Goal: Task Accomplishment & Management: Use online tool/utility

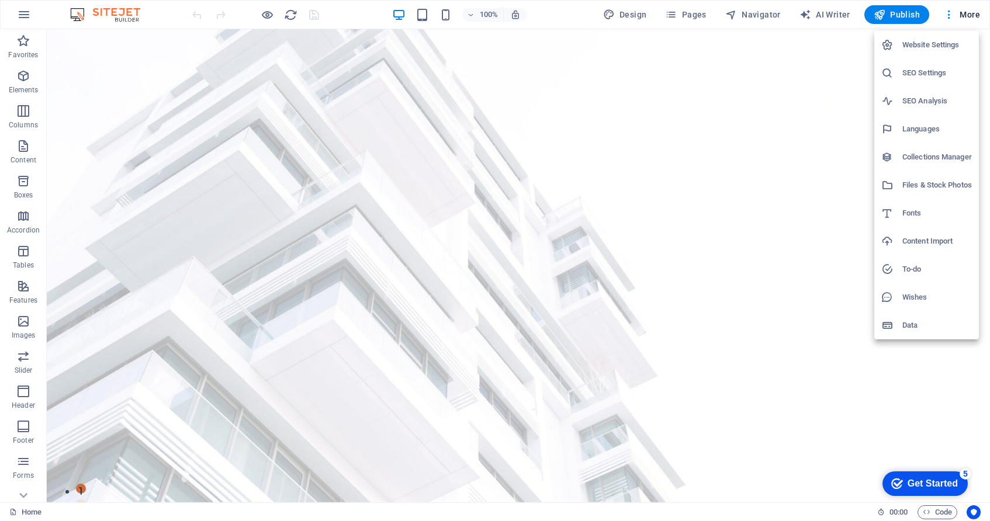
click at [0, 0] on h6 "Website Settings" at bounding box center [0, 0] width 0 height 0
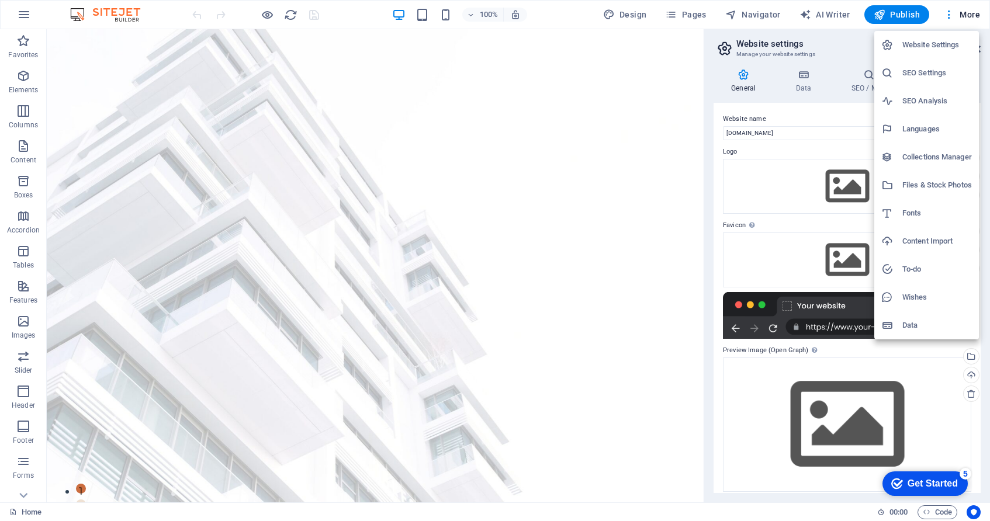
click at [959, 15] on div at bounding box center [495, 260] width 990 height 521
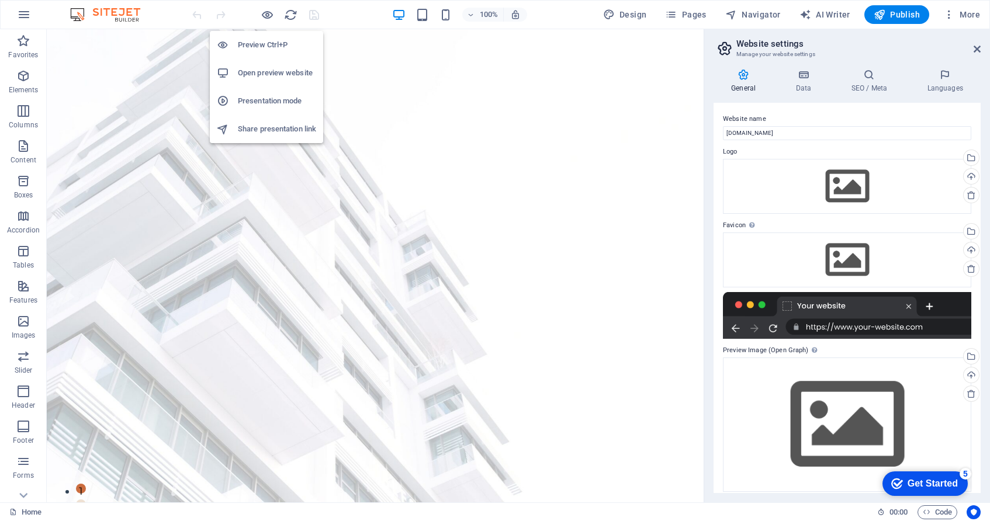
click at [286, 74] on h6 "Open preview website" at bounding box center [277, 73] width 78 height 14
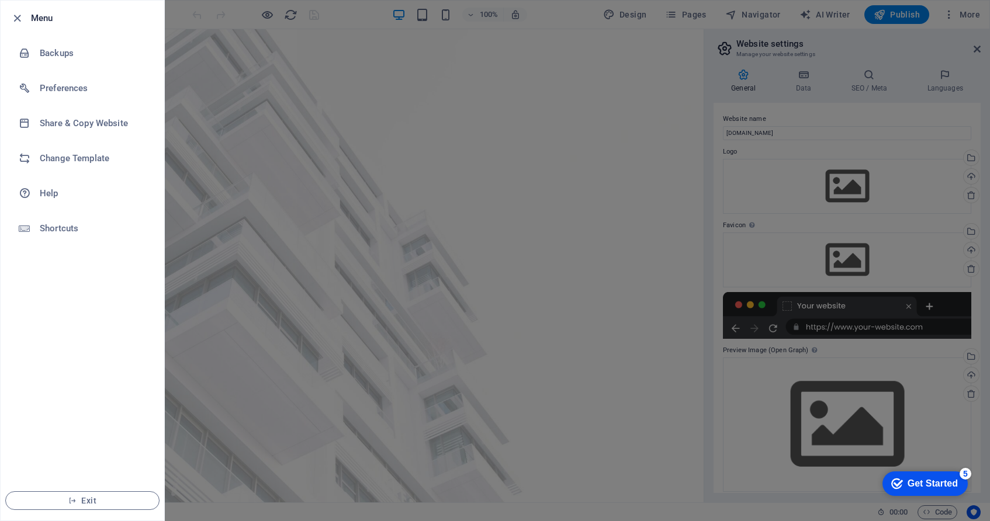
click at [302, 132] on div at bounding box center [495, 260] width 990 height 521
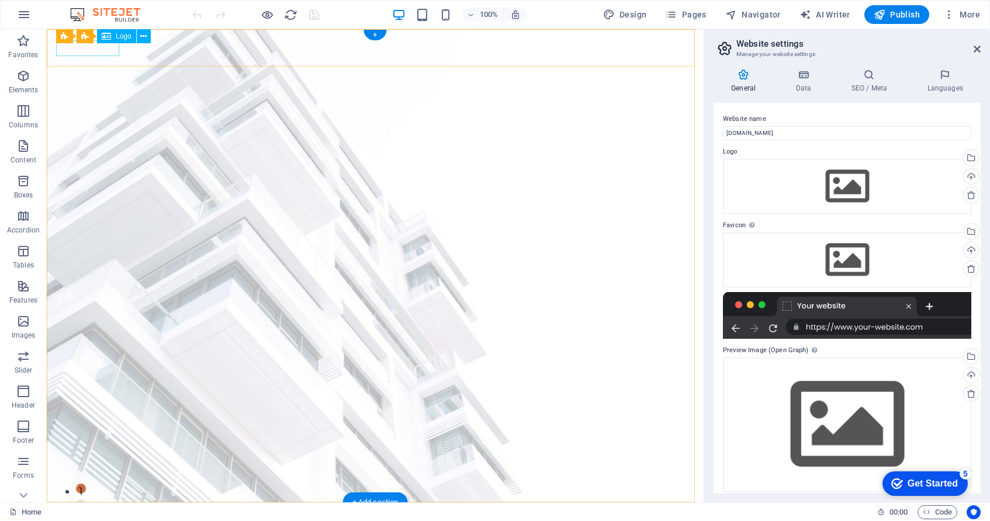
click at [97, 512] on div at bounding box center [375, 520] width 638 height 16
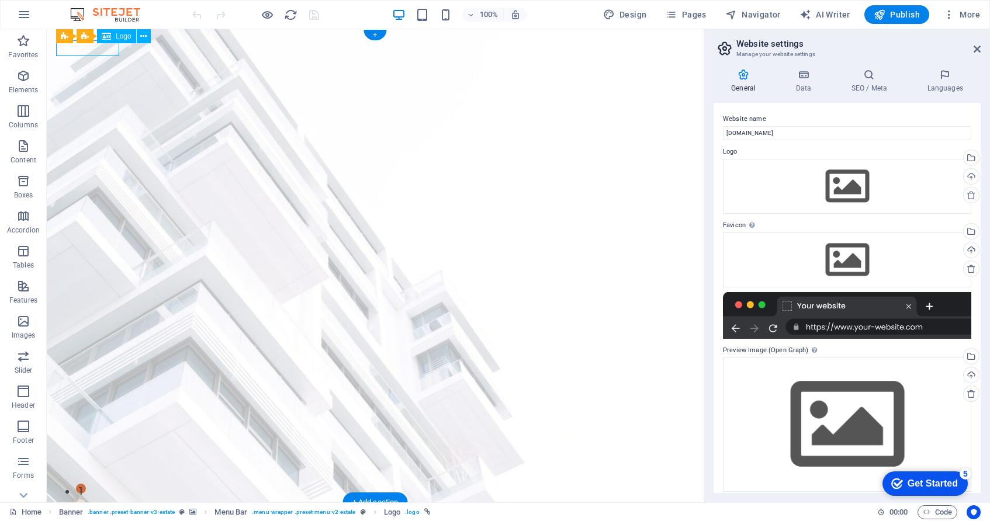
select select "px"
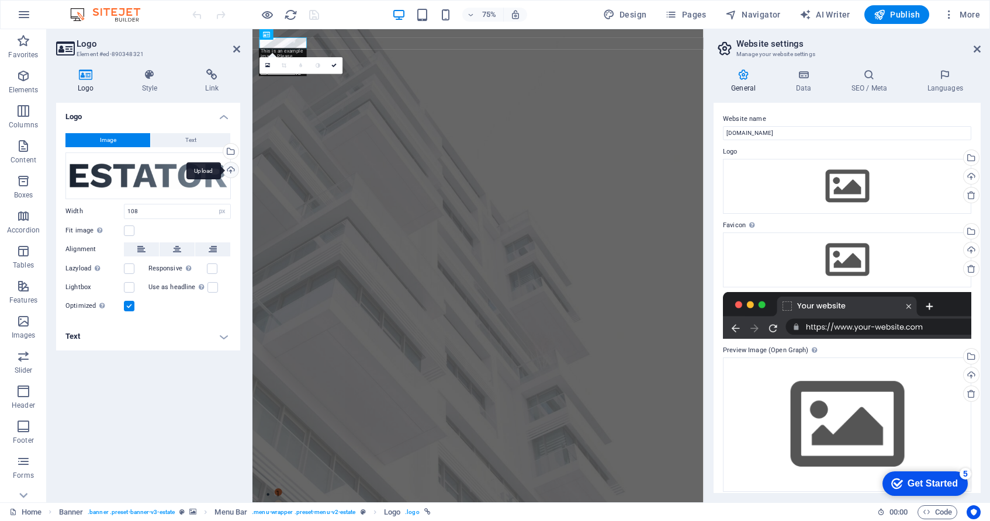
click at [234, 169] on div "Upload" at bounding box center [230, 171] width 18 height 18
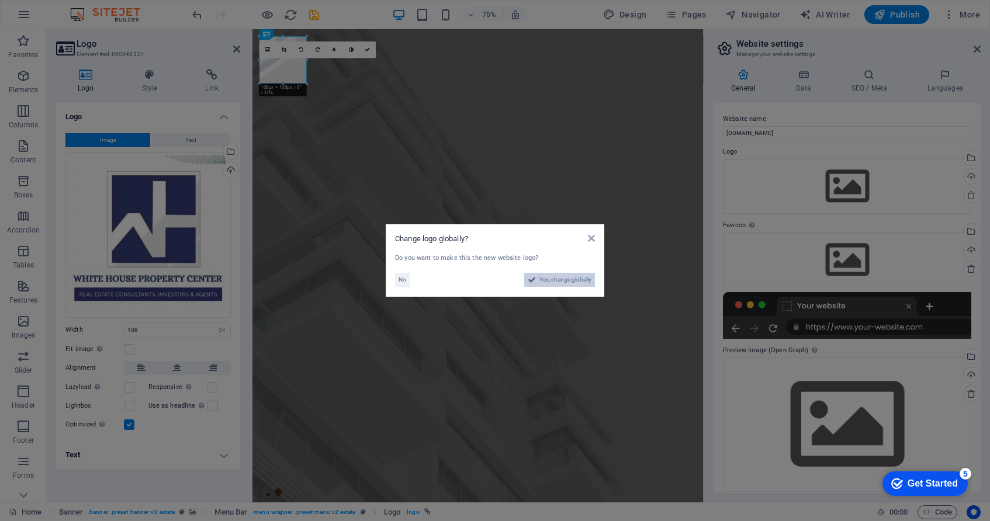
click at [563, 278] on span "Yes, change globally" at bounding box center [565, 280] width 52 height 14
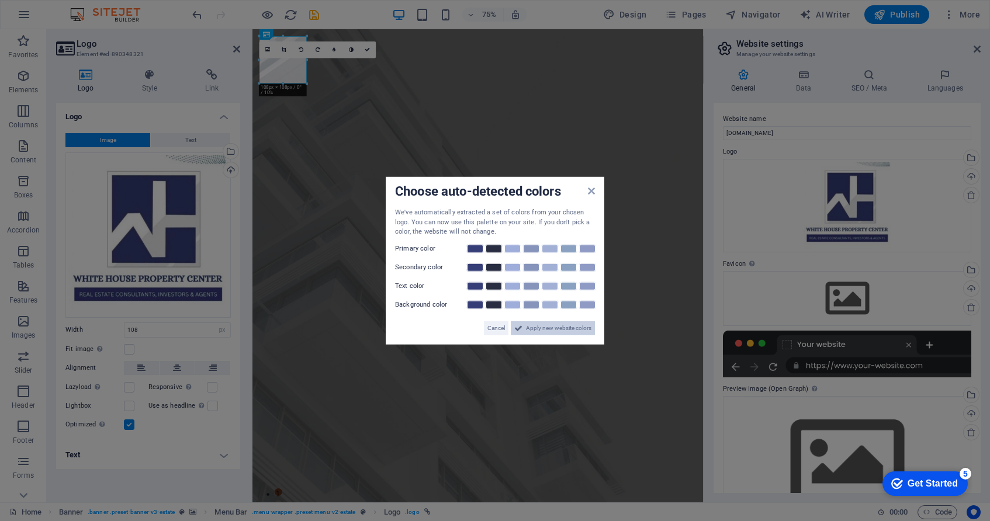
click at [563, 325] on span "Apply new website colors" at bounding box center [558, 328] width 65 height 14
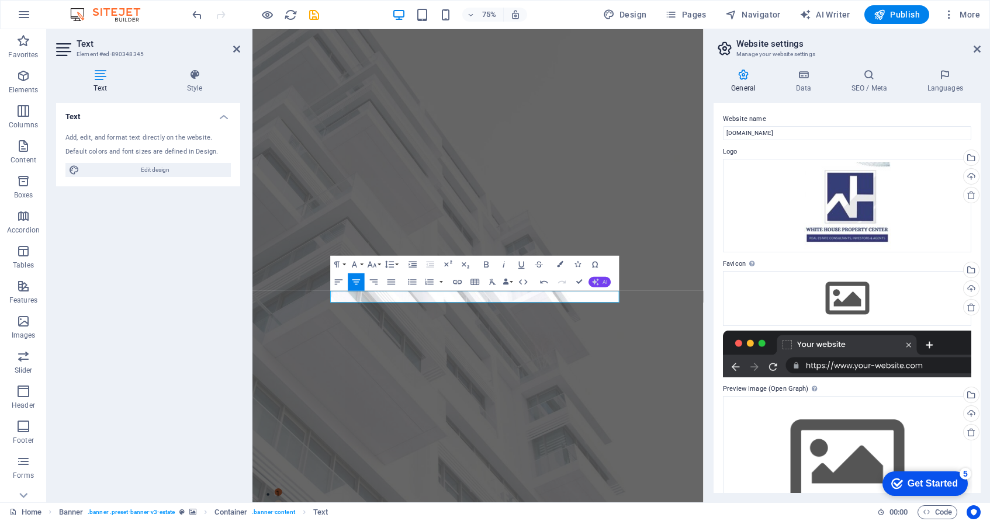
click at [602, 281] on button "AI" at bounding box center [600, 282] width 22 height 11
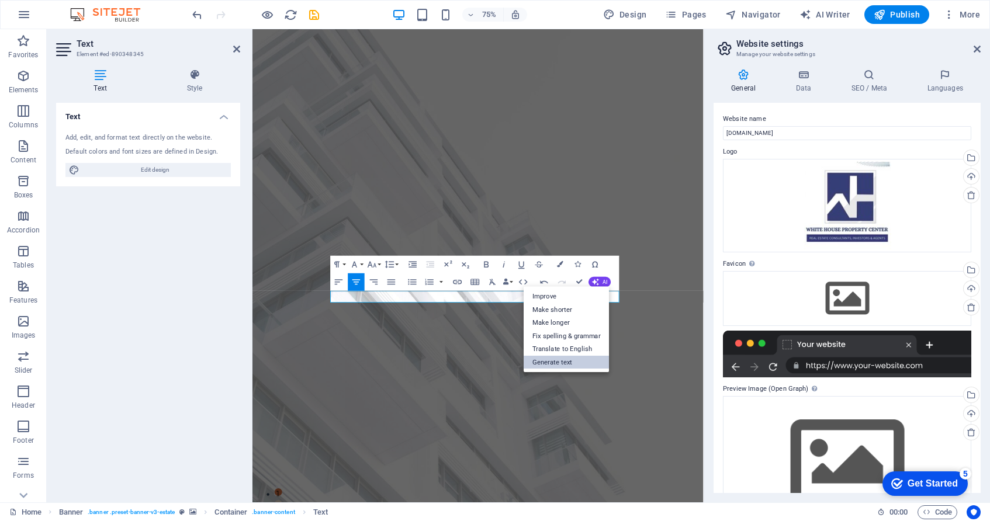
click at [568, 362] on link "Generate text" at bounding box center [566, 362] width 85 height 13
select select "English"
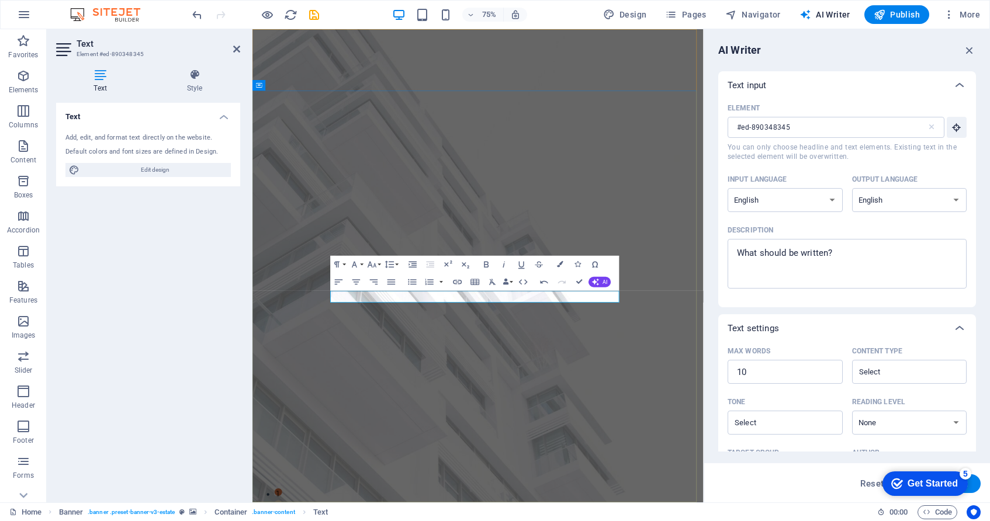
type textarea "x"
click at [798, 255] on textarea "Description x ​" at bounding box center [846, 264] width 227 height 38
type textarea "a"
type textarea "x"
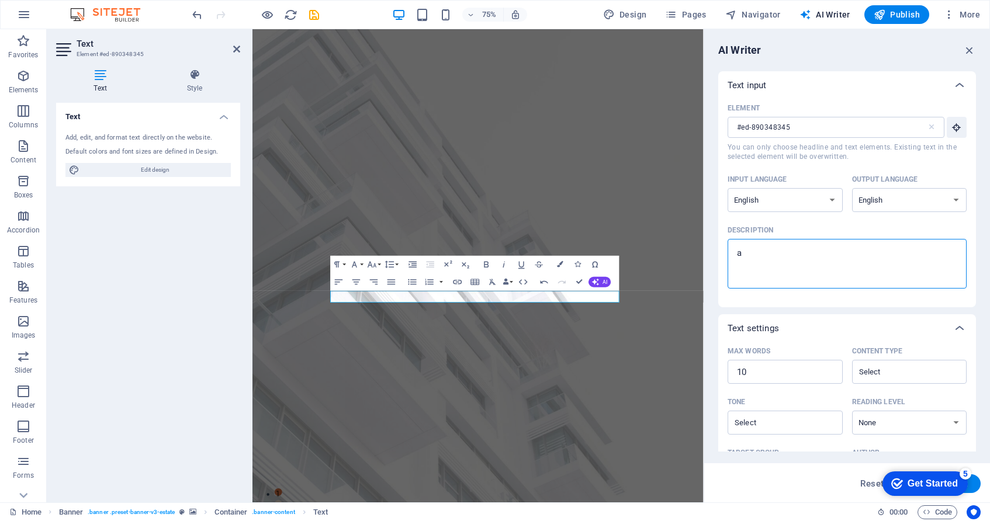
type textarea "aa"
type textarea "x"
type textarea "aaa"
type textarea "x"
type textarea "aaaa"
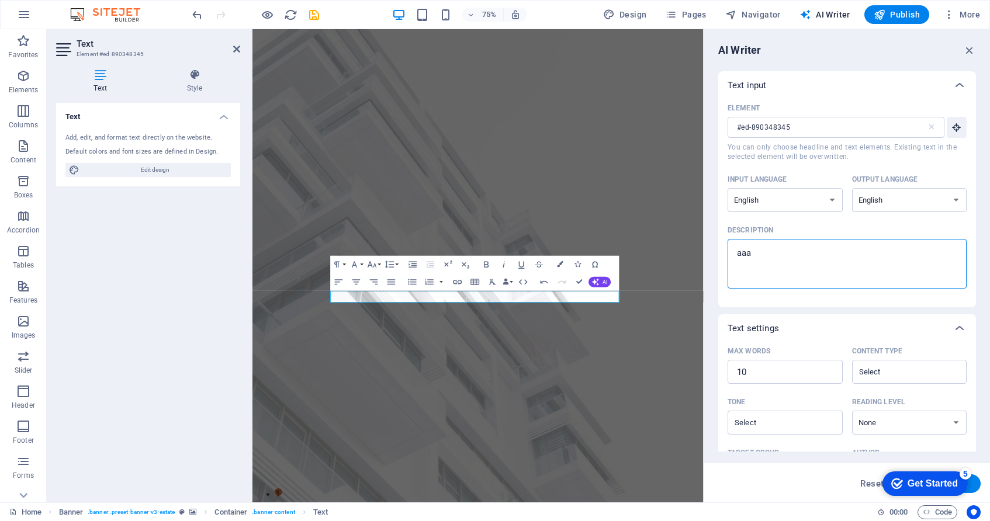
type textarea "x"
type textarea "aaaaa"
type textarea "x"
type textarea "aaaaaa"
type textarea "x"
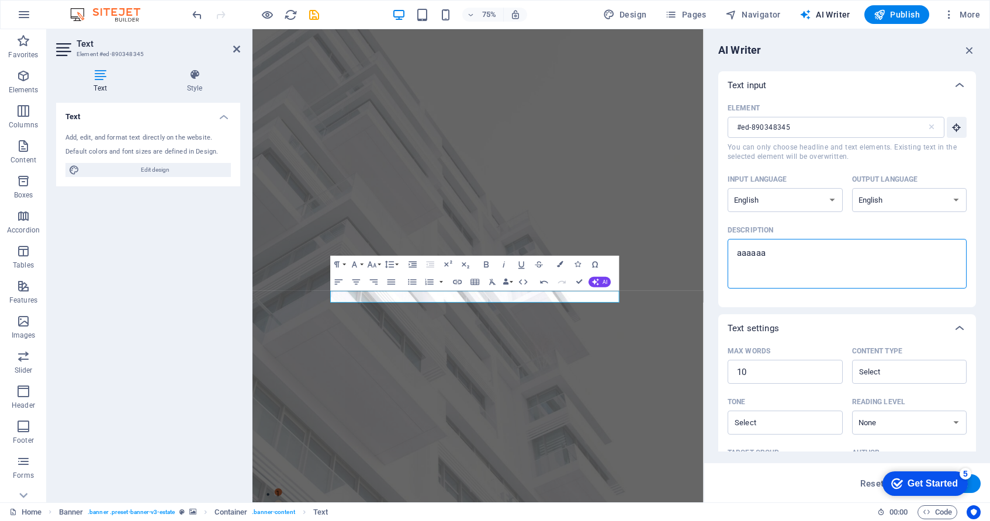
type textarea "aaaaaaa"
type textarea "x"
type textarea "aaaaaaaa"
type textarea "x"
type textarea "aaaaaaaaa"
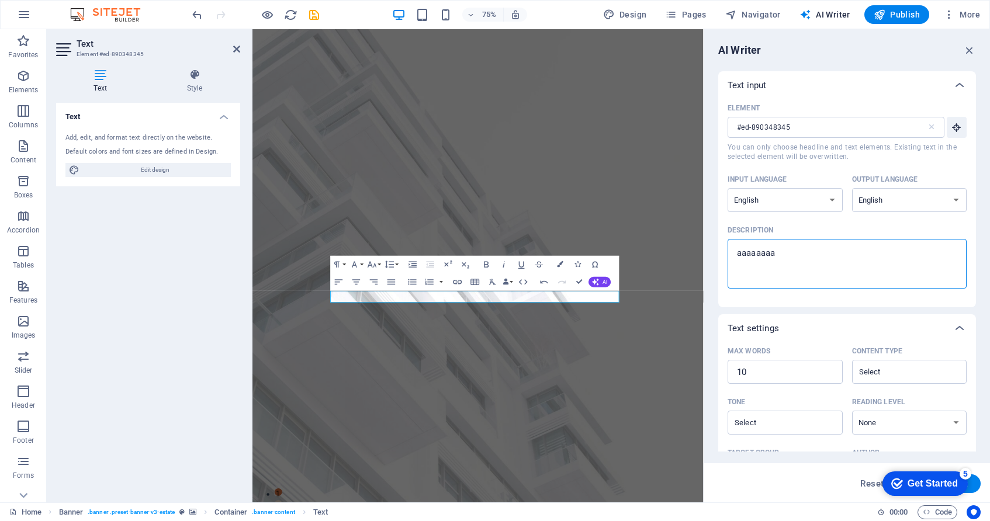
type textarea "x"
type textarea "aaaaaaaaaa"
type textarea "x"
type textarea "aaaaaaaaaaa"
type textarea "x"
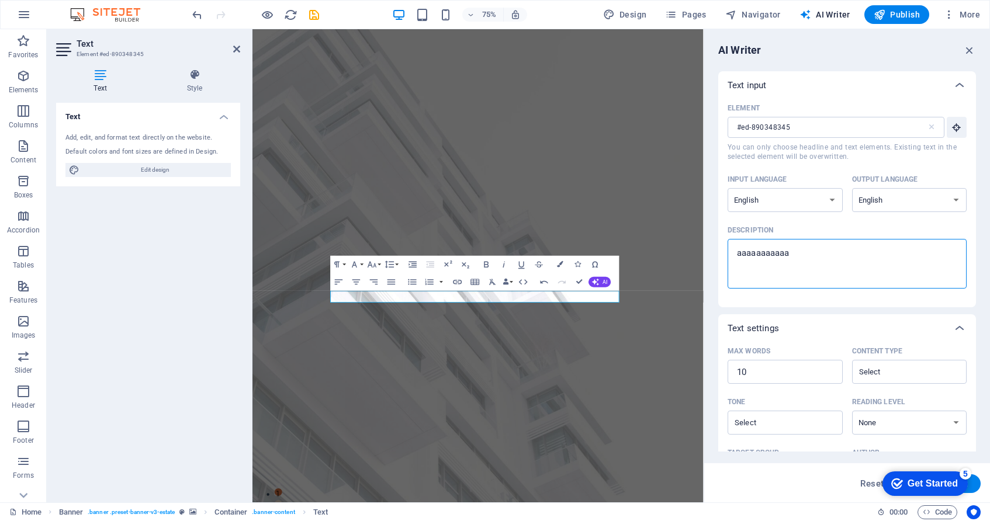
type textarea "aaaaaaaaaaaa"
type textarea "x"
type textarea "aaaaaaaaaaaa\"
type textarea "x"
type textarea "aaaaaaaaaaaa\\"
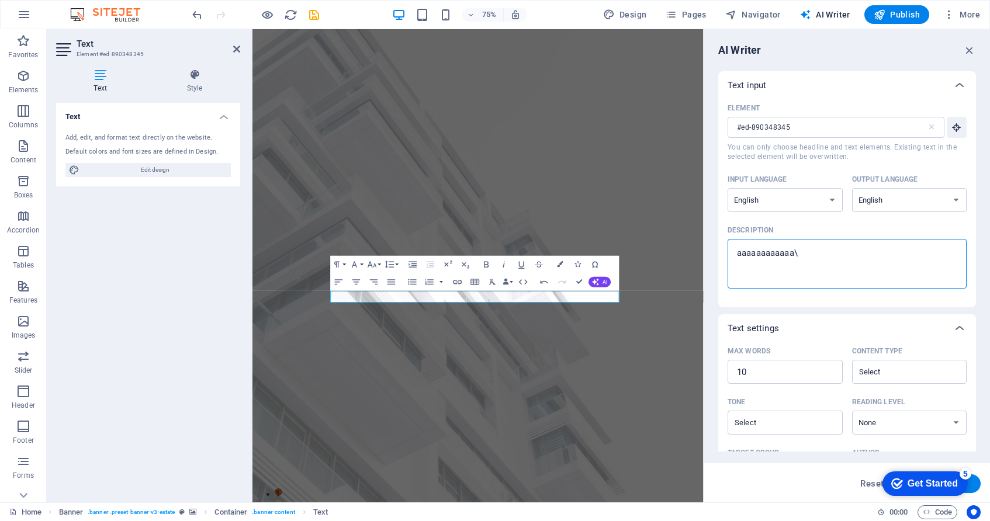
type textarea "x"
type textarea "aaaaaaaaaaaa\"
type textarea "x"
type textarea "aaaaaaaaaaaa"
type textarea "x"
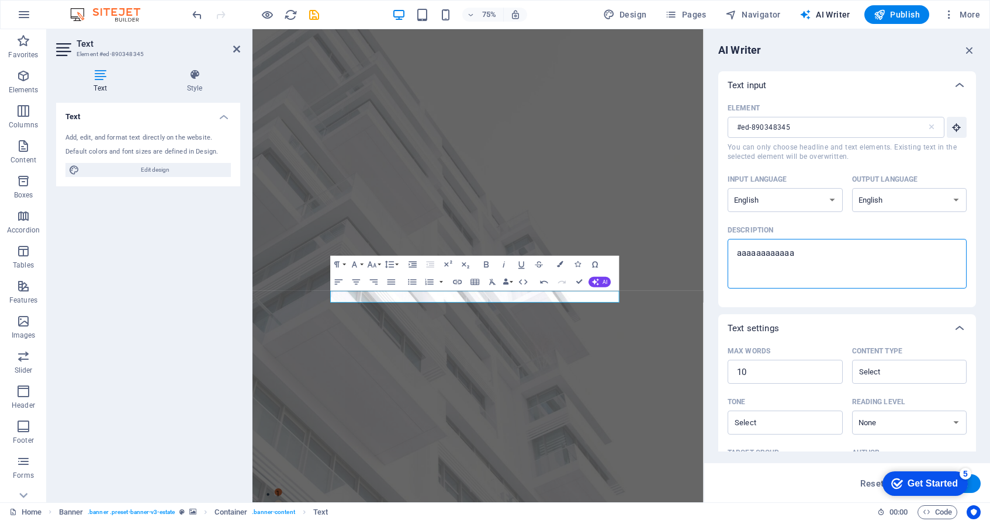
type textarea "aaaaaaaaaaa"
type textarea "x"
type textarea "aaaaaaaaaa"
type textarea "x"
type textarea "aaaaaaaaa"
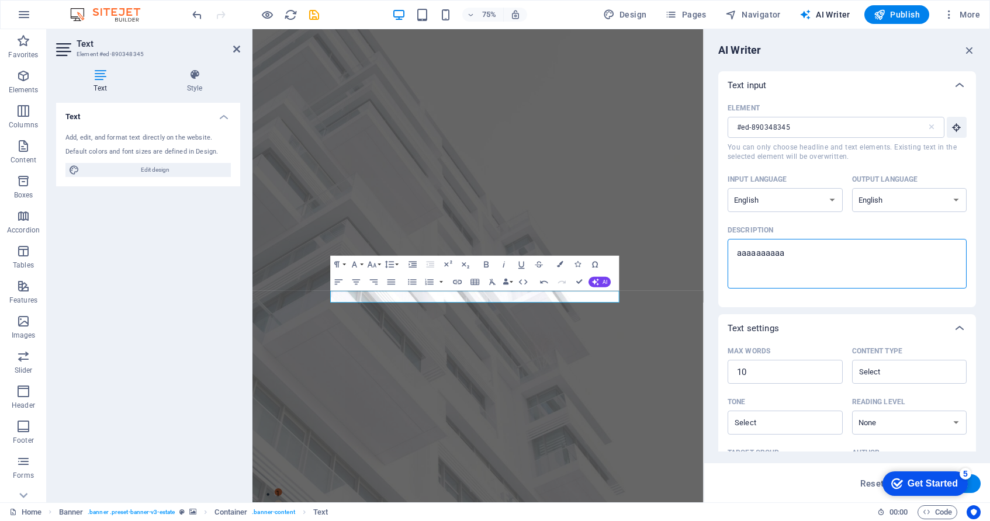
type textarea "x"
type textarea "aaaaaaaa"
type textarea "x"
type textarea "aaaaaaa"
type textarea "x"
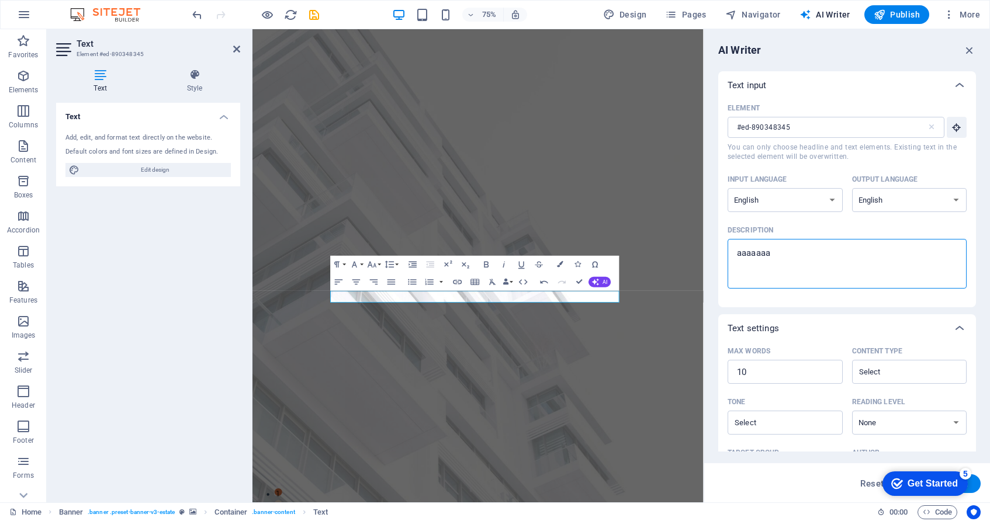
type textarea "aaaaaa"
type textarea "x"
type textarea "aaaaa"
type textarea "x"
type textarea "aaaa"
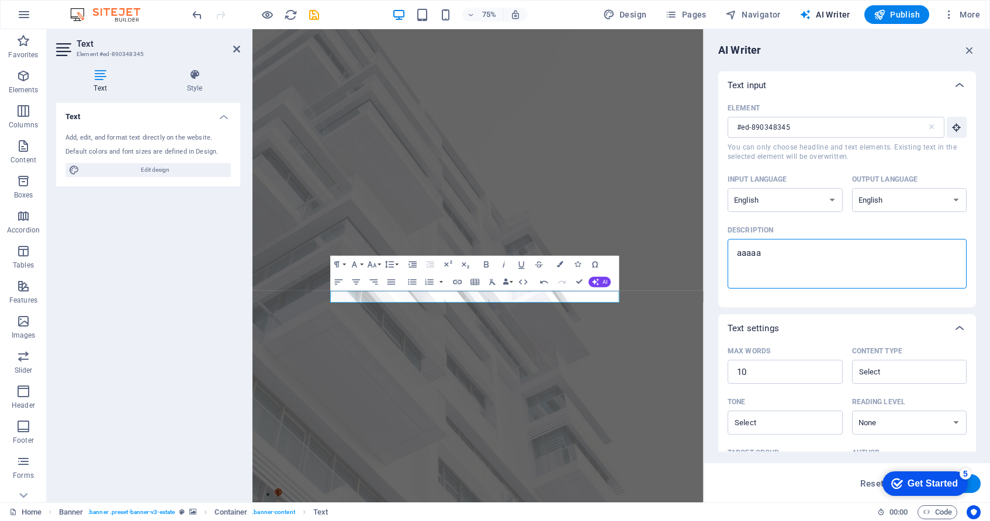
type textarea "x"
type textarea "aaa"
type textarea "x"
type textarea "aa"
type textarea "x"
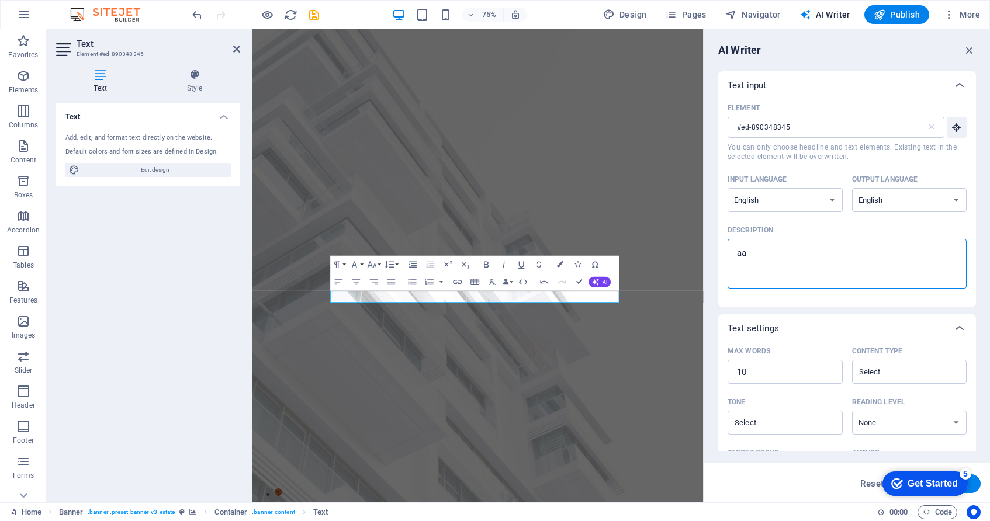
type textarea "a"
type textarea "x"
type textarea "A"
type textarea "x"
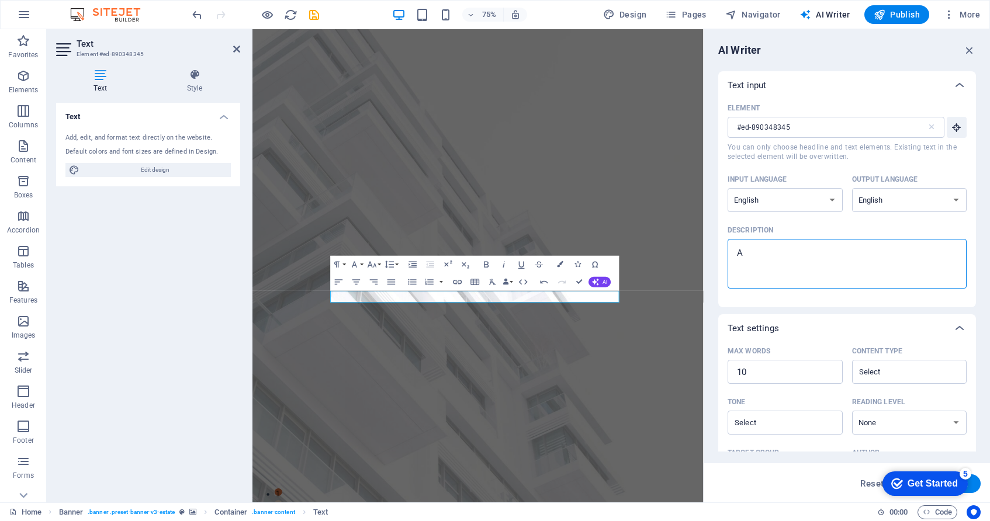
type textarea "At"
type textarea "x"
type textarea "At"
type textarea "x"
type textarea "At w"
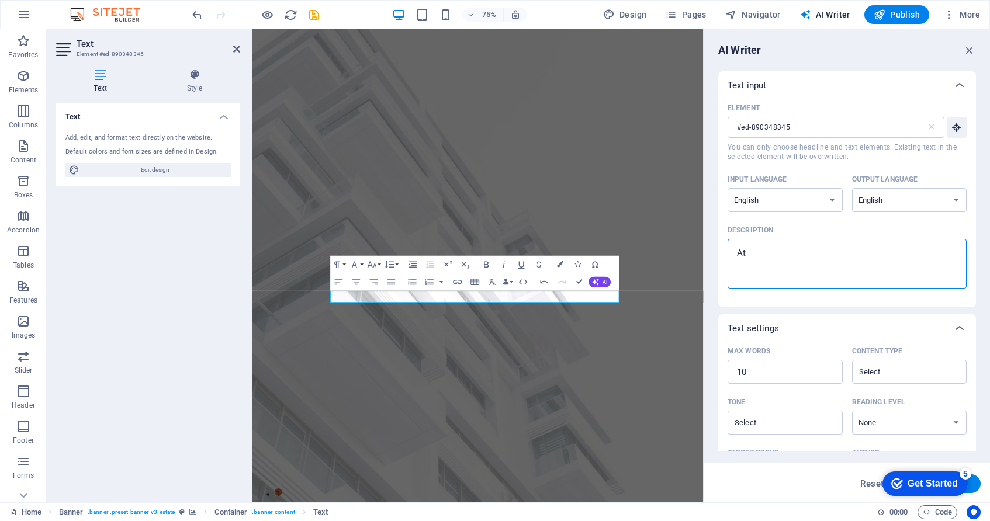
type textarea "x"
type textarea "At wh"
type textarea "x"
type textarea "At whi"
type textarea "x"
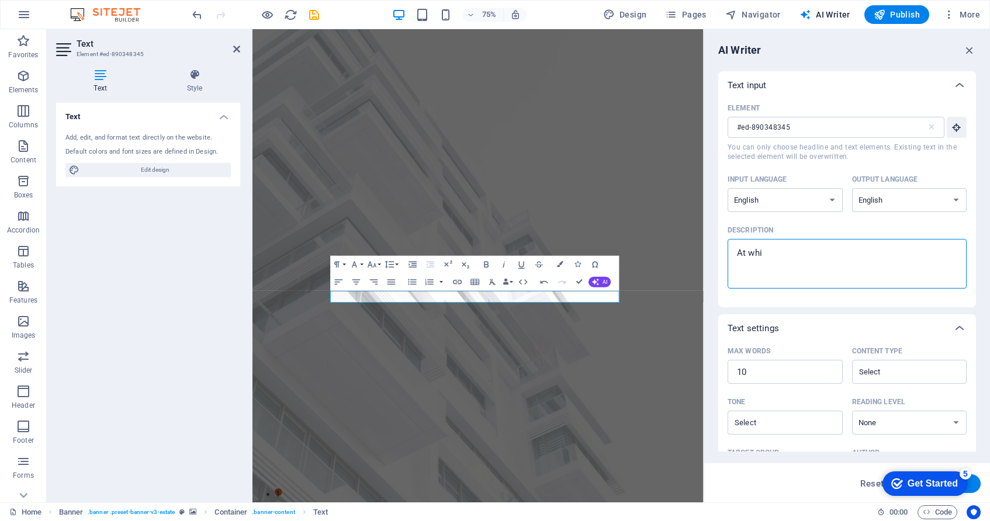
type textarea "At whit"
type textarea "x"
type textarea "At white"
type textarea "x"
type textarea "At white"
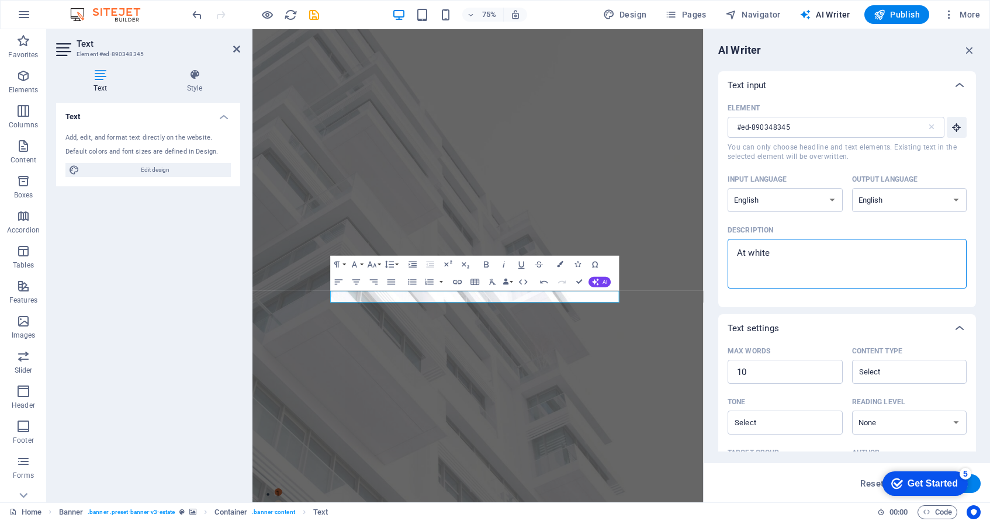
type textarea "x"
type textarea "At white"
type textarea "x"
type textarea "At whit"
type textarea "x"
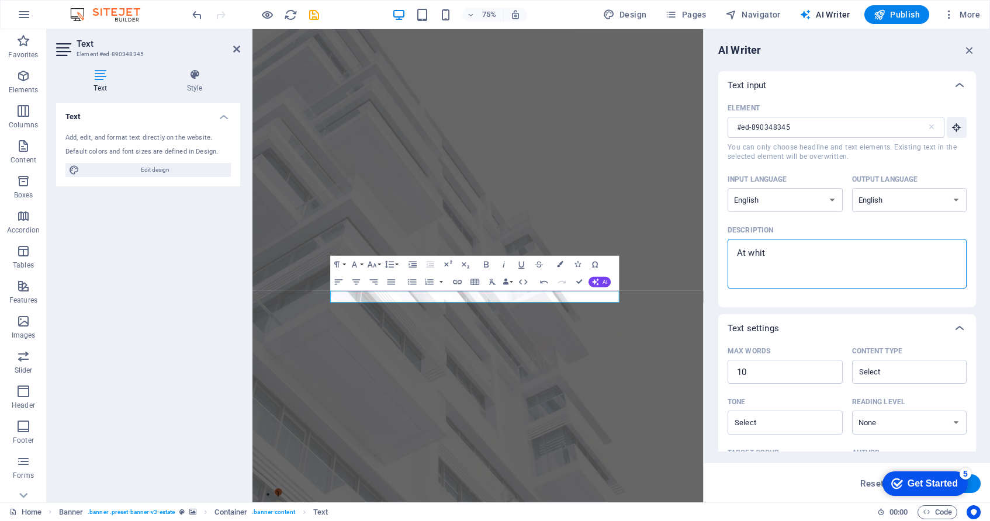
type textarea "At whi"
type textarea "x"
type textarea "At wh"
type textarea "x"
type textarea "At w"
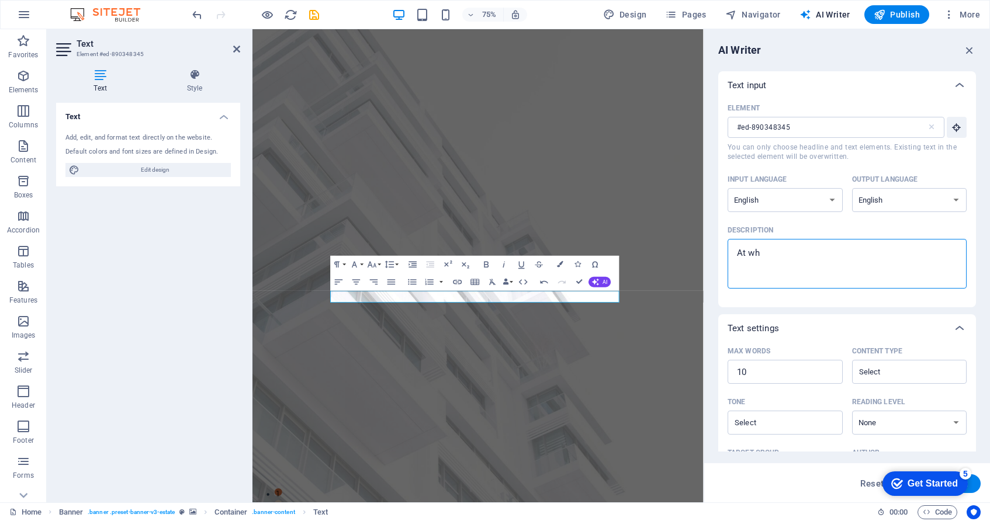
type textarea "x"
type textarea "At"
type textarea "x"
type textarea "At W"
type textarea "x"
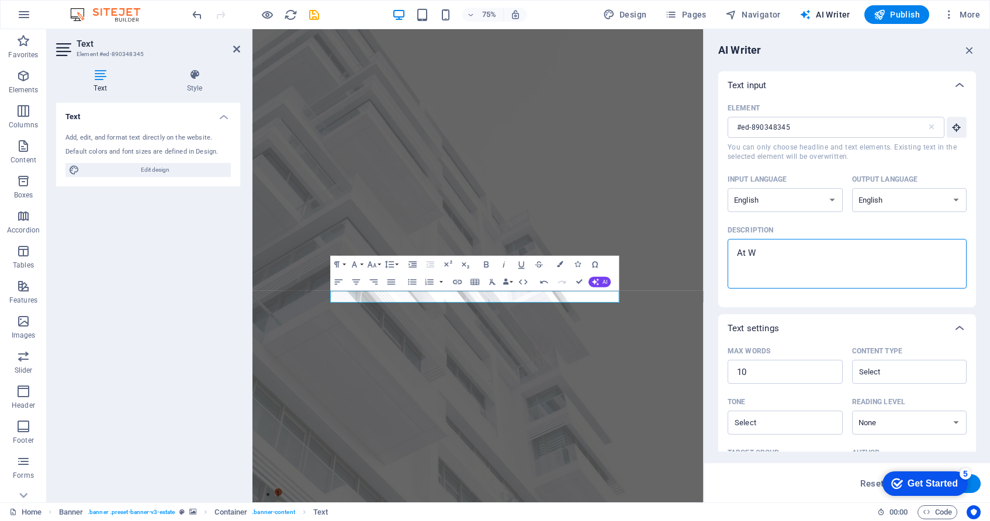
type textarea "At Wh"
type textarea "x"
type textarea "At Whi"
type textarea "x"
type textarea "At Whit"
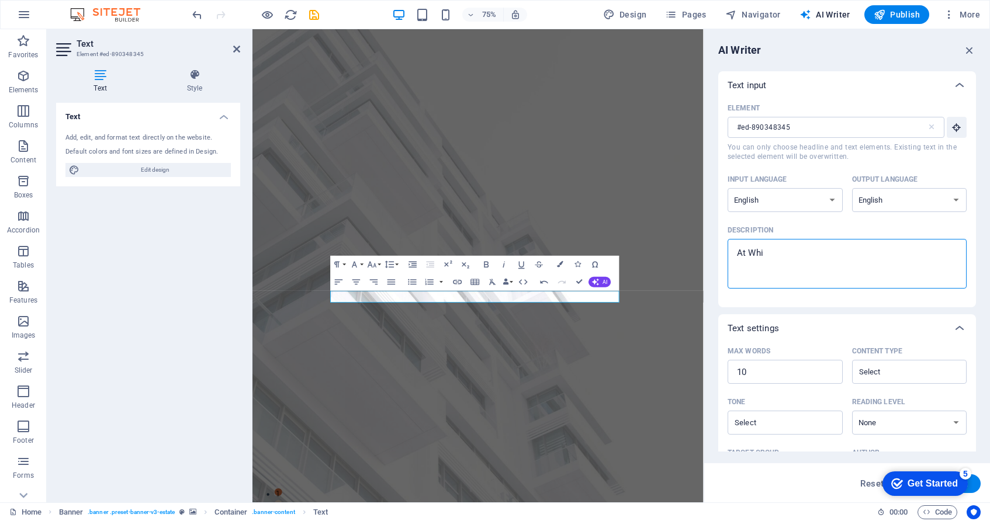
type textarea "x"
type textarea "At White"
type textarea "x"
type textarea "At White"
type textarea "x"
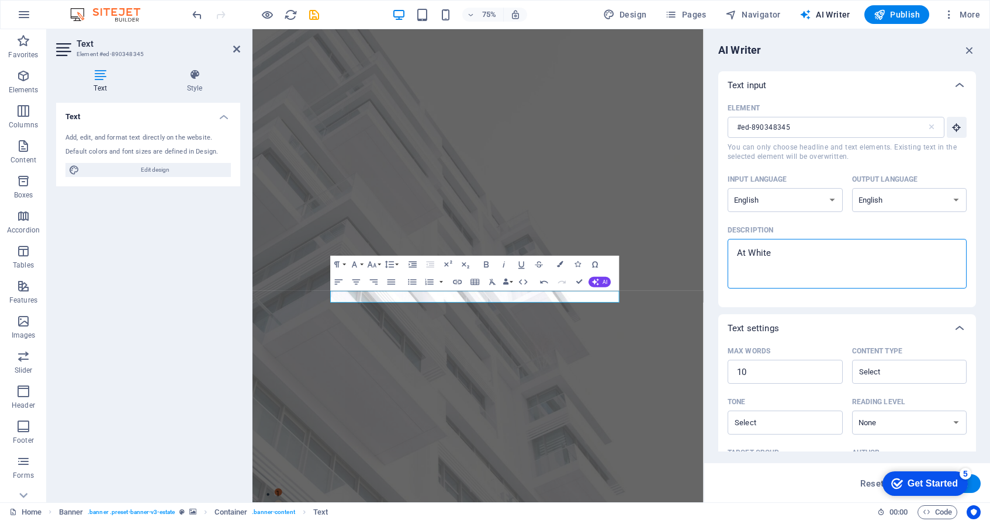
type textarea "At White H"
type textarea "x"
type textarea "At White Ho"
type textarea "x"
type textarea "At White Hou"
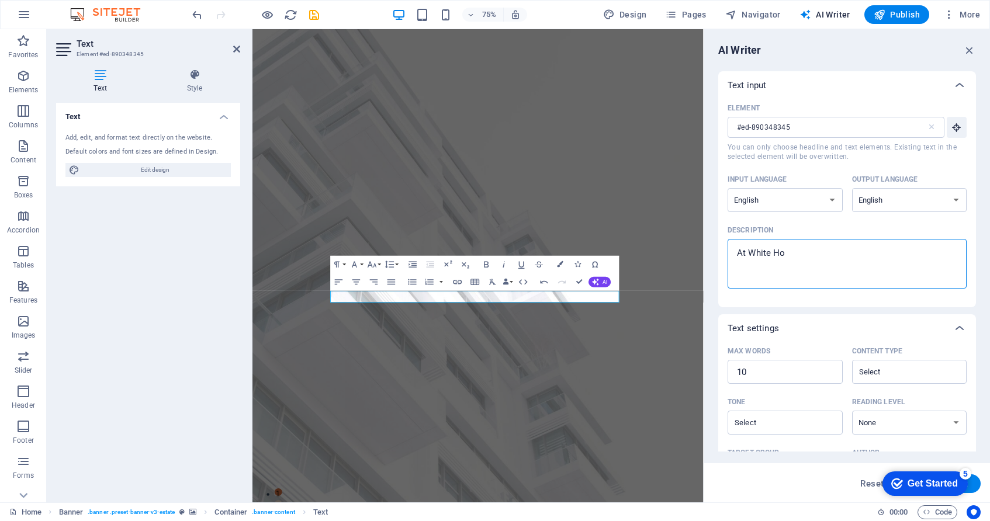
type textarea "x"
type textarea "At White Hous"
type textarea "x"
type textarea "At [GEOGRAPHIC_DATA]"
type textarea "x"
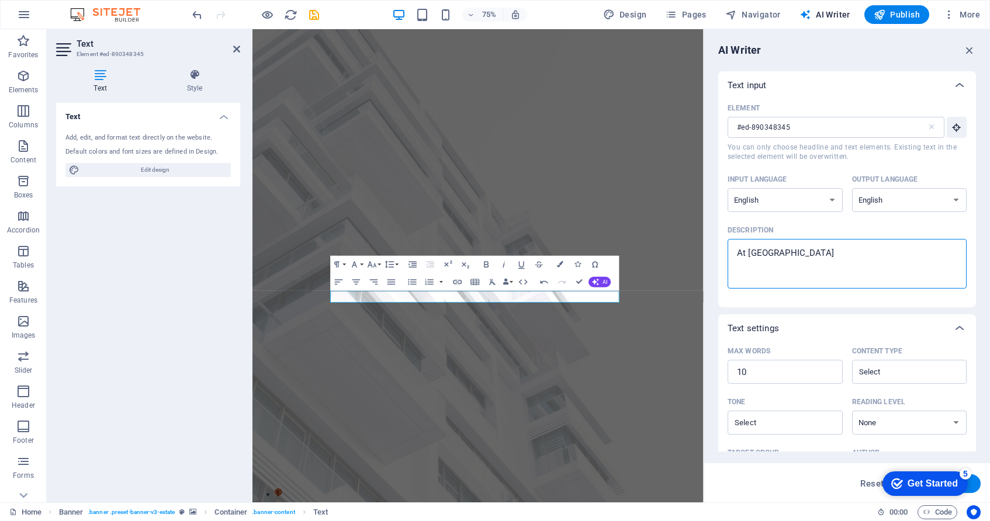
type textarea "At [GEOGRAPHIC_DATA]"
type textarea "x"
type textarea "At [GEOGRAPHIC_DATA] P"
type textarea "x"
type textarea "At [GEOGRAPHIC_DATA] Pr"
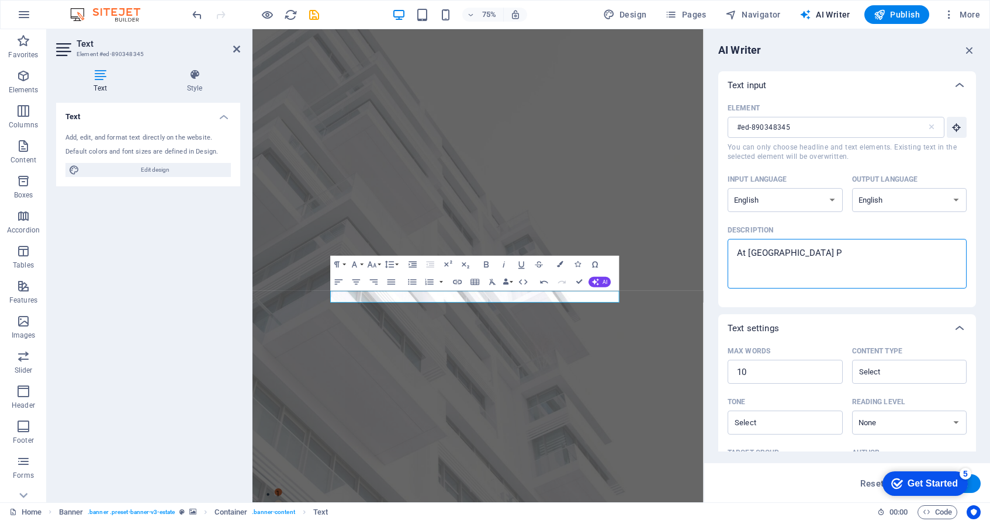
type textarea "x"
type textarea "At [GEOGRAPHIC_DATA] Pro"
type textarea "x"
type textarea "At [GEOGRAPHIC_DATA] Prop"
type textarea "x"
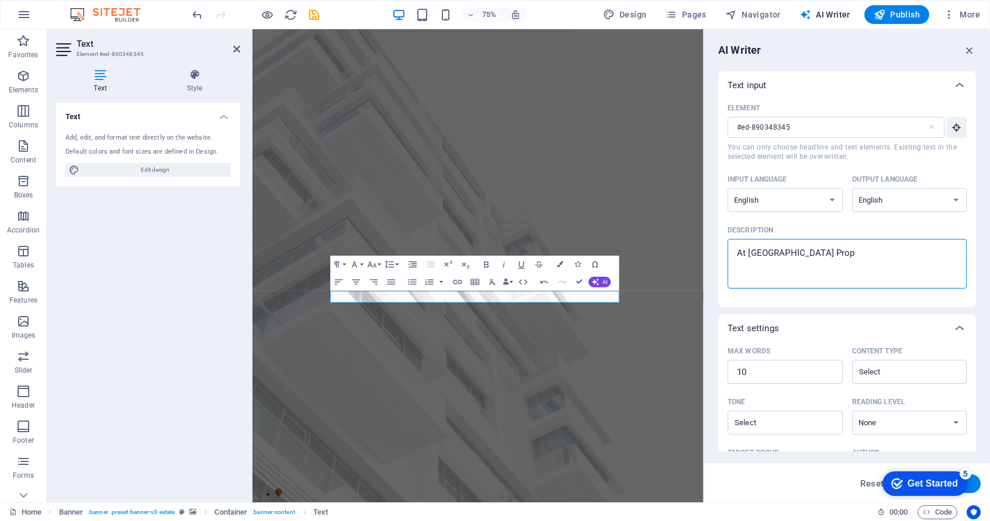
type textarea "At [GEOGRAPHIC_DATA] Prope"
type textarea "x"
type textarea "At [GEOGRAPHIC_DATA] Proper"
type textarea "x"
type textarea "At [GEOGRAPHIC_DATA] Propert"
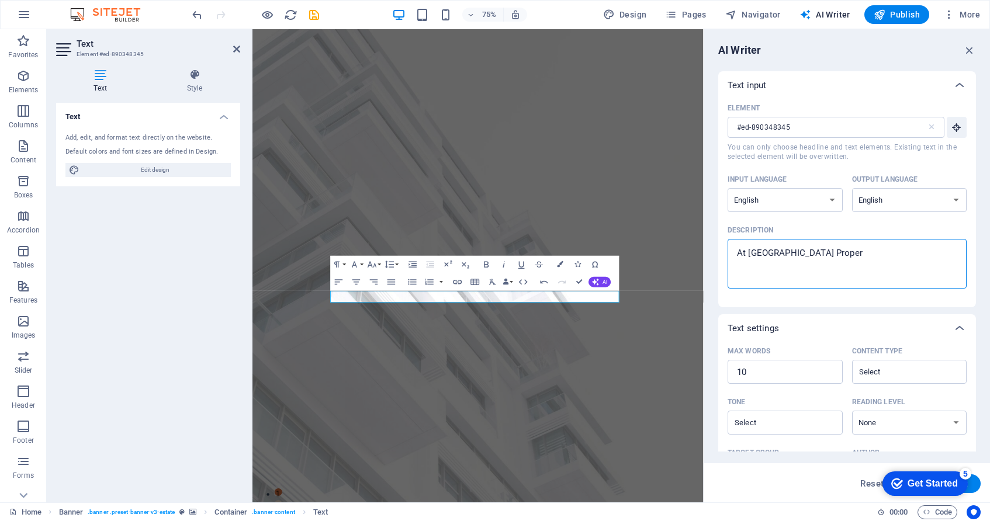
type textarea "x"
type textarea "At [GEOGRAPHIC_DATA] Property"
type textarea "x"
type textarea "At [GEOGRAPHIC_DATA] Property"
type textarea "x"
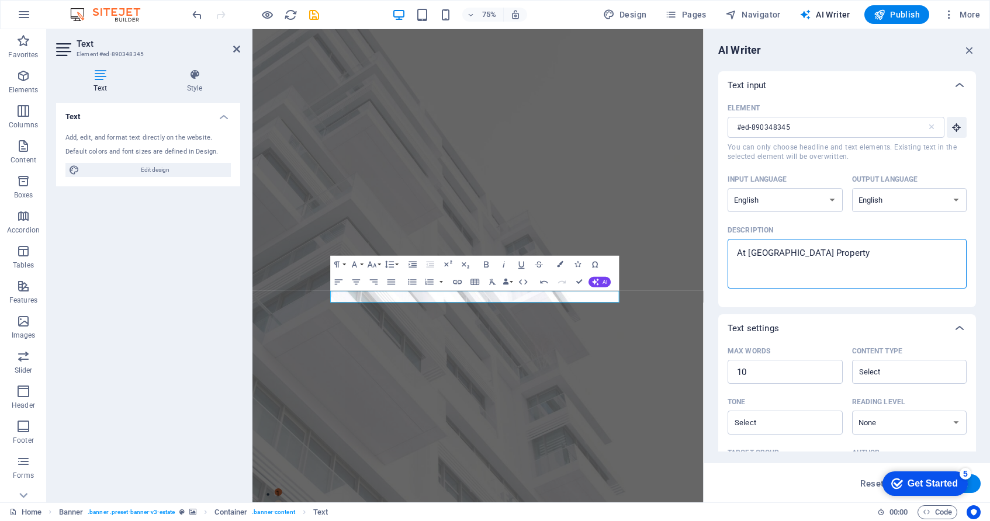
type textarea "At [GEOGRAPHIC_DATA] Property C"
type textarea "x"
type textarea "At [GEOGRAPHIC_DATA] Property Ce"
type textarea "x"
type textarea "At [GEOGRAPHIC_DATA] Property Cen"
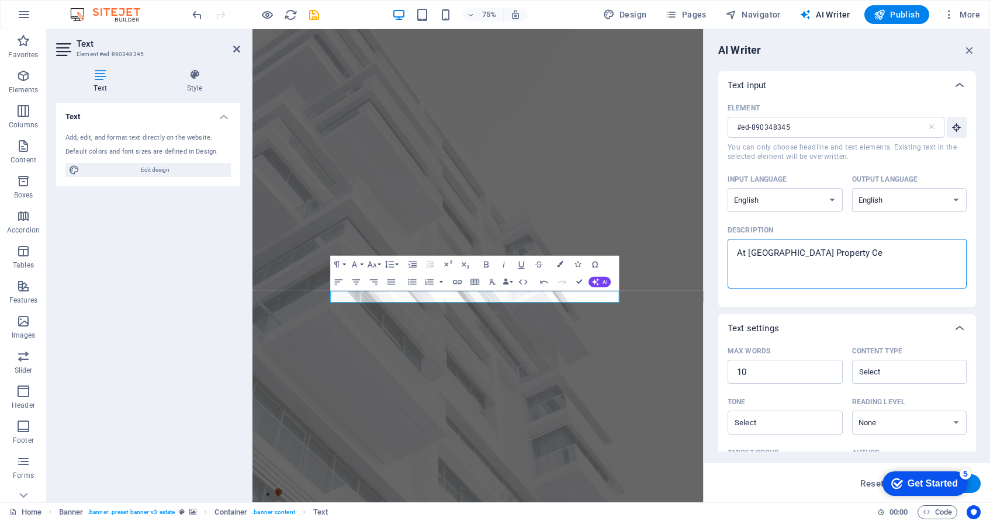
type textarea "x"
type textarea "At [GEOGRAPHIC_DATA] Property Cent"
type textarea "x"
type textarea "At [GEOGRAPHIC_DATA] Property Cente"
type textarea "x"
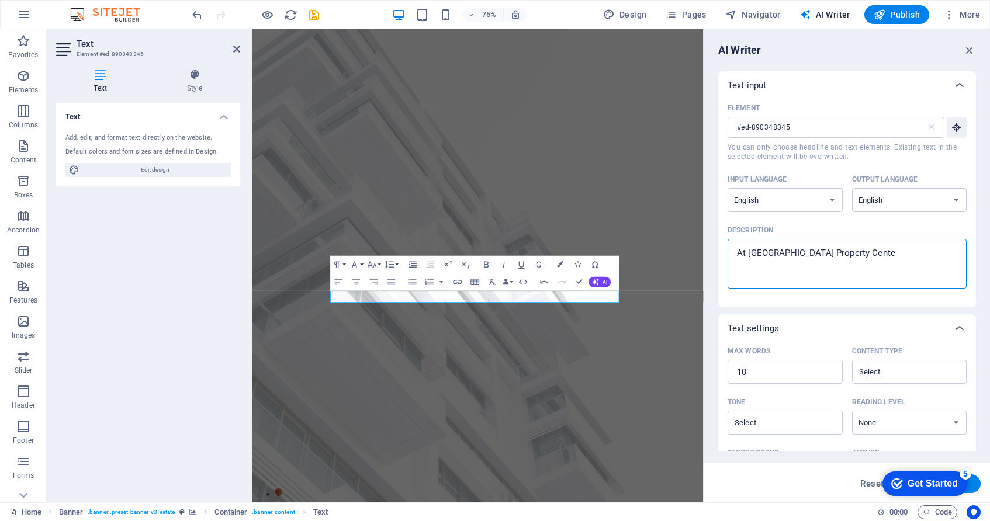
type textarea "At [GEOGRAPHIC_DATA]"
type textarea "x"
type textarea "At [GEOGRAPHIC_DATA]("
type textarea "x"
type textarea "At [GEOGRAPHIC_DATA](r"
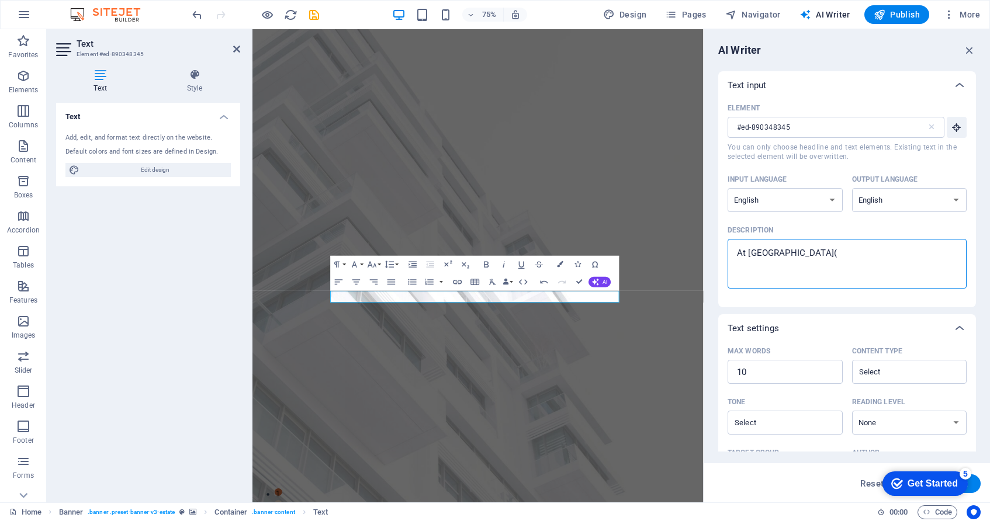
type textarea "x"
type textarea "At [GEOGRAPHIC_DATA](r)"
type textarea "x"
type textarea "At [GEOGRAPHIC_DATA](r)"
type textarea "x"
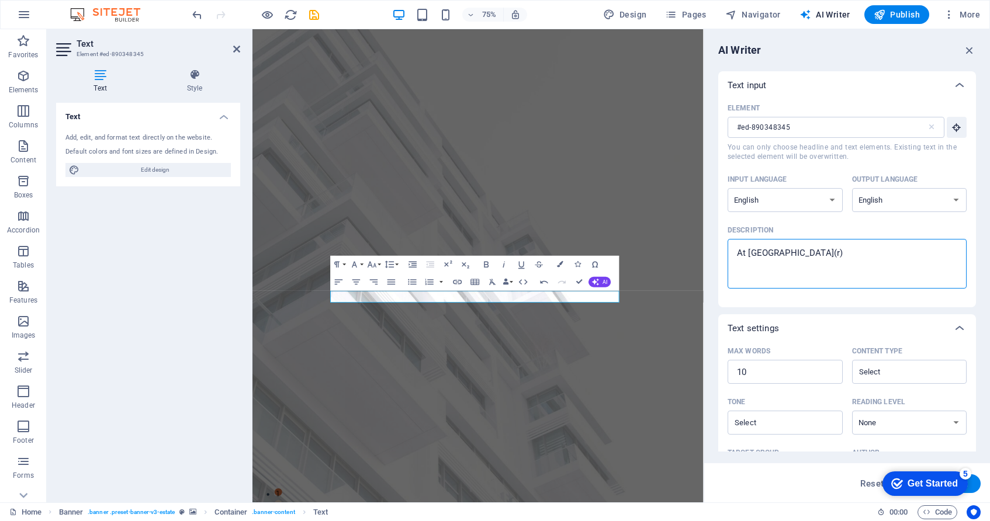
type textarea "At [GEOGRAPHIC_DATA](r)"
type textarea "x"
type textarea "At [GEOGRAPHIC_DATA](r"
type textarea "x"
type textarea "At [GEOGRAPHIC_DATA]("
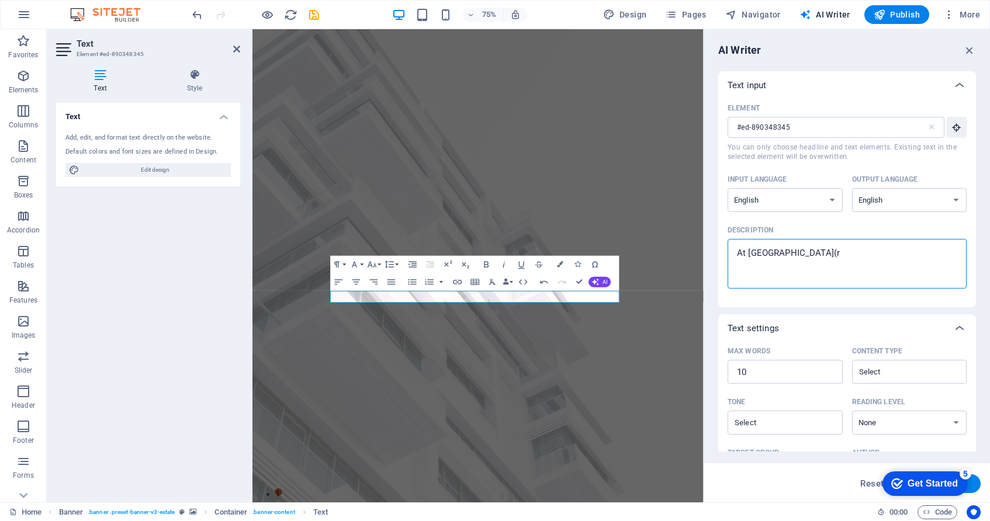
type textarea "x"
type textarea "At [GEOGRAPHIC_DATA](R"
type textarea "x"
type textarea "At [GEOGRAPHIC_DATA](R)"
type textarea "x"
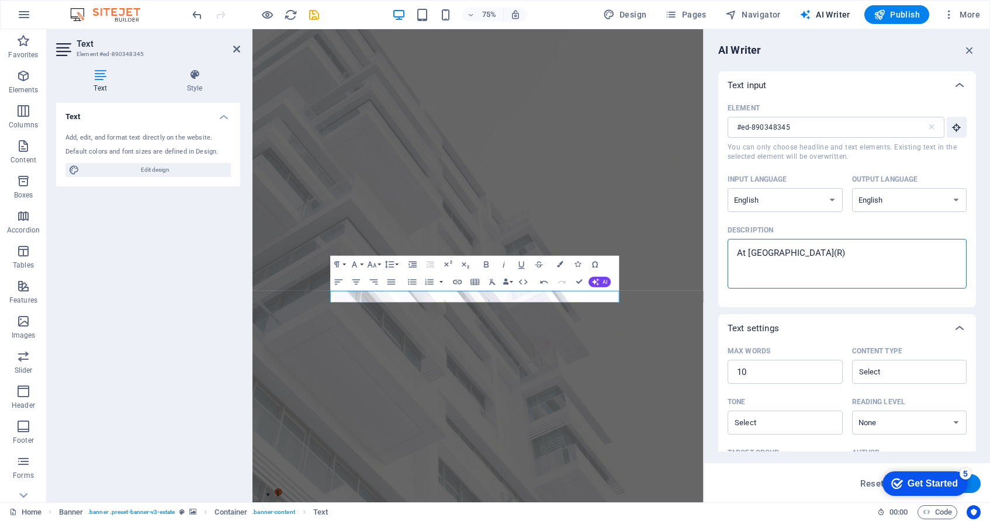
type textarea "At [GEOGRAPHIC_DATA](R)"
type textarea "x"
type textarea "At [GEOGRAPHIC_DATA](R)"
type textarea "x"
type textarea "At [GEOGRAPHIC_DATA](R"
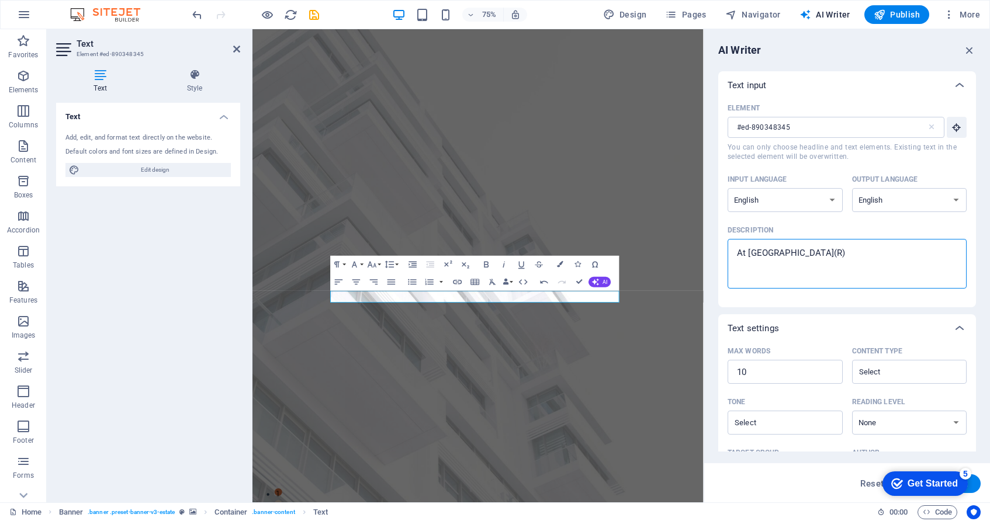
type textarea "x"
type textarea "At [GEOGRAPHIC_DATA]("
type textarea "x"
type textarea "At [GEOGRAPHIC_DATA]"
type textarea "x"
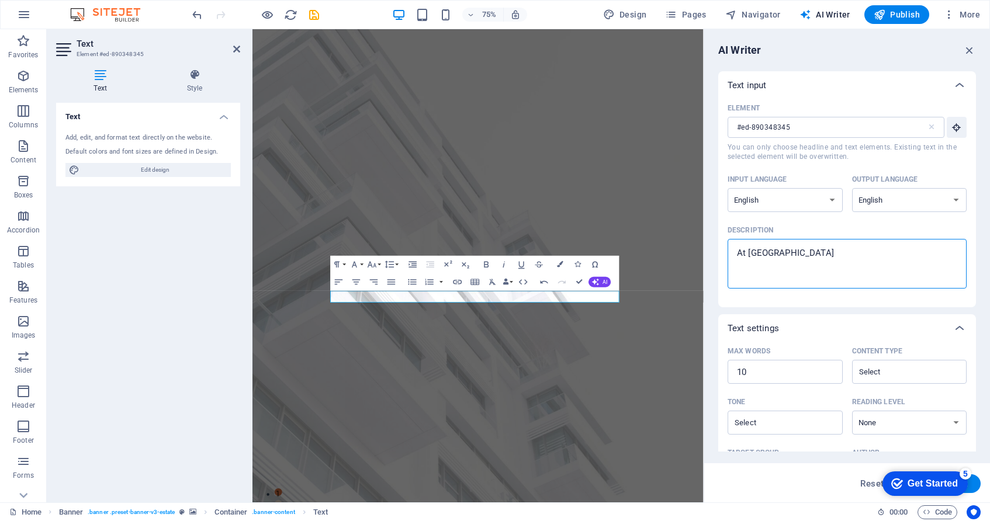
type textarea "EAt [GEOGRAPHIC_DATA] Property Center"
type textarea "x"
type textarea "ExAt [GEOGRAPHIC_DATA] Property Center"
type textarea "x"
type textarea "ExpAt [GEOGRAPHIC_DATA] Property Center"
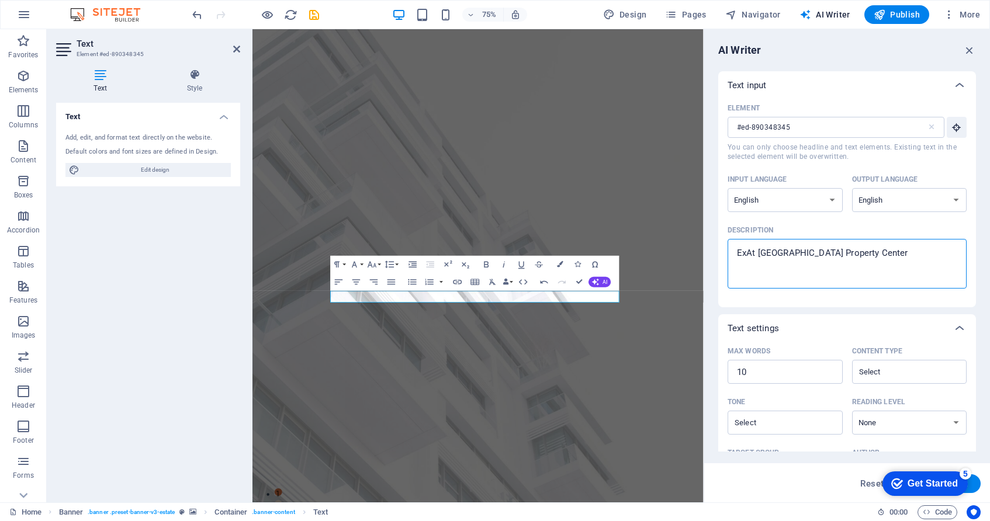
type textarea "x"
type textarea "ExpeAt [GEOGRAPHIC_DATA] Property Center"
type textarea "x"
type textarea "ExperAt [GEOGRAPHIC_DATA] Property Center"
type textarea "x"
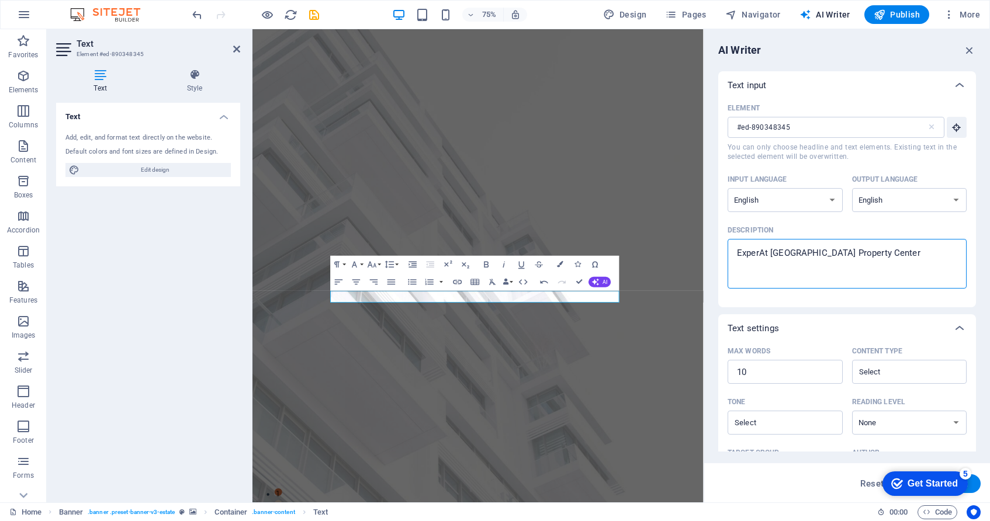
type textarea "ExpertAt [GEOGRAPHIC_DATA] Property Center"
type textarea "x"
type textarea "ExpertyAt [GEOGRAPHIC_DATA] Property Center"
type textarea "x"
type textarea "ExpertAt [GEOGRAPHIC_DATA] Property Center"
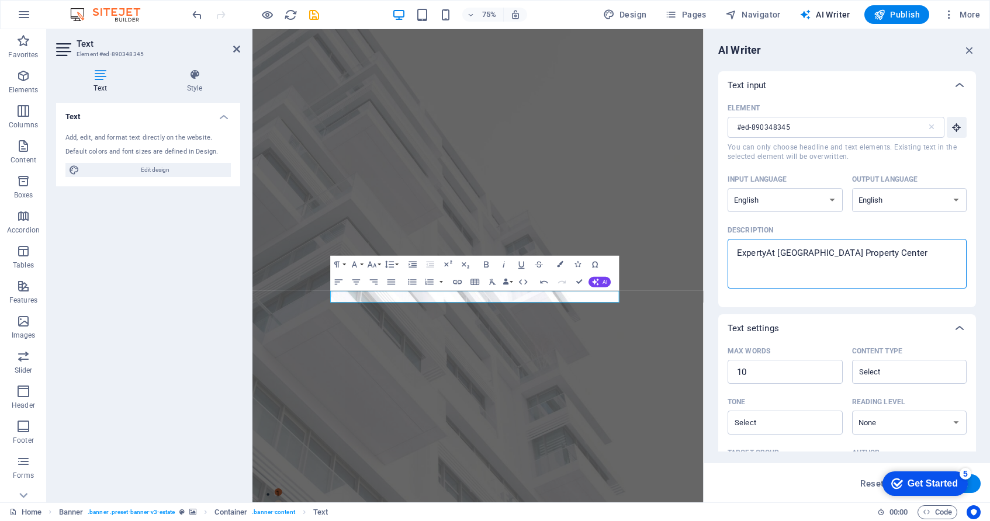
type textarea "x"
type textarea "Expert At [GEOGRAPHIC_DATA] Property Center"
type textarea "x"
type textarea "Expert RAt [GEOGRAPHIC_DATA] Property Center"
type textarea "x"
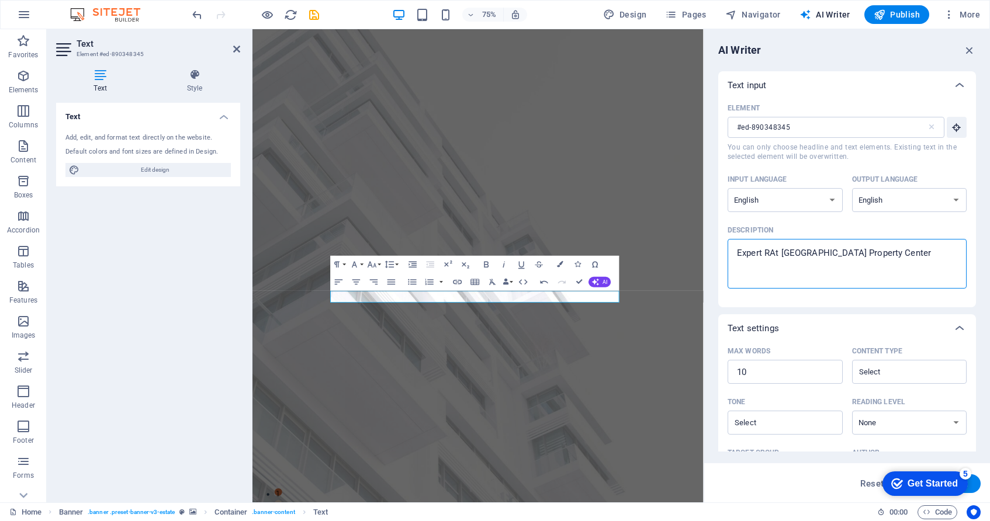
type textarea "Expert ReAt [GEOGRAPHIC_DATA] Property Center"
type textarea "x"
type textarea "Expert ReaAt [GEOGRAPHIC_DATA] Property Center"
type textarea "x"
type textarea "Expert RealAt White House Property Center"
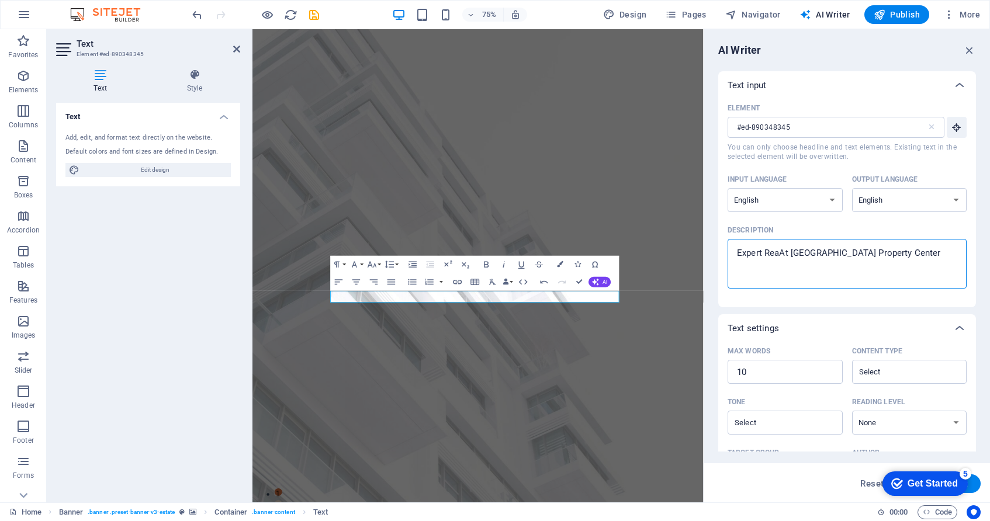
type textarea "x"
type textarea "Expert Real At [GEOGRAPHIC_DATA] Property Center"
click at [807, 262] on textarea "Expert Real Estate Consultants At [GEOGRAPHIC_DATA] Property Center" at bounding box center [846, 264] width 227 height 38
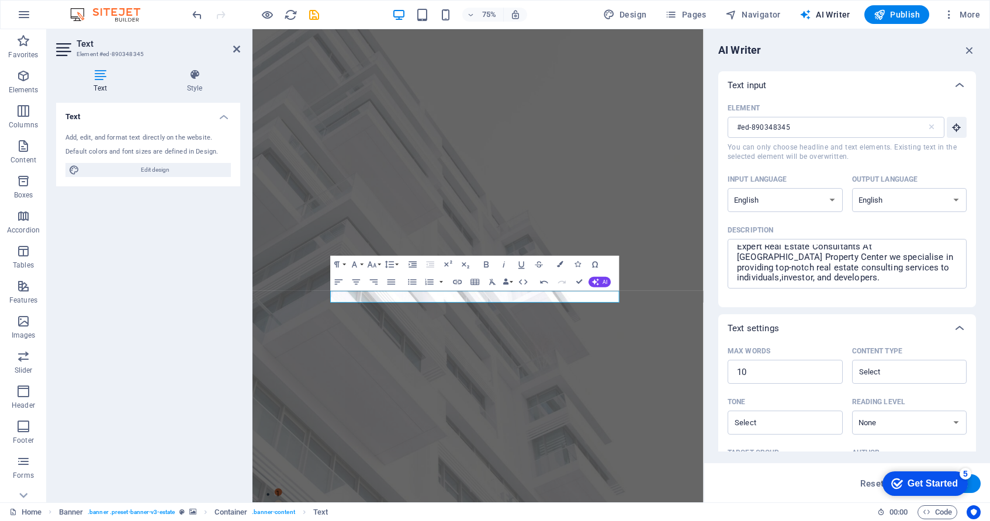
click at [909, 476] on div "checkmark Get Started 5" at bounding box center [925, 484] width 85 height 25
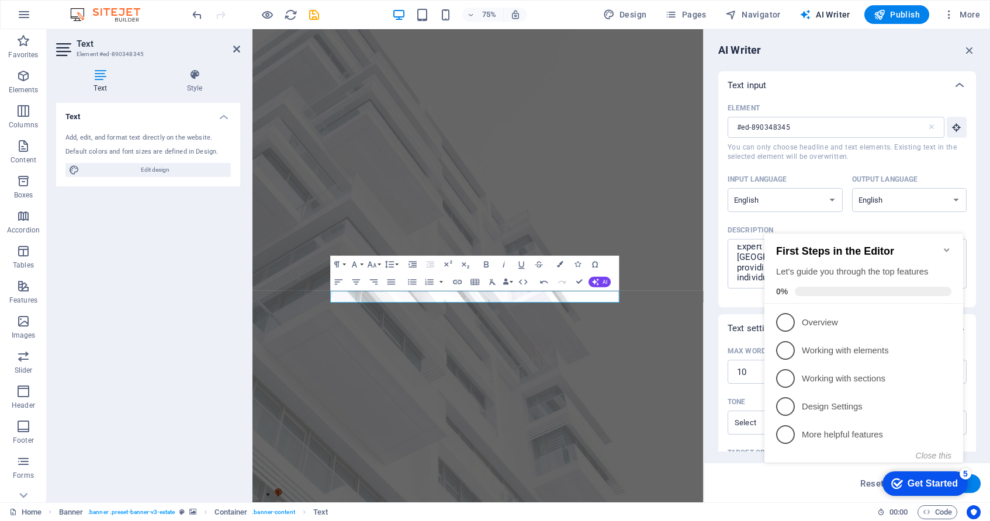
click at [909, 476] on div "checkmark Get Started 5" at bounding box center [925, 484] width 85 height 25
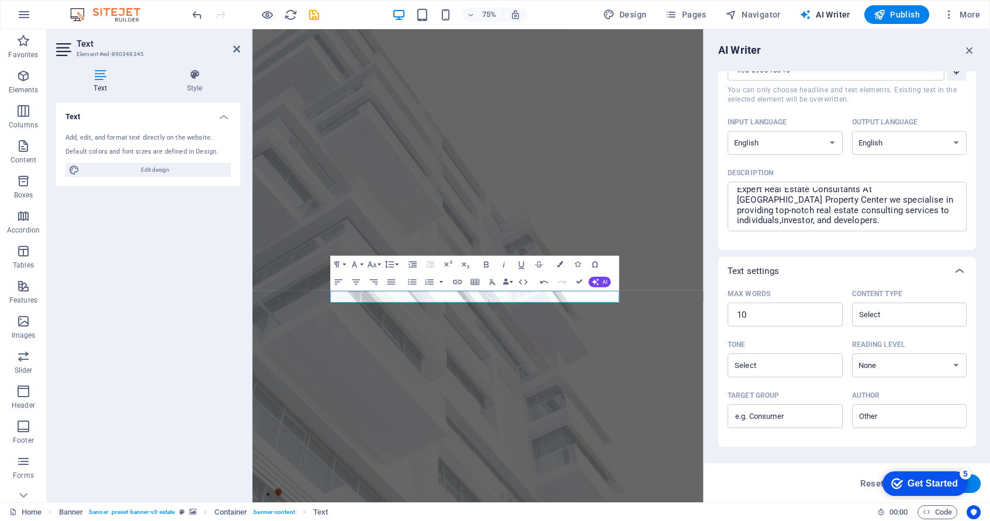
scroll to position [154, 0]
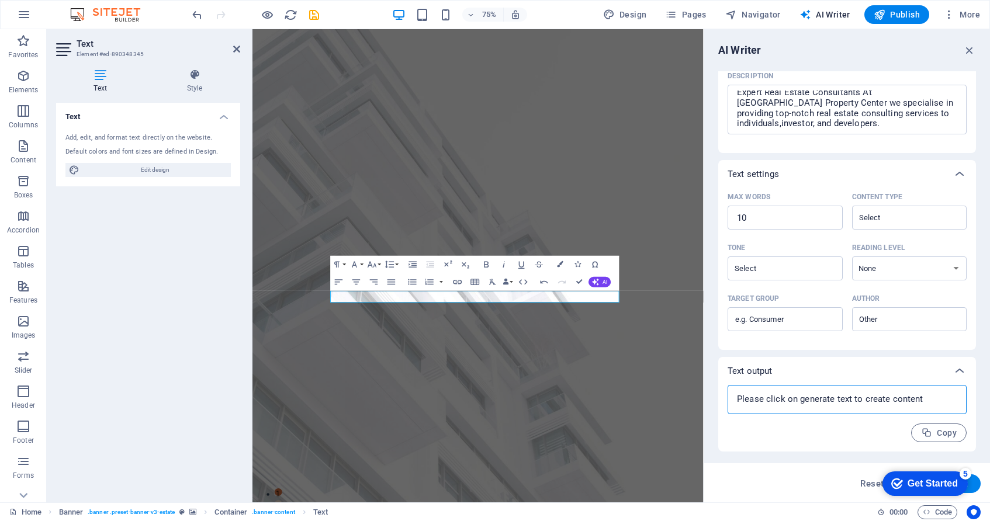
click at [874, 405] on textarea at bounding box center [846, 400] width 227 height 18
click at [959, 368] on icon at bounding box center [960, 371] width 14 height 14
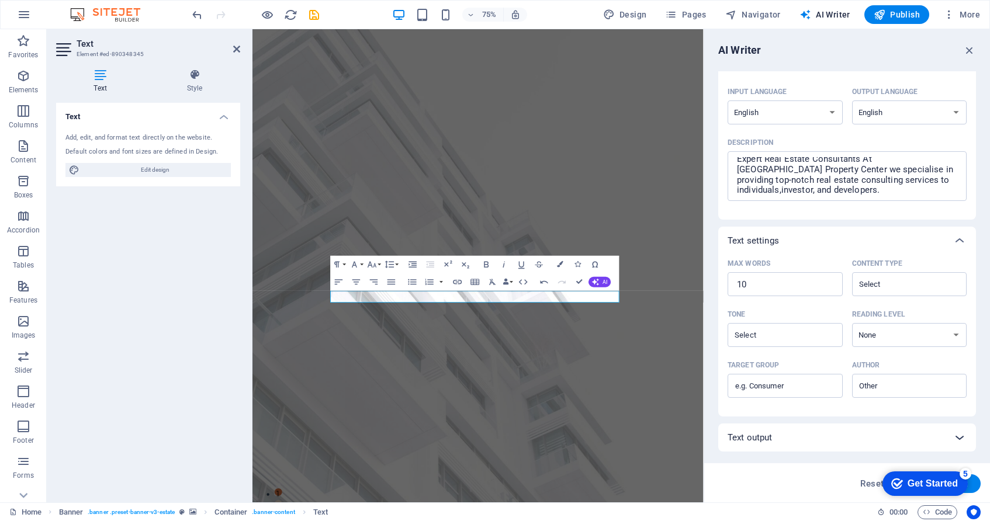
scroll to position [88, 0]
drag, startPoint x: 987, startPoint y: 334, endPoint x: 968, endPoint y: 435, distance: 103.4
click at [968, 435] on div "AI Writer Text input Element #ed-890348345 ​ You can only choose headline and t…" at bounding box center [847, 265] width 286 height 473
click at [956, 435] on icon at bounding box center [960, 438] width 14 height 14
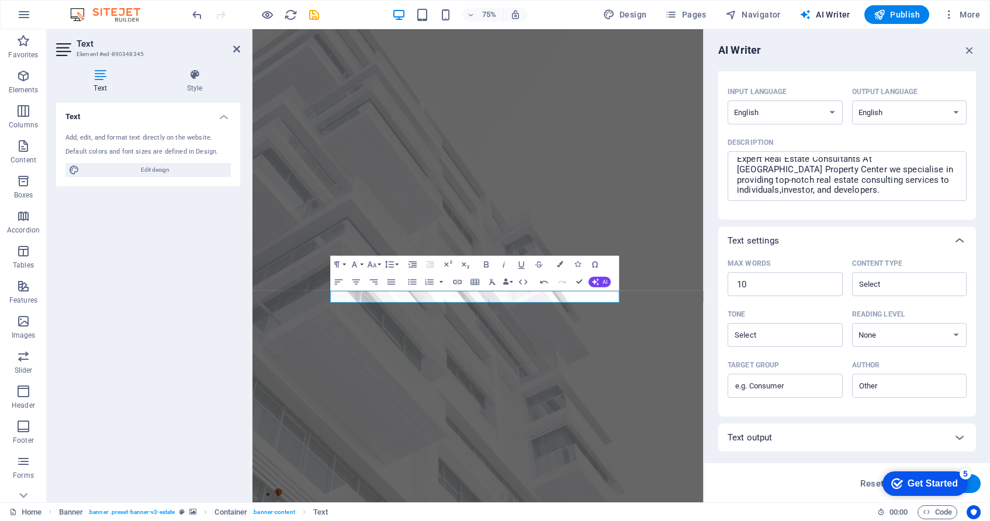
drag, startPoint x: 1850, startPoint y: 903, endPoint x: 969, endPoint y: 489, distance: 973.4
click at [971, 479] on div "checkmark Get Started 5 First Steps in the Editor Let's guide you through the t…" at bounding box center [922, 483] width 99 height 35
click at [971, 483] on div "checkmark Get Started 5 First Steps in the Editor Let's guide you through the t…" at bounding box center [922, 483] width 99 height 35
click at [869, 483] on span "Reset" at bounding box center [871, 483] width 23 height 9
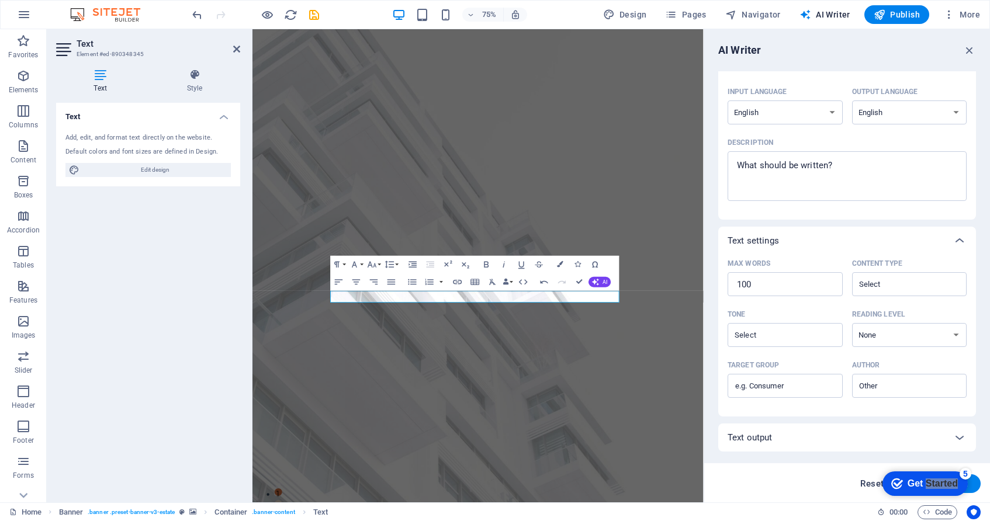
scroll to position [0, 0]
click at [973, 47] on icon "button" at bounding box center [969, 50] width 13 height 13
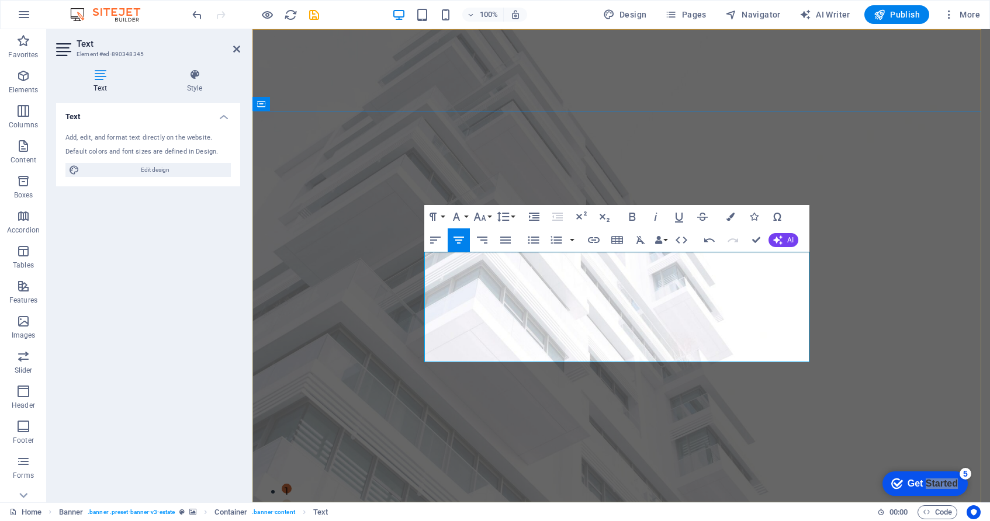
drag, startPoint x: 506, startPoint y: 258, endPoint x: 731, endPoint y: 258, distance: 225.6
click at [636, 212] on icon "button" at bounding box center [632, 217] width 14 height 14
drag, startPoint x: 534, startPoint y: 273, endPoint x: 698, endPoint y: 276, distance: 164.3
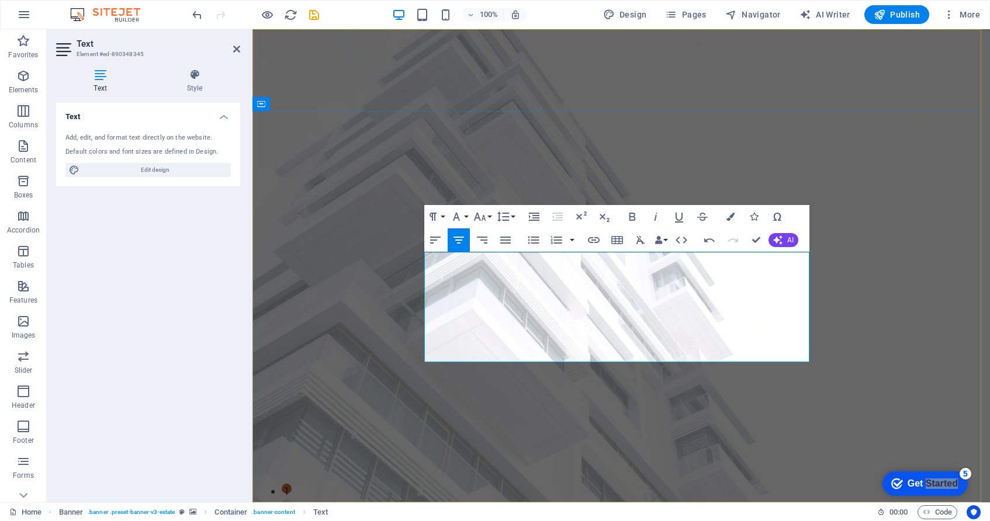
click at [653, 218] on icon "button" at bounding box center [656, 217] width 14 height 14
click at [733, 216] on icon "button" at bounding box center [730, 217] width 8 height 8
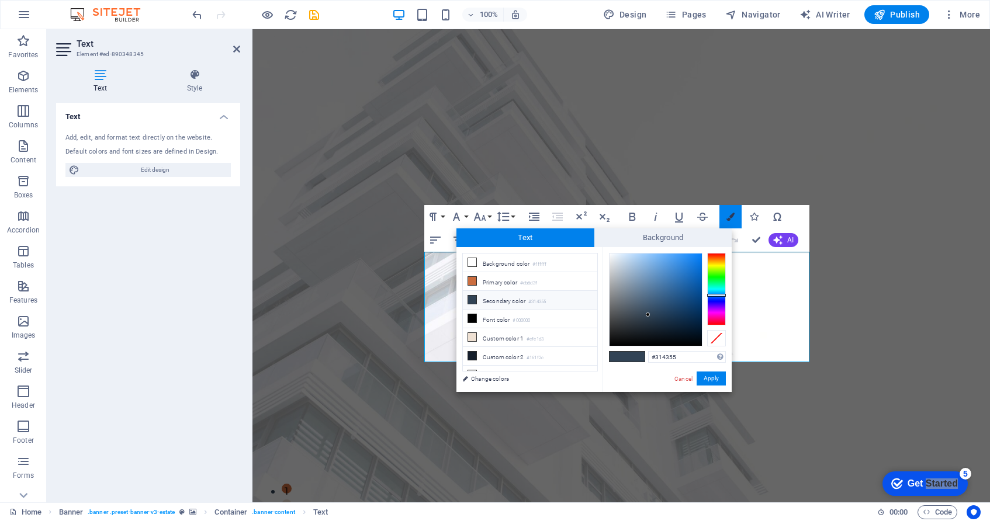
click at [733, 216] on icon "button" at bounding box center [730, 217] width 8 height 8
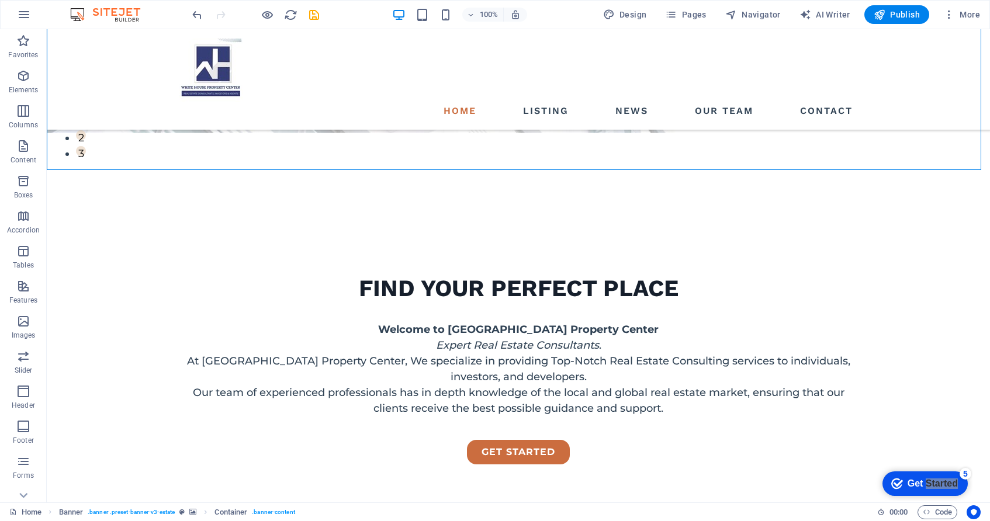
scroll to position [409, 0]
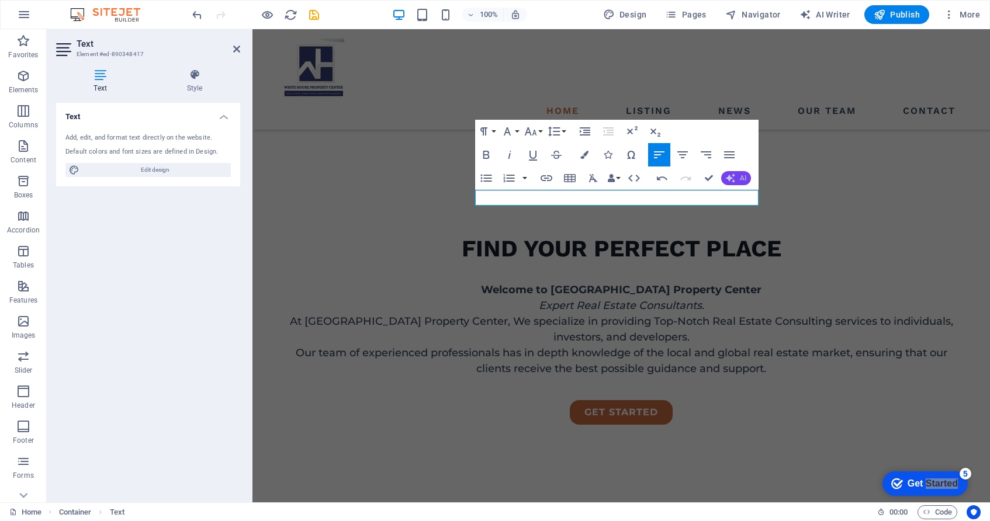
click at [743, 177] on span "AI" at bounding box center [743, 178] width 6 height 7
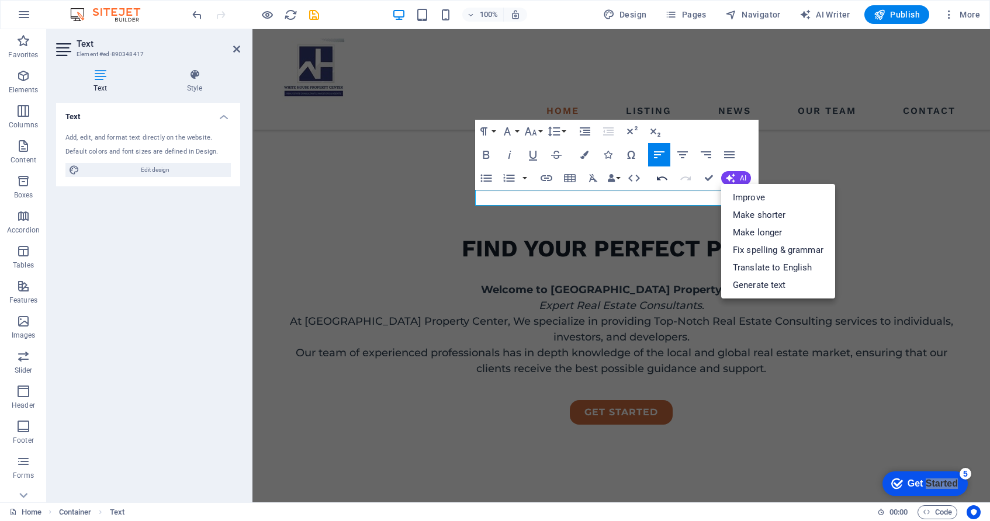
click at [657, 175] on icon "button" at bounding box center [662, 178] width 14 height 14
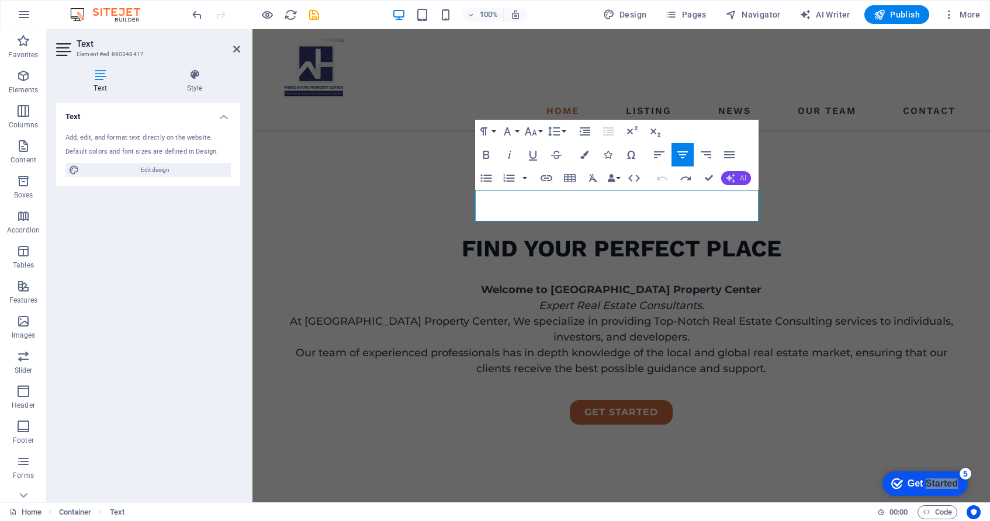
click at [735, 175] on button "AI" at bounding box center [736, 178] width 30 height 14
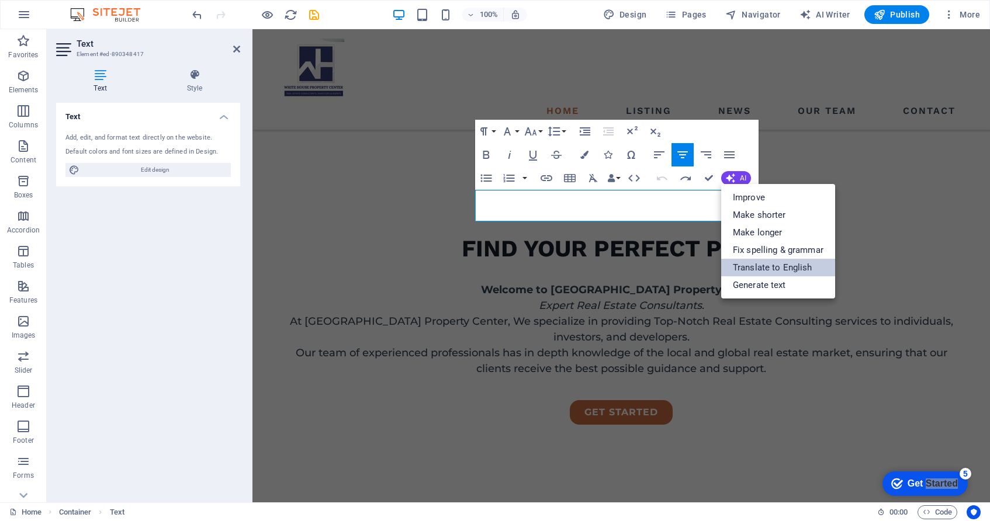
click at [780, 262] on link "Translate to English" at bounding box center [778, 268] width 114 height 18
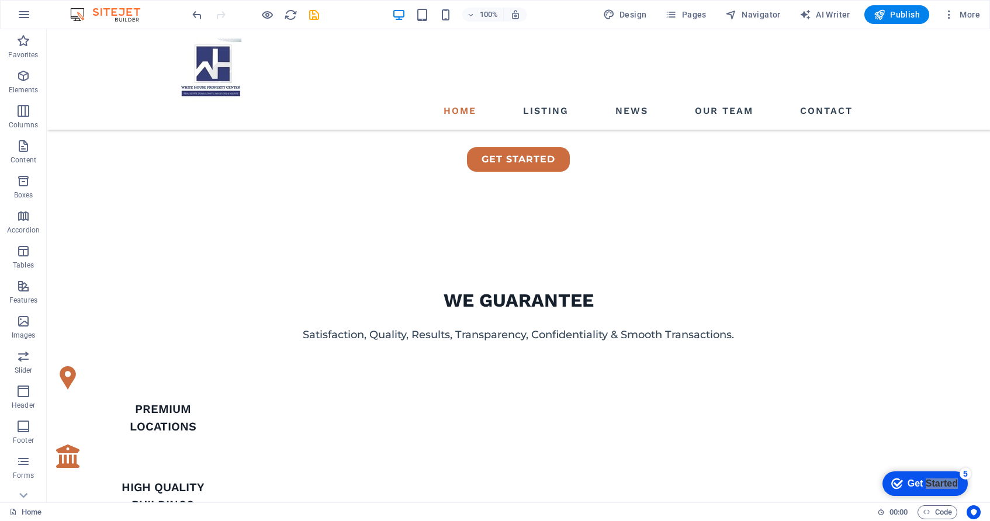
scroll to position [637, 0]
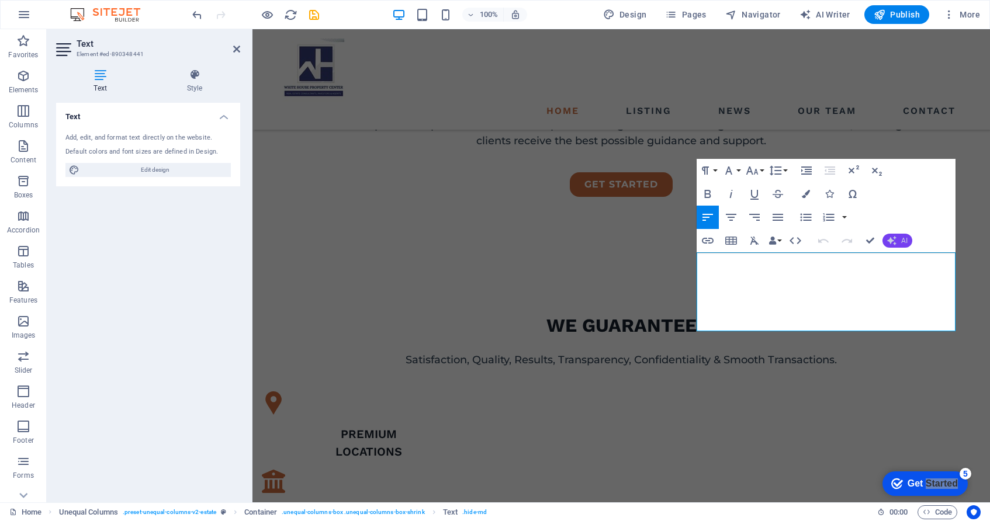
click at [904, 241] on span "AI" at bounding box center [904, 240] width 6 height 7
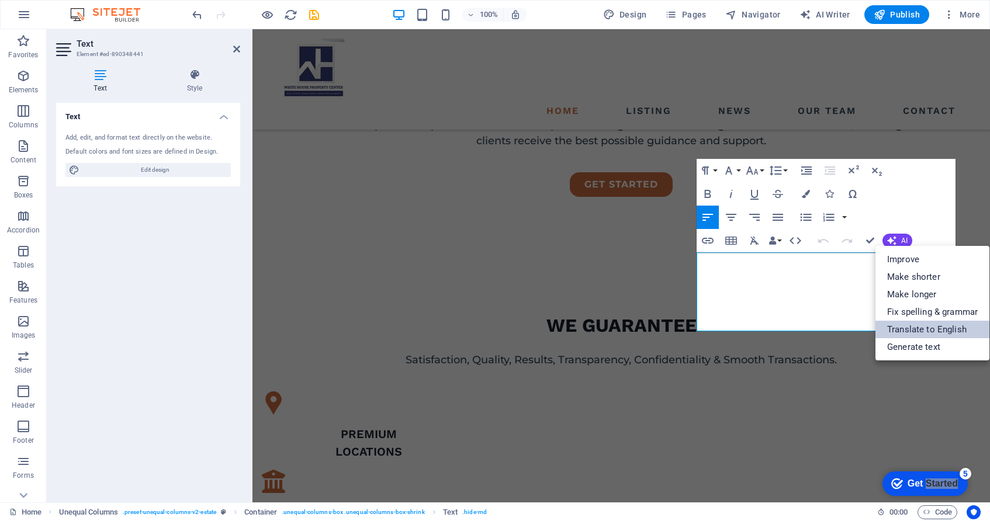
click at [922, 329] on link "Translate to English" at bounding box center [933, 330] width 114 height 18
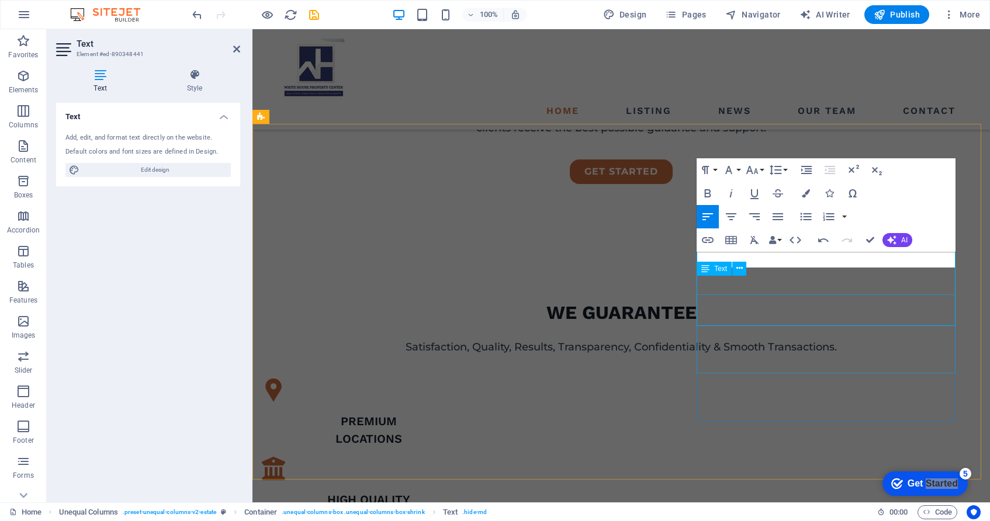
scroll to position [658, 0]
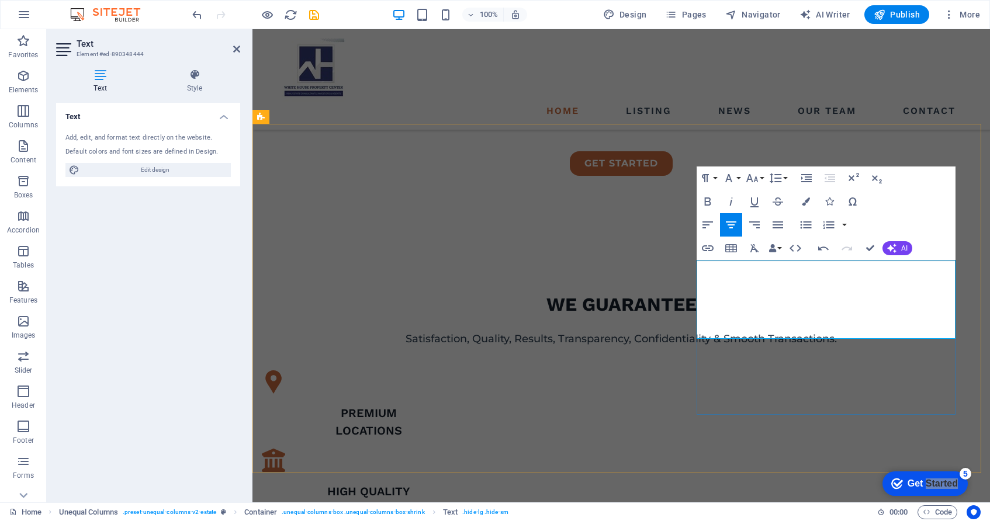
scroll to position [650, 0]
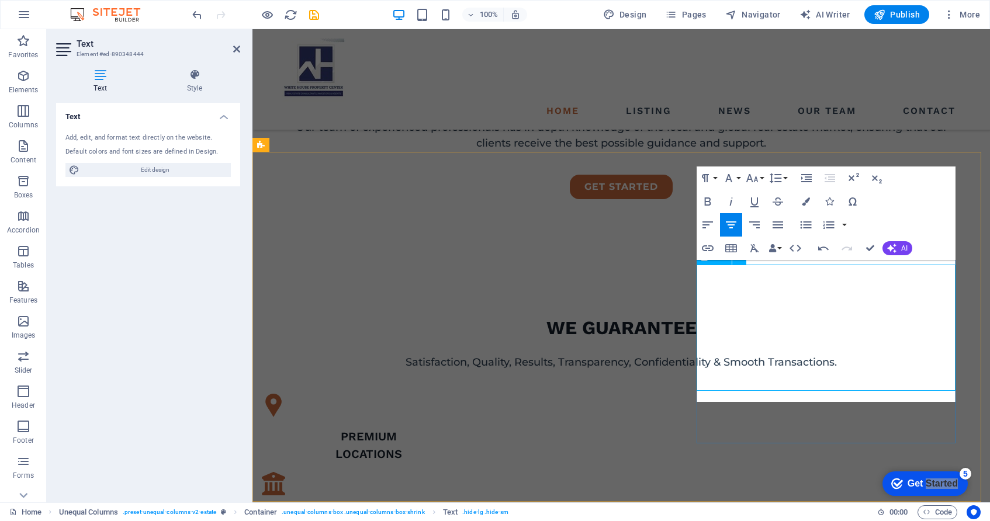
scroll to position [629, 0]
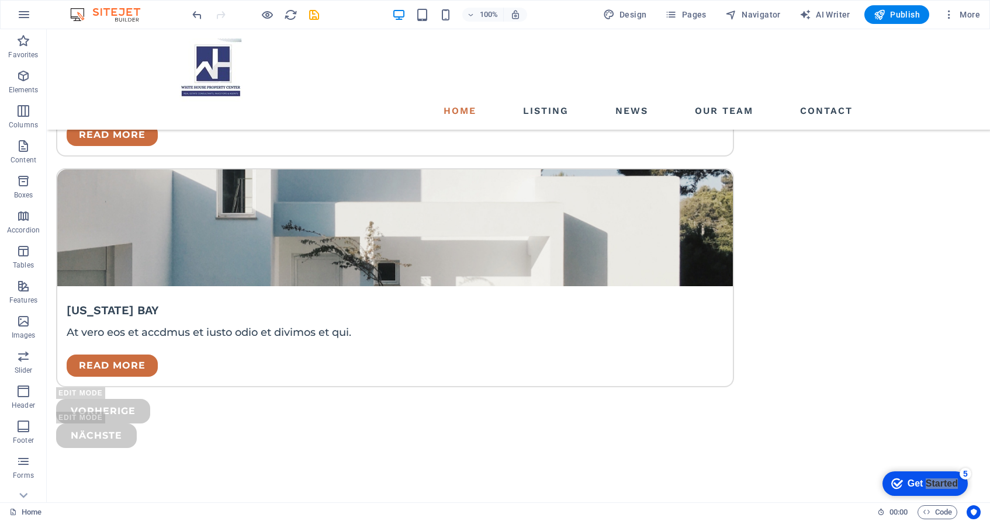
scroll to position [3103, 0]
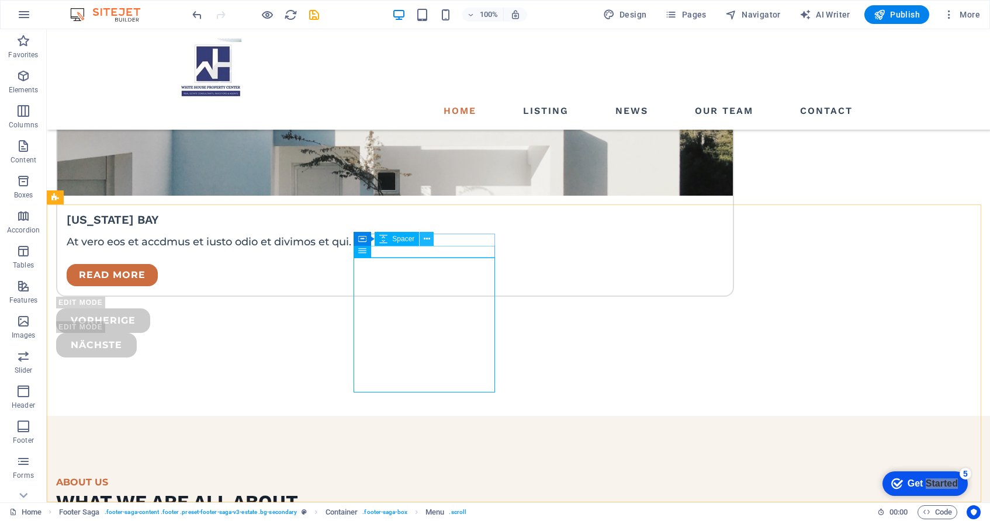
click at [427, 246] on button at bounding box center [427, 239] width 14 height 14
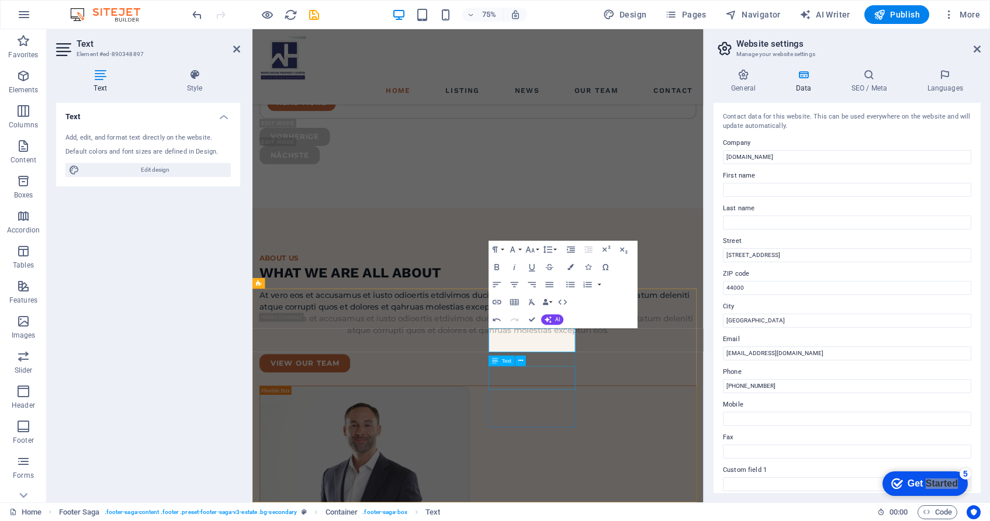
scroll to position [19, 19]
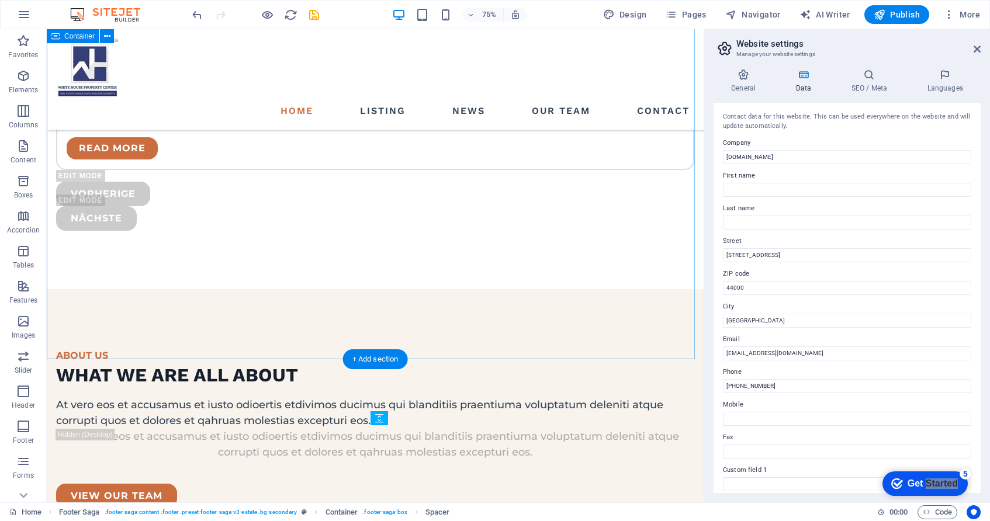
scroll to position [2997, 0]
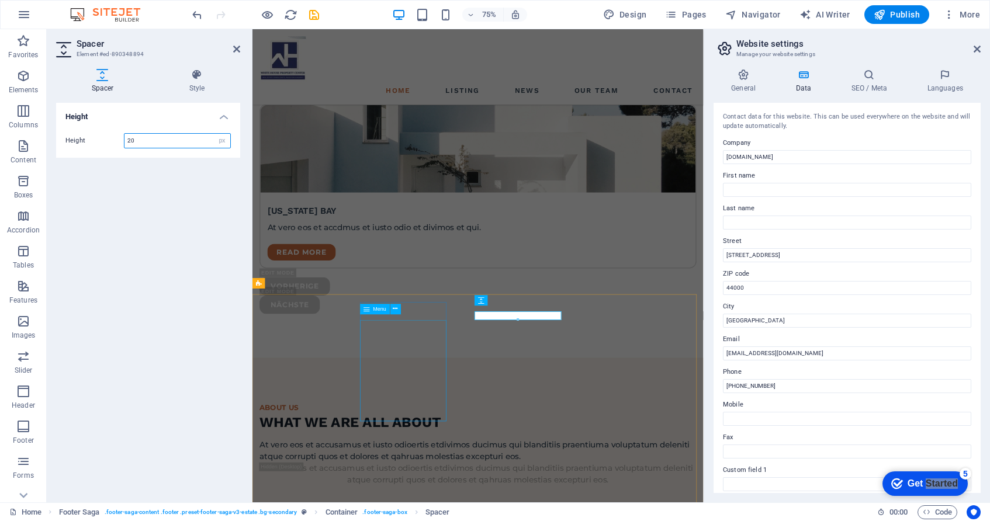
scroll to position [3196, 0]
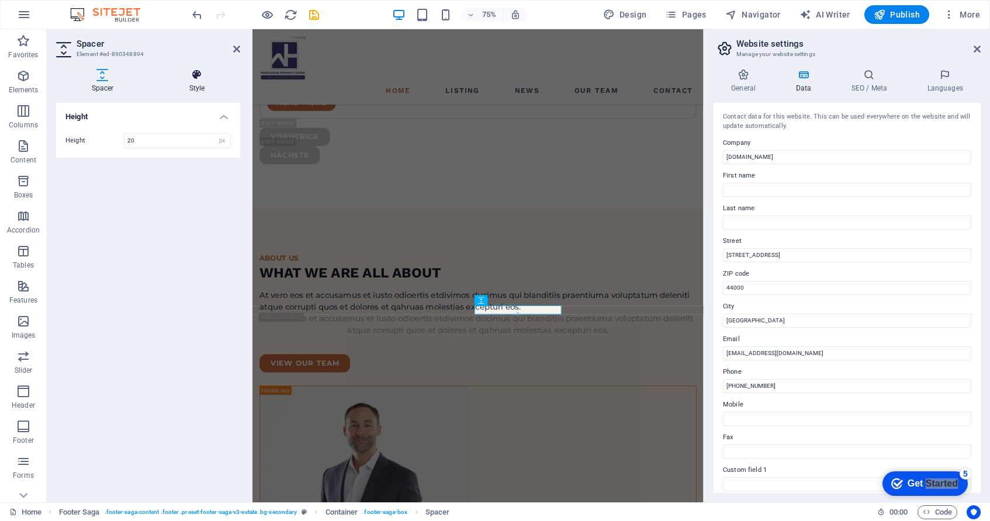
click at [195, 74] on icon at bounding box center [197, 75] width 86 height 12
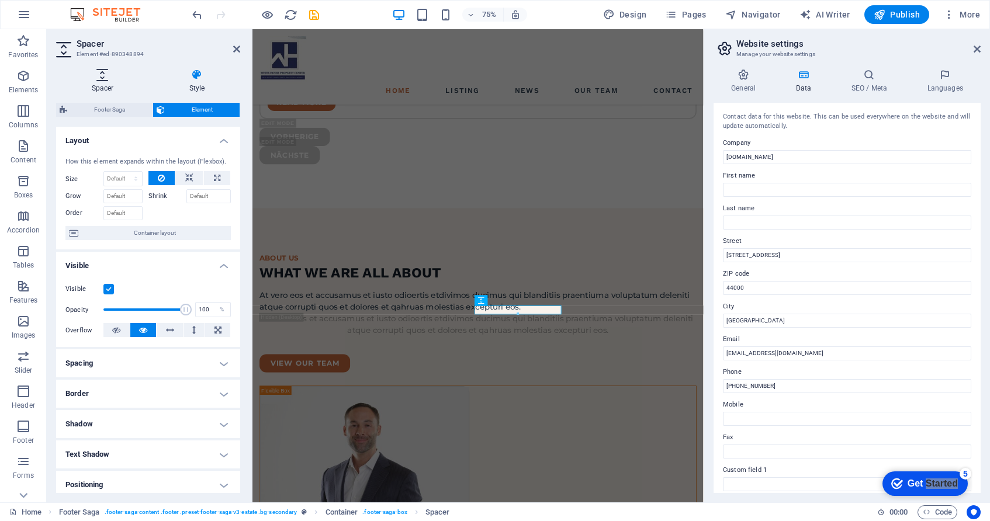
click at [102, 84] on h4 "Spacer" at bounding box center [105, 81] width 98 height 25
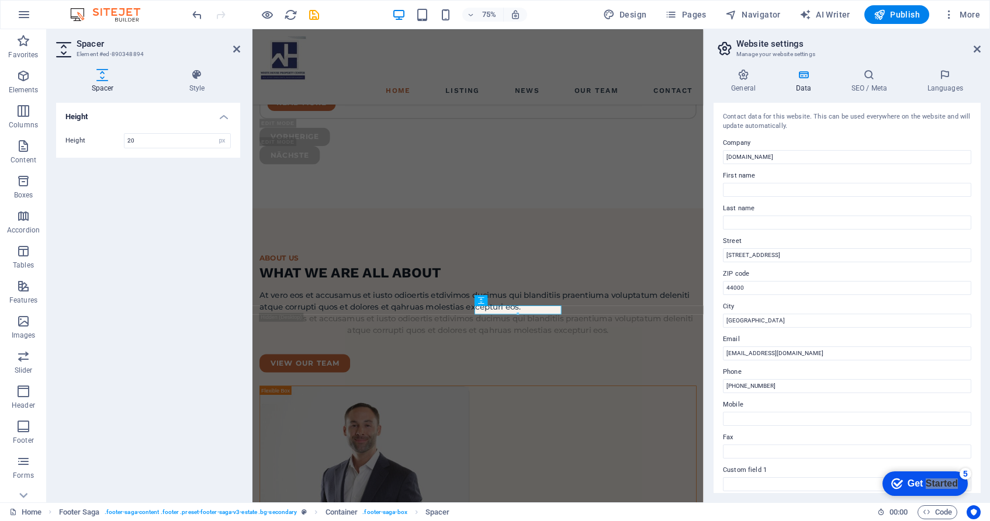
click at [227, 113] on h4 "Height" at bounding box center [148, 113] width 184 height 21
click at [227, 113] on h4 "Height" at bounding box center [148, 117] width 184 height 28
click at [781, 189] on input "First name" at bounding box center [847, 190] width 248 height 14
click at [770, 224] on input "Last name" at bounding box center [847, 223] width 248 height 14
click at [783, 261] on input "[STREET_ADDRESS]" at bounding box center [847, 255] width 248 height 14
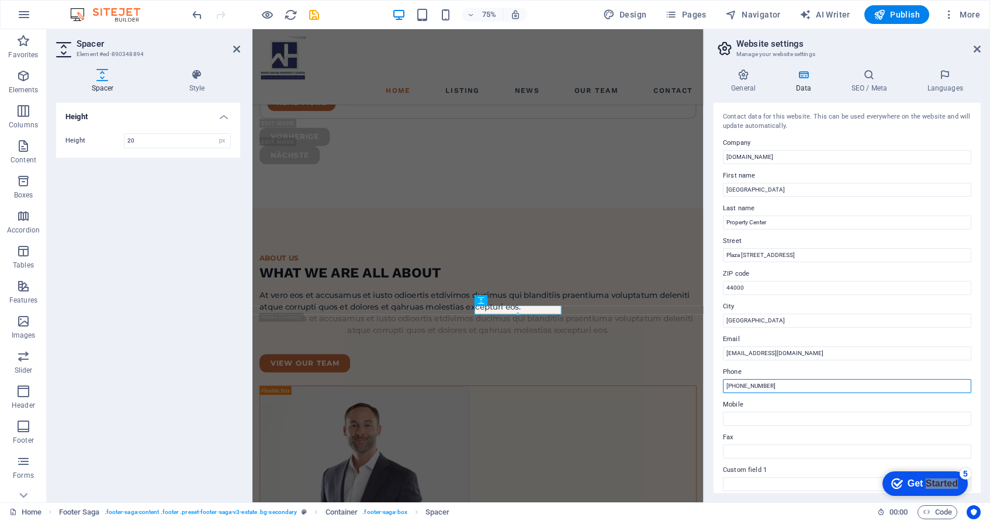
click at [778, 386] on input "[PHONE_NUMBER]" at bounding box center [847, 386] width 248 height 14
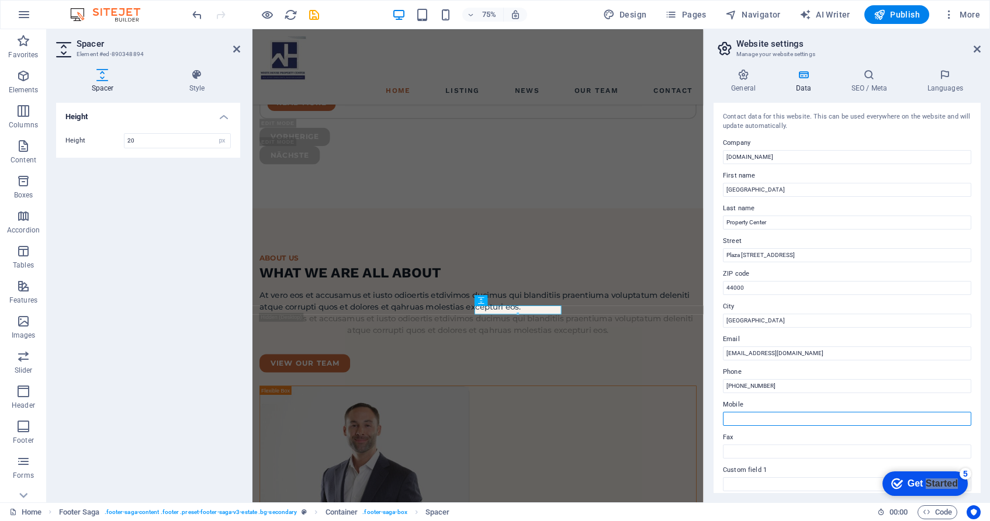
click at [778, 423] on input "Mobile" at bounding box center [847, 419] width 248 height 14
click at [763, 414] on input "[PHONE_NUMBER]" at bounding box center [847, 419] width 248 height 14
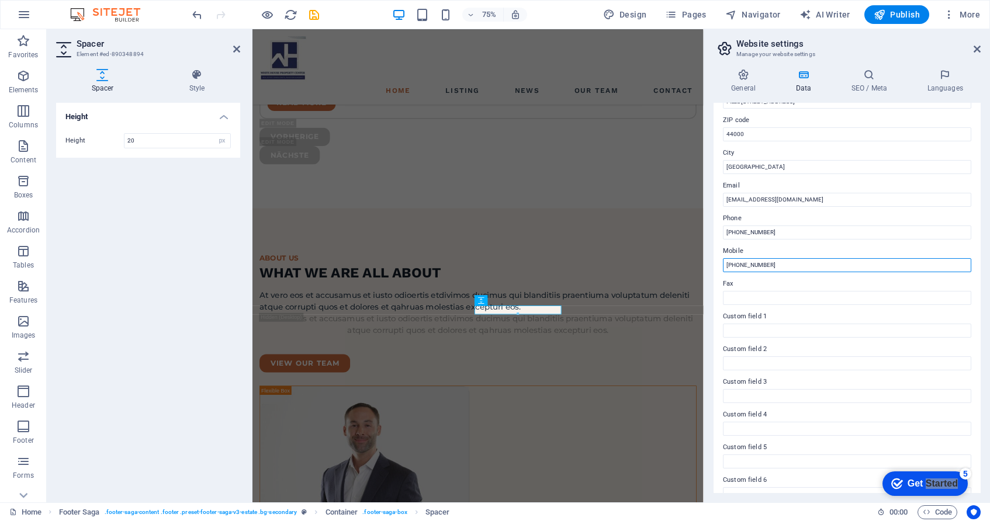
scroll to position [171, 0]
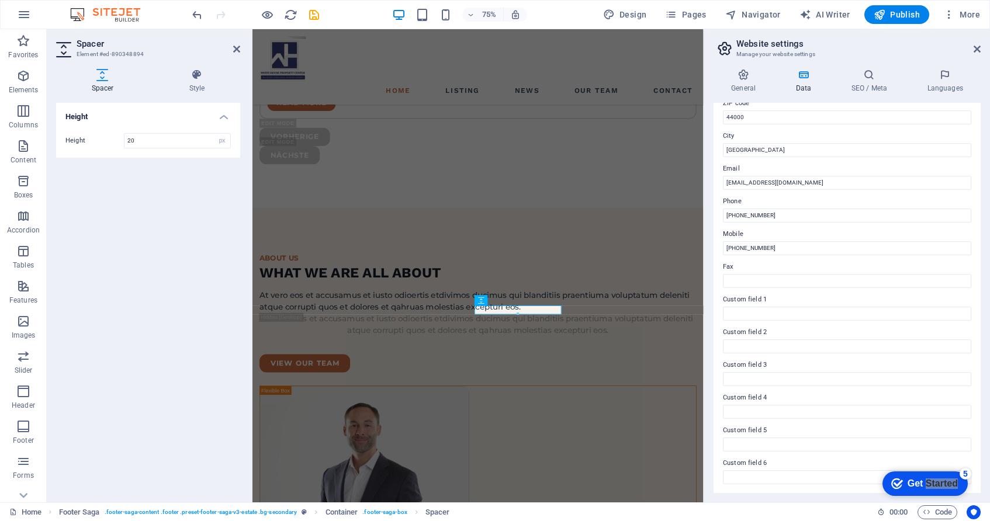
click at [726, 262] on label "Fax" at bounding box center [847, 267] width 248 height 14
click at [726, 274] on input "Fax" at bounding box center [847, 281] width 248 height 14
click at [747, 302] on label "Custom field 1" at bounding box center [847, 300] width 248 height 14
click at [747, 307] on input "Custom field 1" at bounding box center [847, 314] width 248 height 14
click at [762, 295] on label "Custom field 1" at bounding box center [847, 300] width 248 height 14
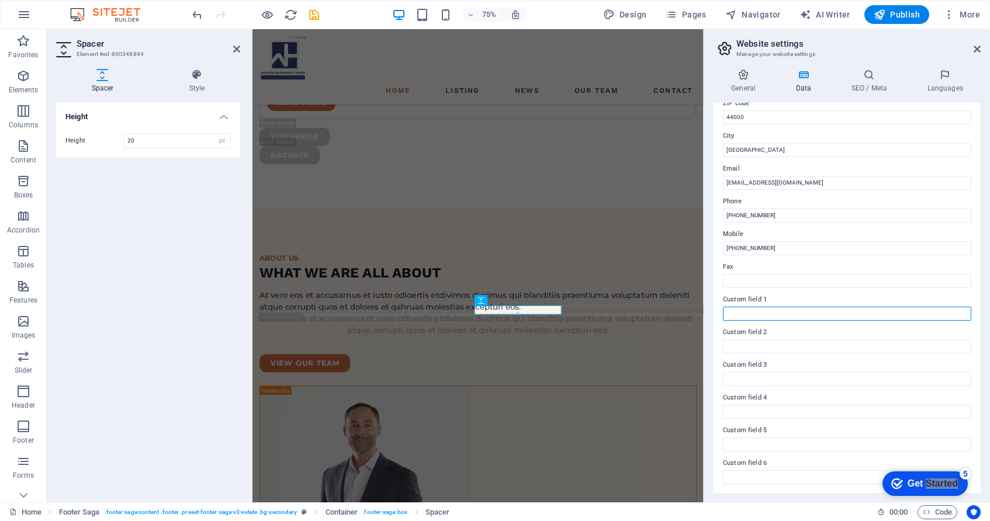
click at [762, 307] on input "Custom field 1" at bounding box center [847, 314] width 248 height 14
click at [781, 326] on label "Custom field 2" at bounding box center [847, 333] width 248 height 14
click at [781, 340] on input "Custom field 2" at bounding box center [847, 347] width 248 height 14
click at [766, 340] on input "Custom field 2" at bounding box center [847, 347] width 248 height 14
click at [767, 312] on input "U A N" at bounding box center [847, 314] width 248 height 14
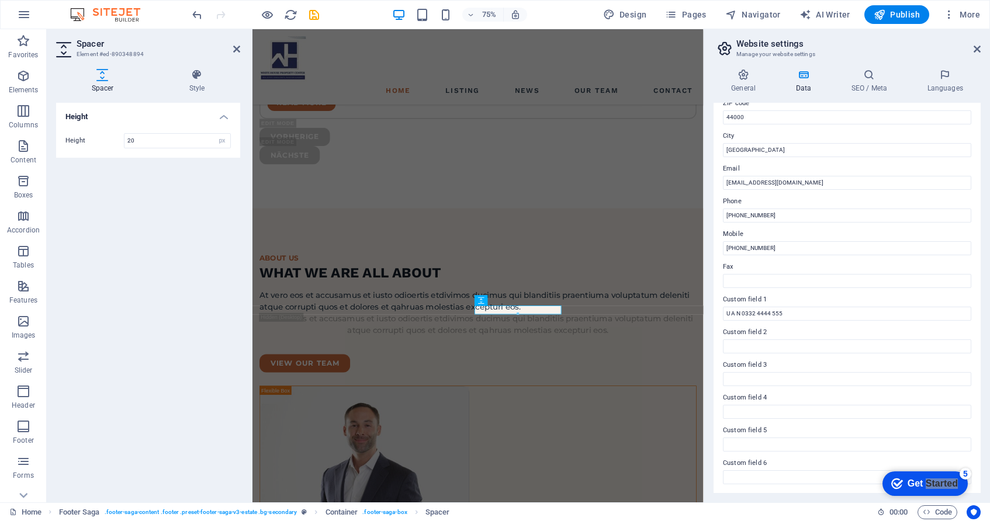
click at [806, 295] on label "Custom field 1" at bounding box center [847, 300] width 248 height 14
click at [806, 307] on input "U A N 0332 4444 555" at bounding box center [847, 314] width 248 height 14
drag, startPoint x: 981, startPoint y: 222, endPoint x: 987, endPoint y: 202, distance: 20.7
click at [987, 202] on div "General Data SEO / Meta Languages Website name [DOMAIN_NAME] Logo Drag files he…" at bounding box center [847, 281] width 286 height 443
click at [873, 384] on input "Custom field 3" at bounding box center [847, 379] width 248 height 14
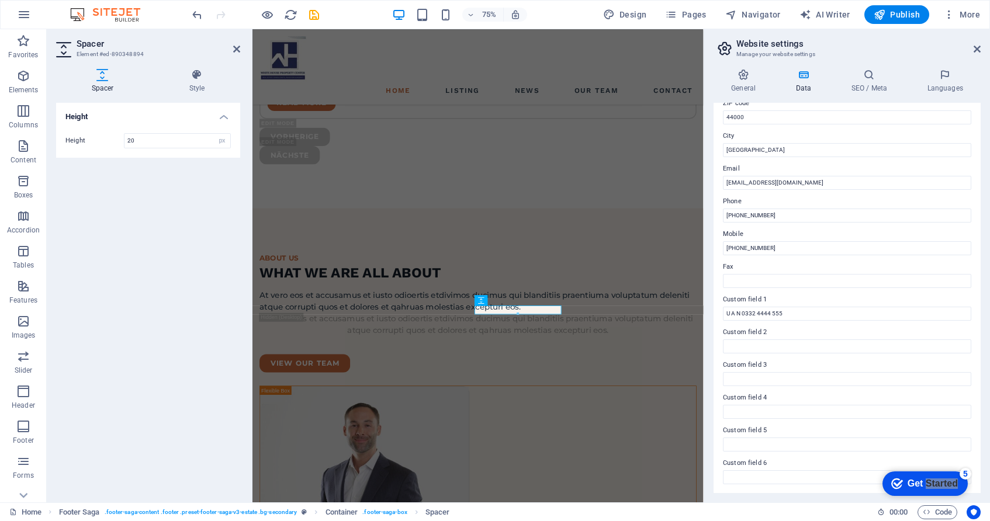
click at [985, 161] on div "General Data SEO / Meta Languages Website name [DOMAIN_NAME] Logo Drag files he…" at bounding box center [847, 281] width 286 height 443
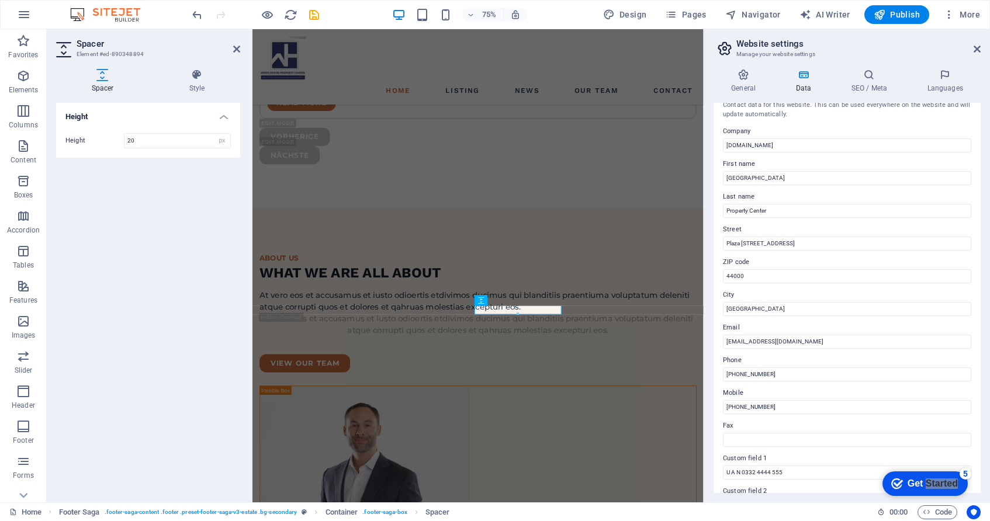
scroll to position [0, 0]
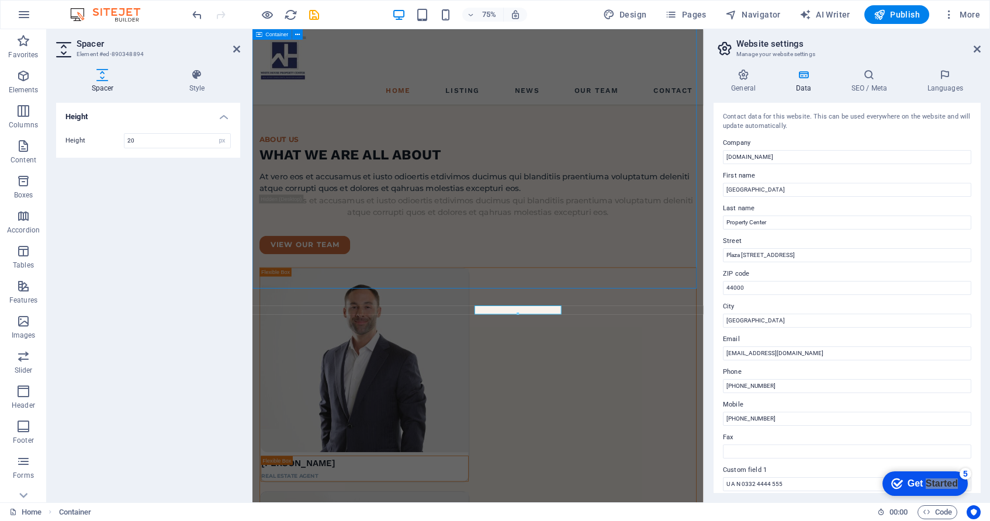
scroll to position [2997, 0]
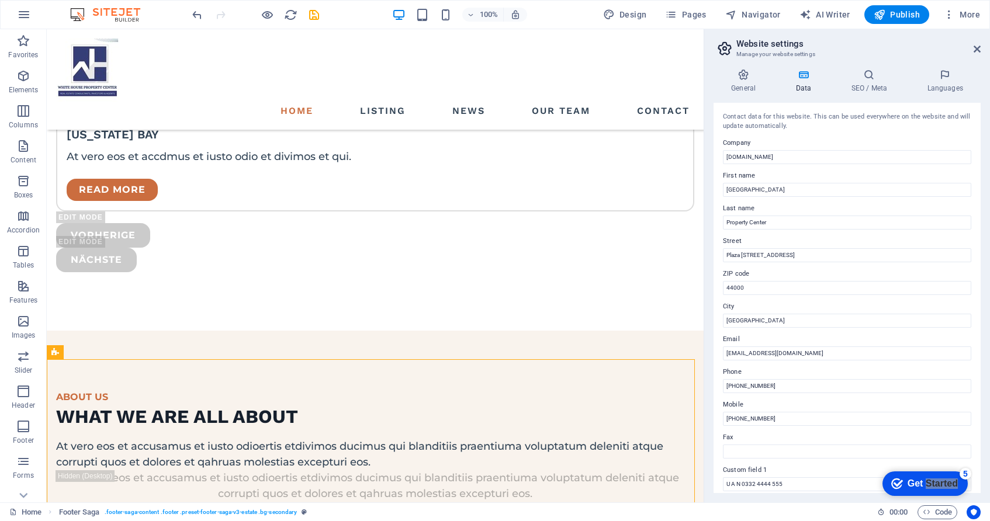
drag, startPoint x: 693, startPoint y: 416, endPoint x: 706, endPoint y: 433, distance: 21.3
drag, startPoint x: 656, startPoint y: 415, endPoint x: 707, endPoint y: 451, distance: 62.1
click at [707, 451] on div "General Data SEO / Meta Languages Website name [DOMAIN_NAME] Logo Drag files he…" at bounding box center [847, 281] width 286 height 443
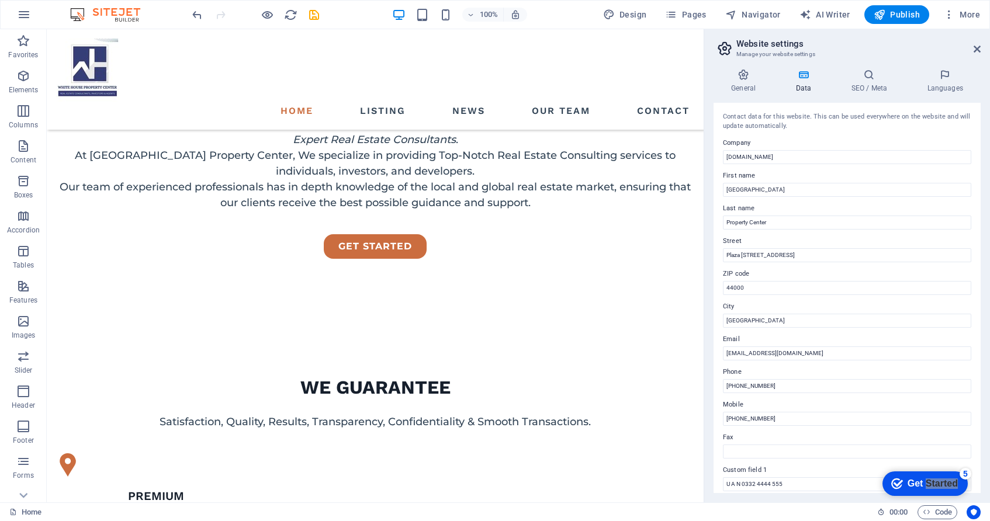
scroll to position [582, 0]
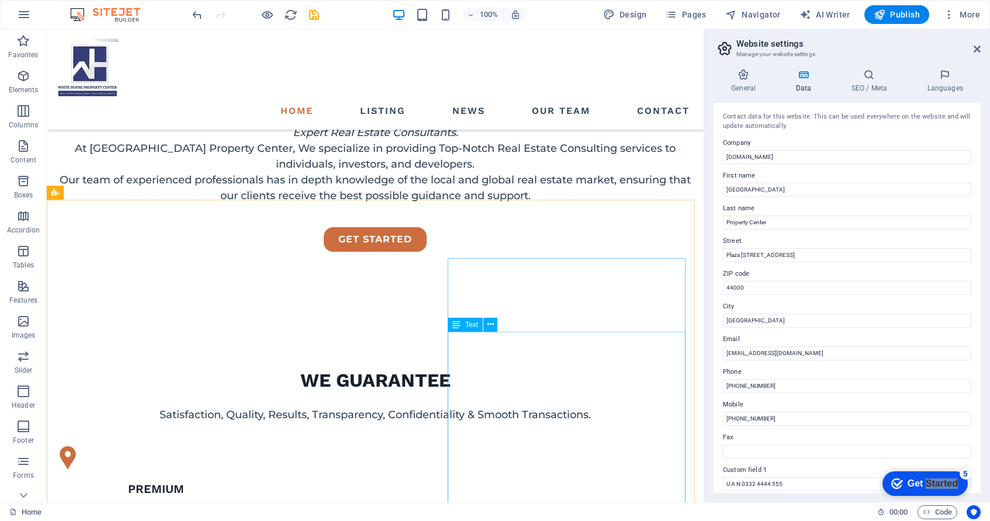
click at [470, 327] on span "Text" at bounding box center [471, 324] width 13 height 7
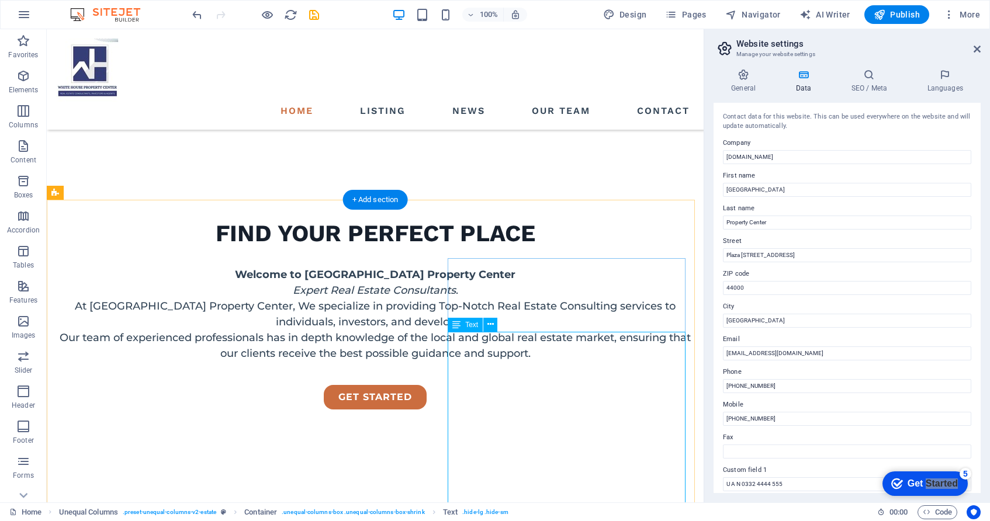
scroll to position [740, 0]
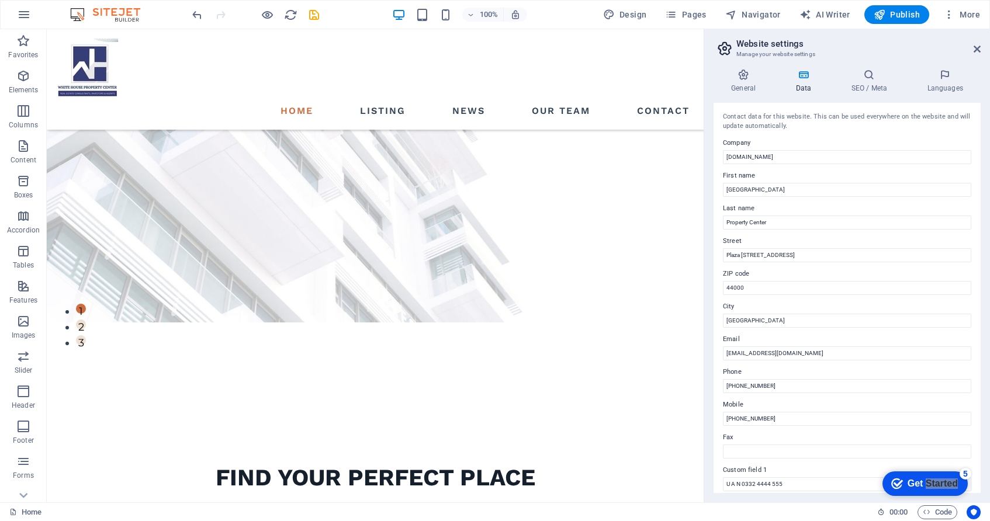
scroll to position [155, 0]
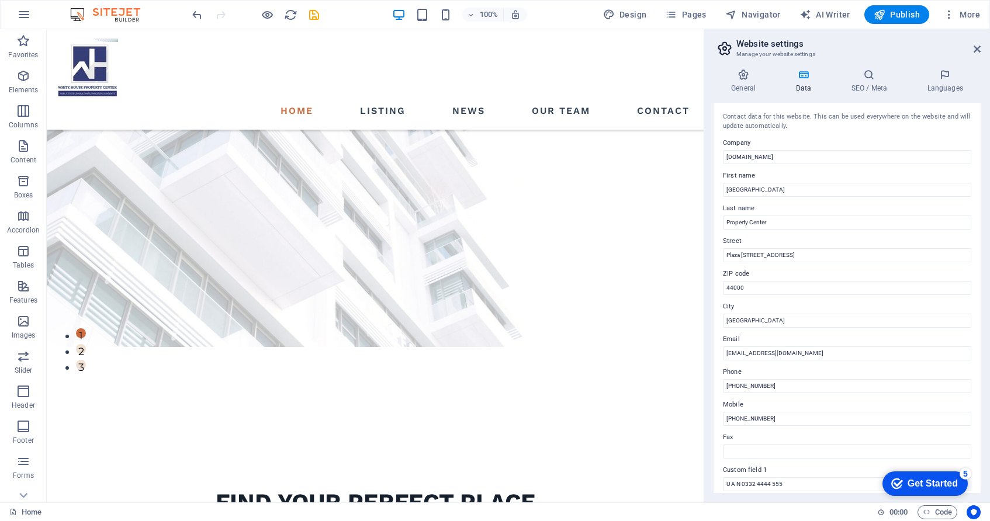
click at [914, 479] on div "Get Started" at bounding box center [933, 484] width 50 height 11
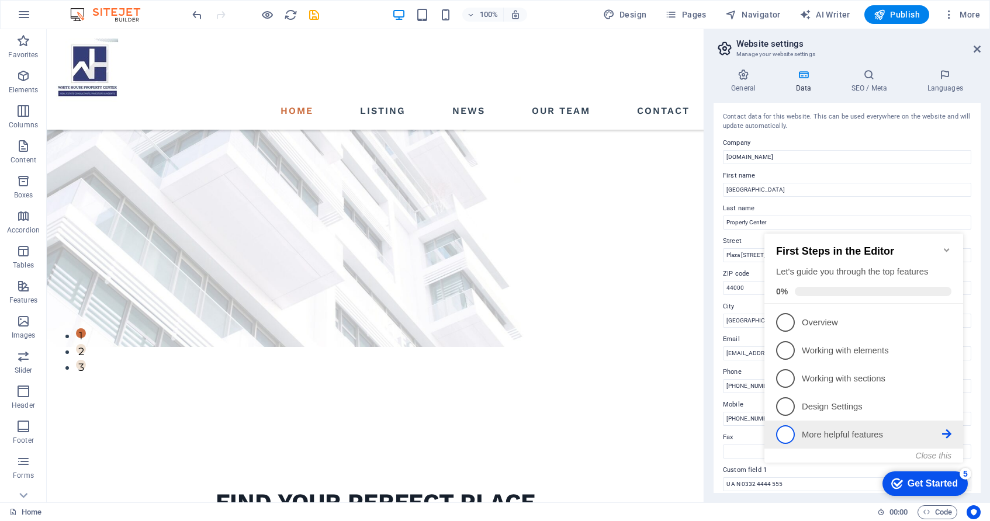
click at [852, 434] on p "More helpful features - incomplete" at bounding box center [872, 435] width 140 height 12
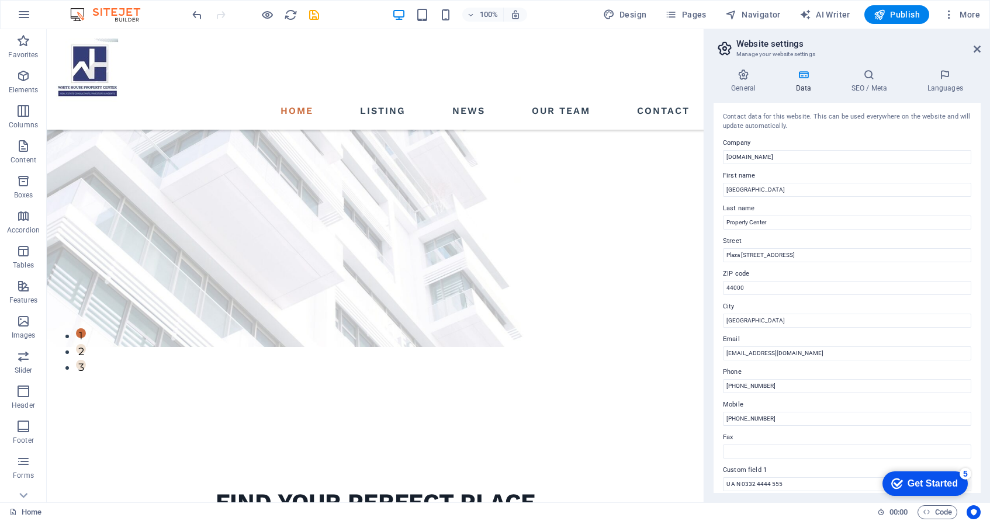
click at [935, 169] on label "First name" at bounding box center [847, 176] width 248 height 14
click at [935, 183] on input "[GEOGRAPHIC_DATA]" at bounding box center [847, 190] width 248 height 14
click at [906, 137] on label "Company" at bounding box center [847, 143] width 248 height 14
click at [906, 150] on input "[DOMAIN_NAME]" at bounding box center [847, 157] width 248 height 14
click at [930, 134] on div "Contact data for this website. This can be used everywhere on the website and w…" at bounding box center [847, 298] width 267 height 390
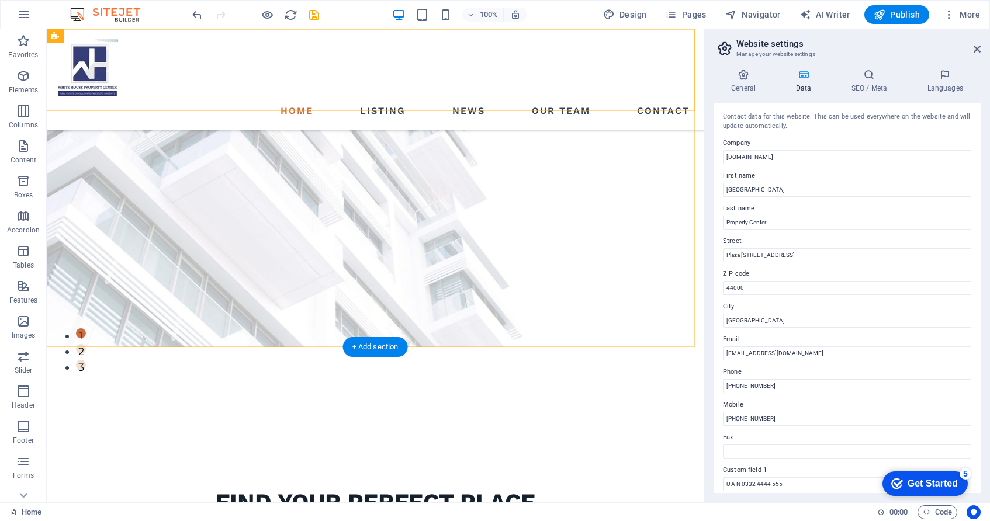
click at [664, 91] on div "Home Listing News Our Team Contact" at bounding box center [375, 79] width 657 height 101
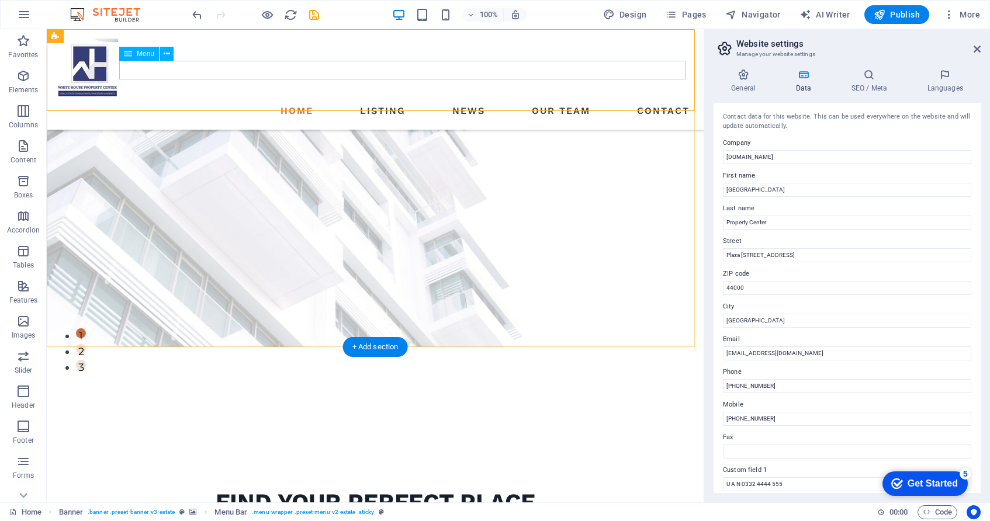
click at [658, 102] on nav "Home Listing News Our Team Contact" at bounding box center [375, 111] width 638 height 19
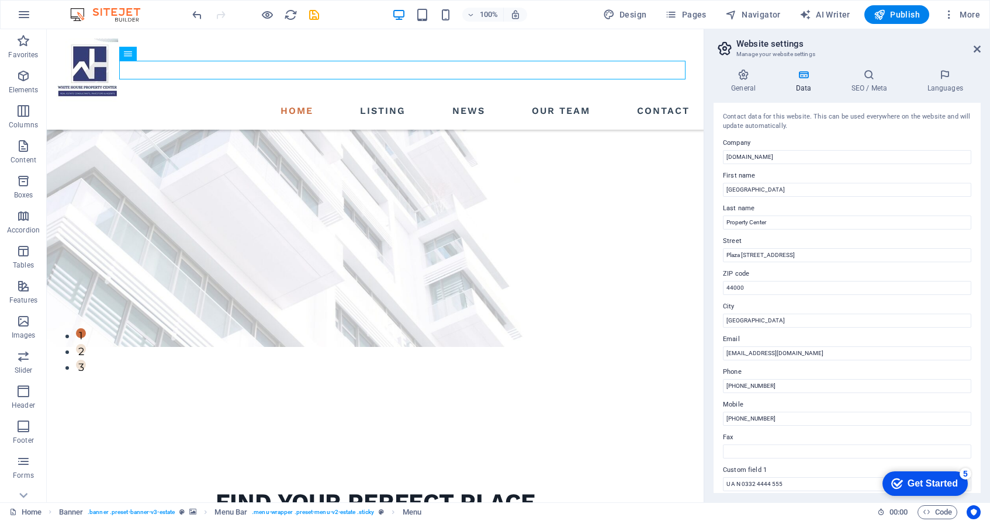
click at [804, 79] on icon at bounding box center [803, 75] width 51 height 12
click at [944, 77] on icon at bounding box center [944, 75] width 71 height 12
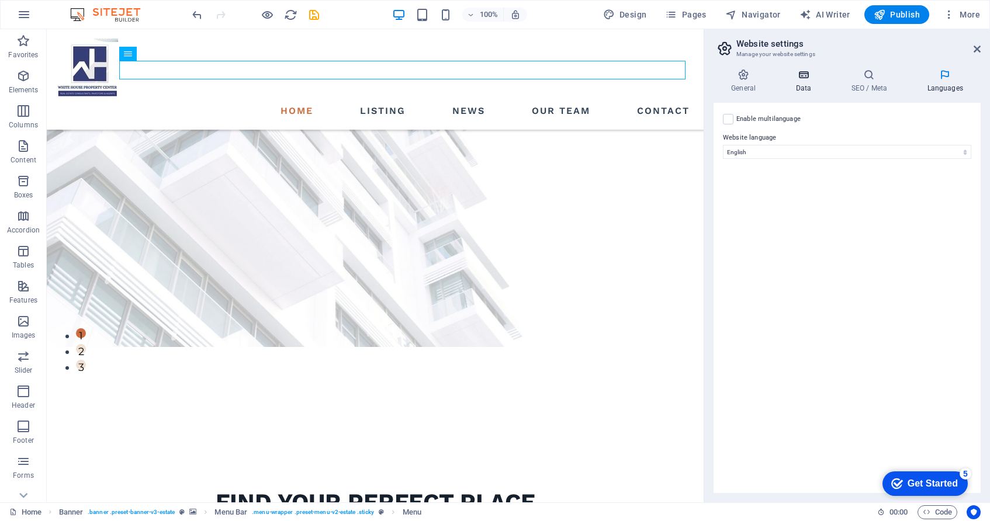
click at [802, 75] on icon at bounding box center [803, 75] width 51 height 12
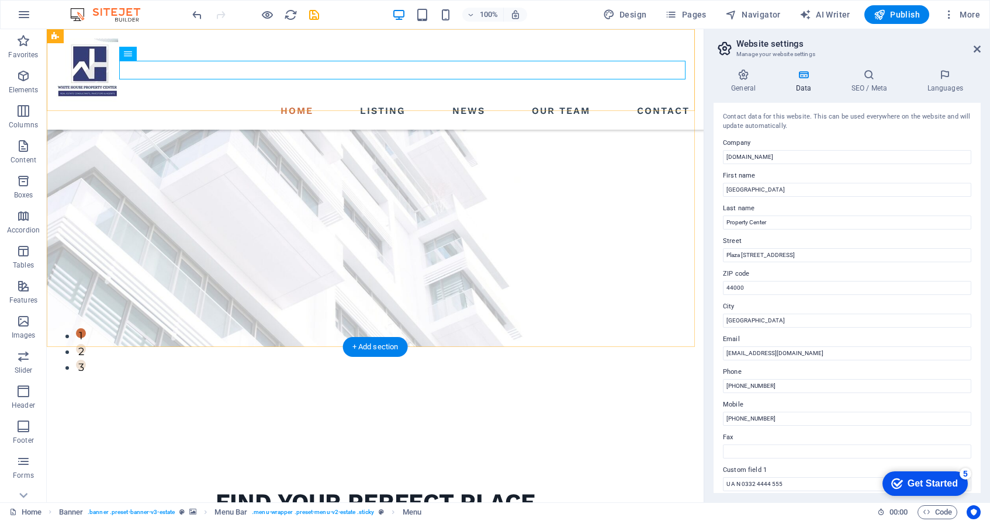
click at [644, 39] on div "Home Listing News Our Team Contact" at bounding box center [375, 79] width 657 height 101
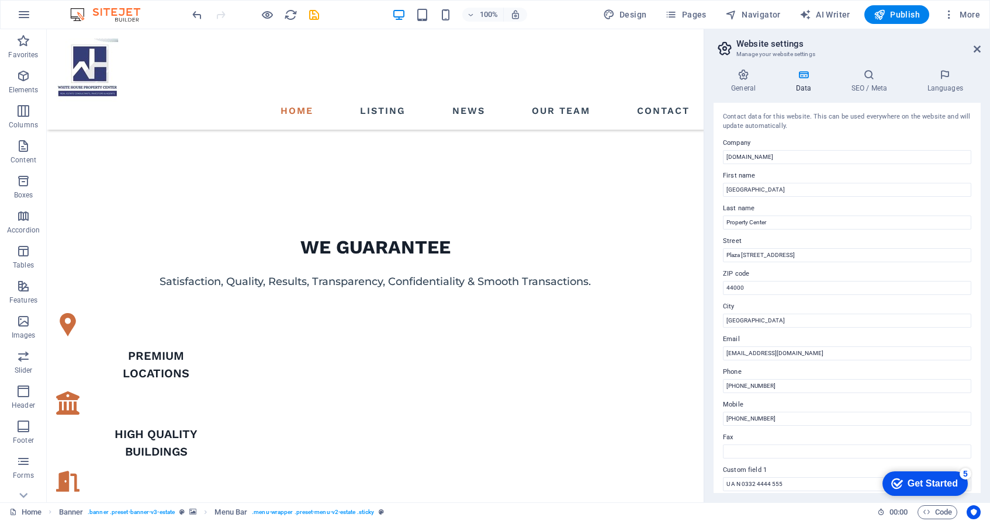
scroll to position [722, 0]
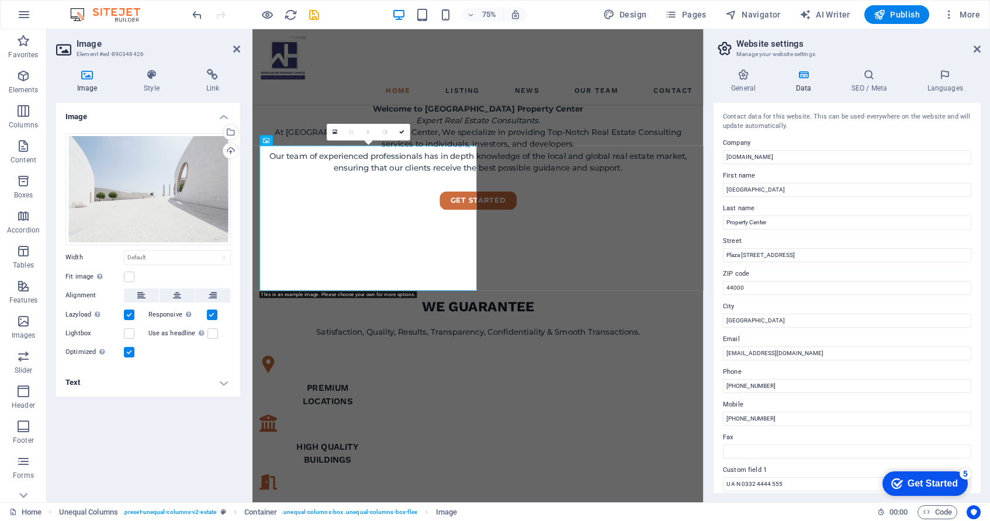
scroll to position [880, 0]
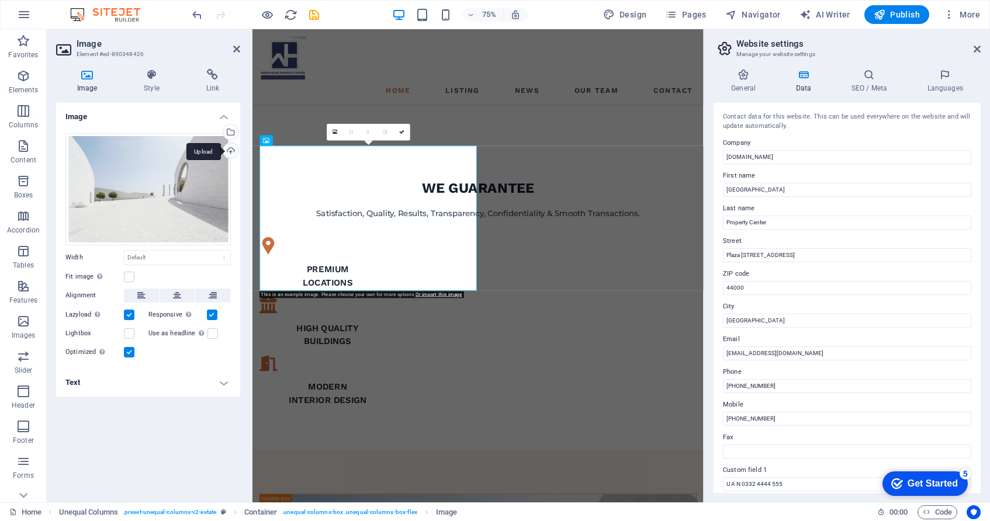
click at [231, 146] on div "Upload" at bounding box center [230, 152] width 18 height 18
click at [231, 151] on div "Upload" at bounding box center [230, 152] width 18 height 18
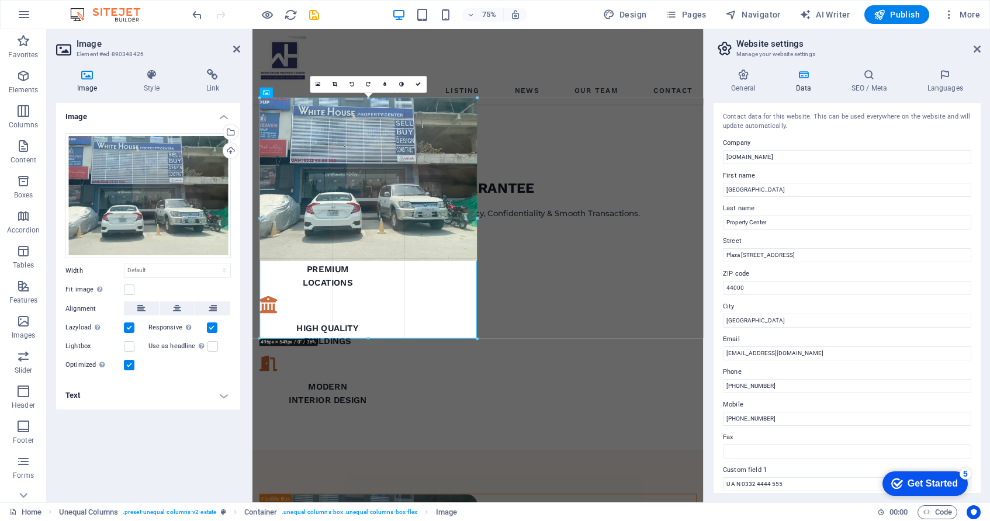
drag, startPoint x: 476, startPoint y: 298, endPoint x: 473, endPoint y: 328, distance: 30.5
click at [473, 328] on div "180 170 160 150 140 130 120 110 100 90 80 70 60 50 40 30 20 10 0 -10 -20 -30 -4…" at bounding box center [368, 218] width 217 height 241
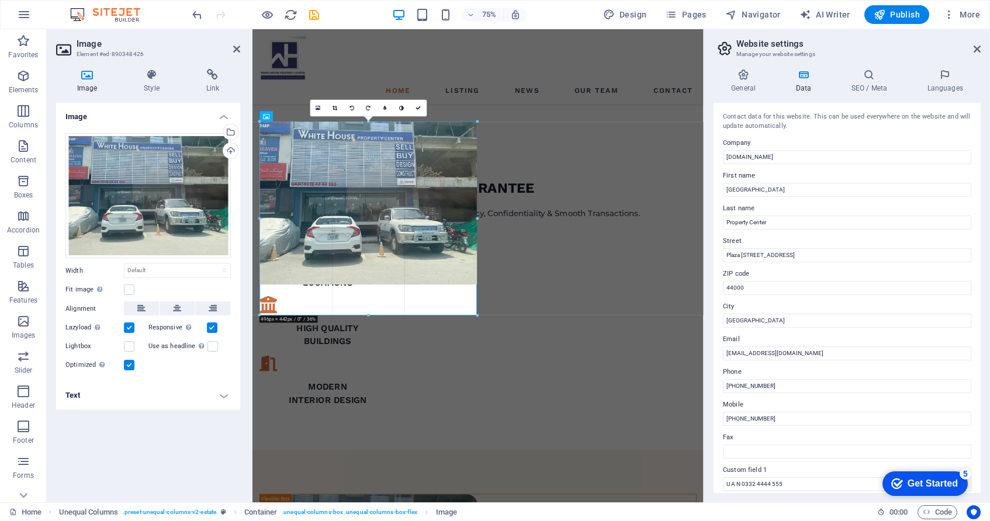
drag, startPoint x: 477, startPoint y: 179, endPoint x: 475, endPoint y: 123, distance: 56.7
click at [475, 123] on div "180 170 160 150 140 130 120 110 100 90 80 70 60 50 40 30 20 10 0 -10 -20 -30 -4…" at bounding box center [368, 219] width 217 height 194
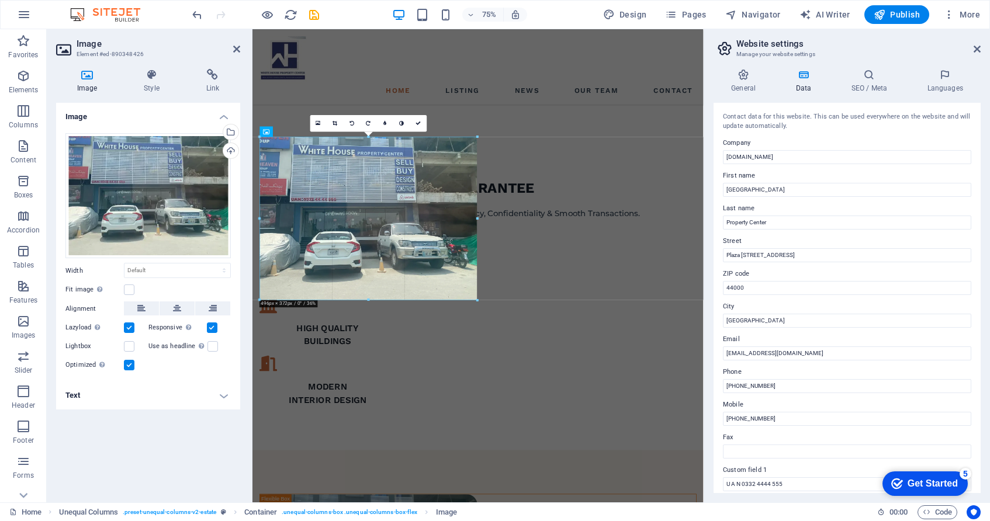
drag, startPoint x: 475, startPoint y: 123, endPoint x: 297, endPoint y: 108, distance: 177.7
click at [0, 0] on div "Drag here to replace the existing content. Press “Ctrl” if you want to create a…" at bounding box center [0, 0] width 0 height 0
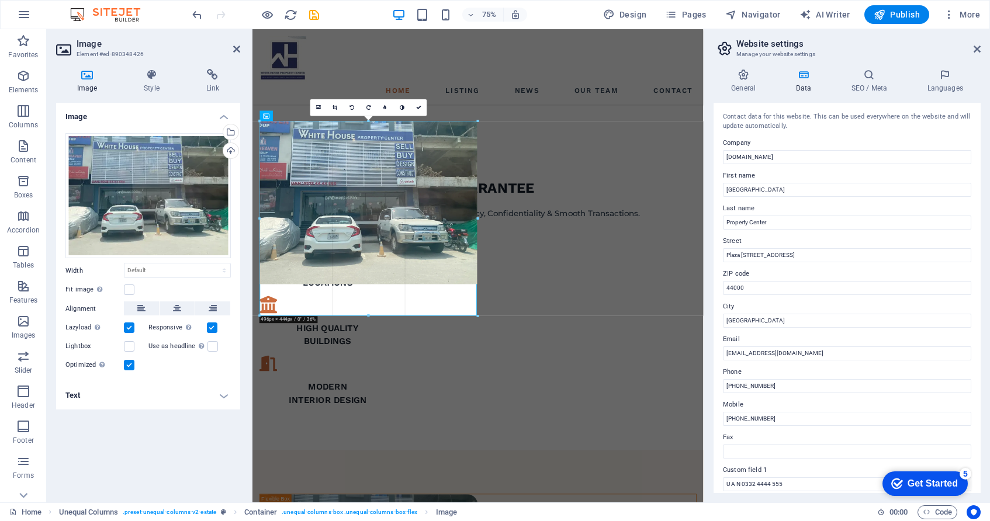
drag, startPoint x: 476, startPoint y: 139, endPoint x: 292, endPoint y: 90, distance: 189.8
click at [0, 0] on div "Drag here to replace the existing content. Press “Ctrl” if you want to create a…" at bounding box center [0, 0] width 0 height 0
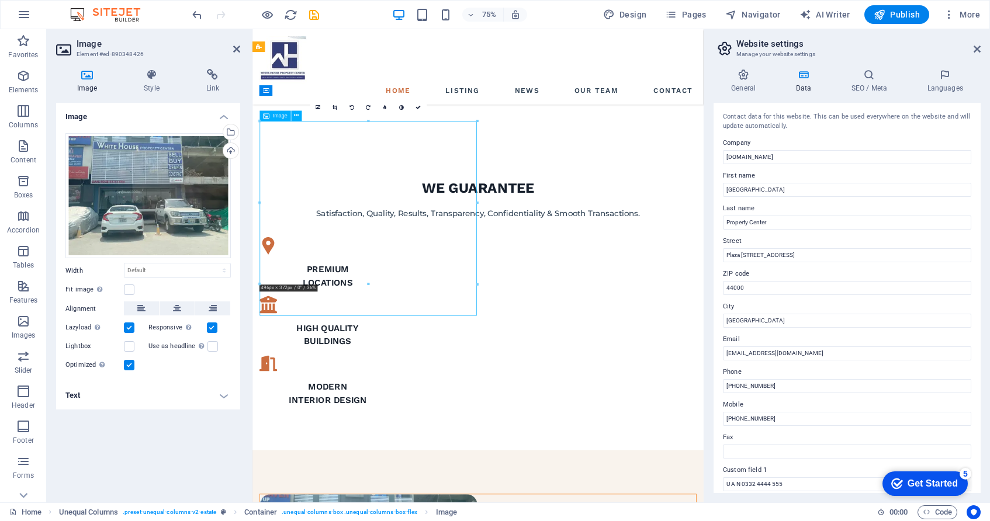
drag, startPoint x: 494, startPoint y: 227, endPoint x: 493, endPoint y: 139, distance: 88.3
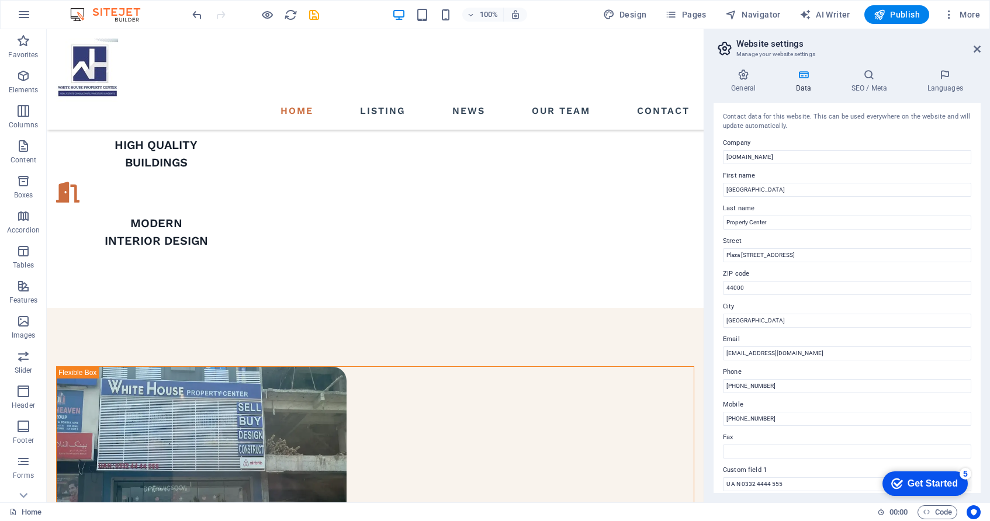
scroll to position [968, 0]
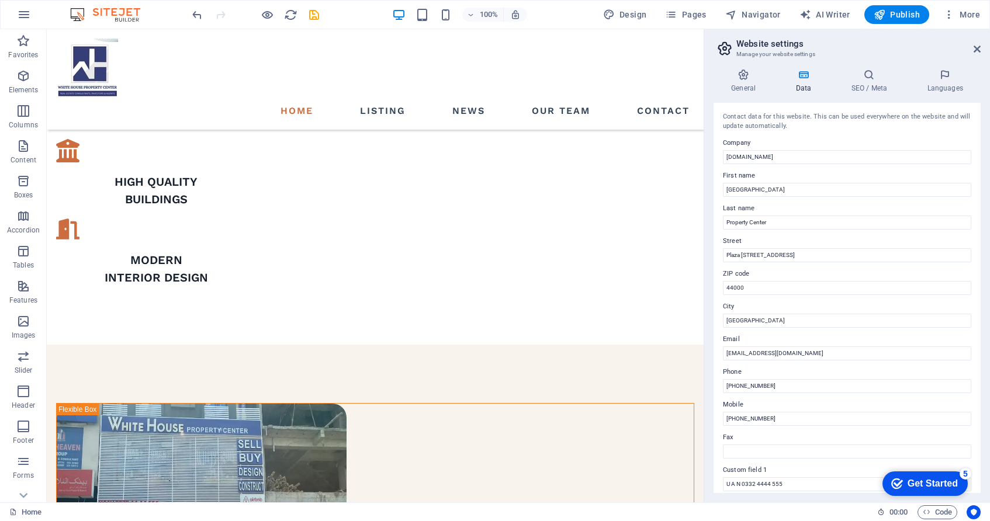
drag, startPoint x: 698, startPoint y: 161, endPoint x: 757, endPoint y: 222, distance: 83.9
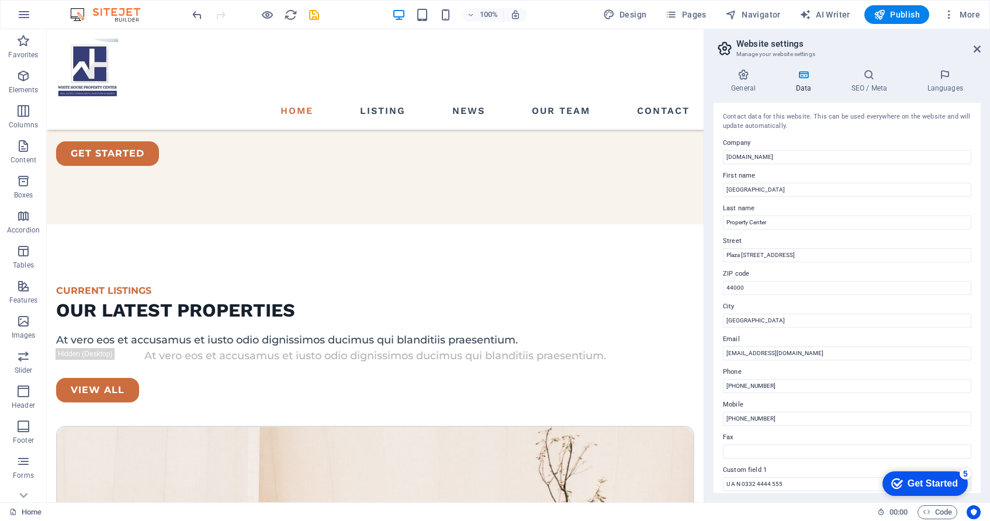
scroll to position [1698, 0]
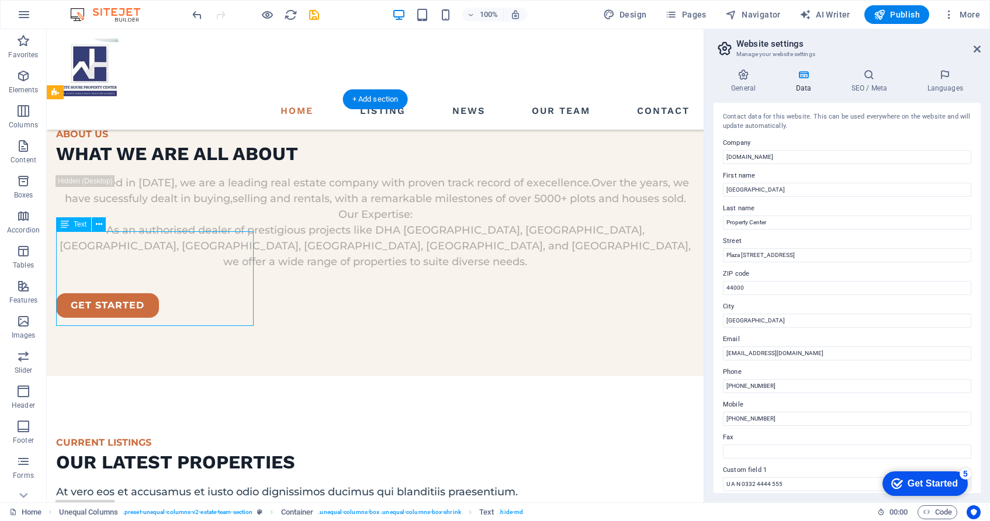
scroll to position [1905, 0]
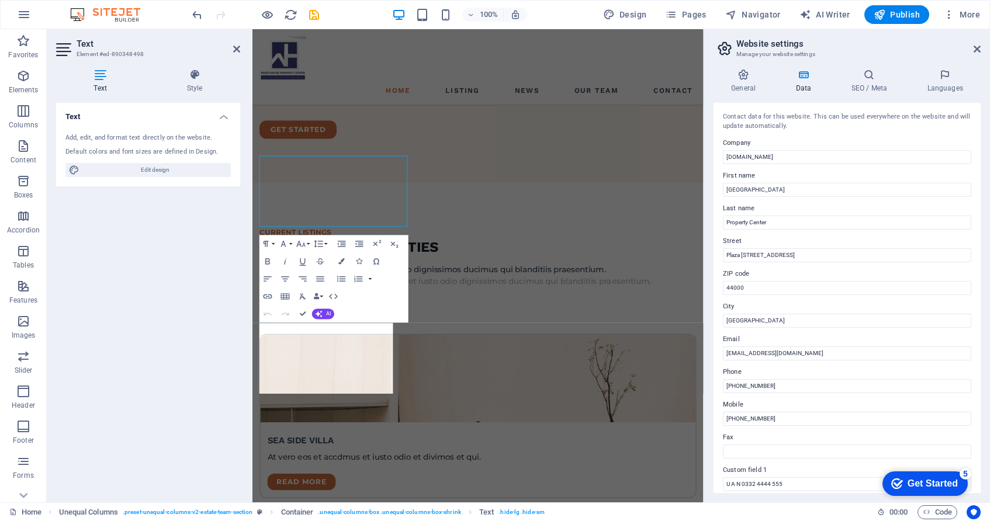
scroll to position [1905, 0]
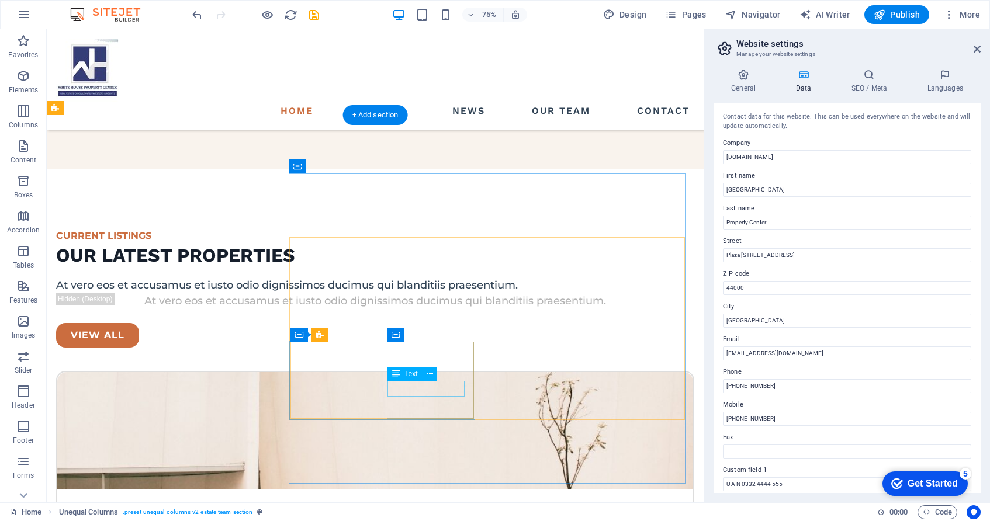
scroll to position [1683, 0]
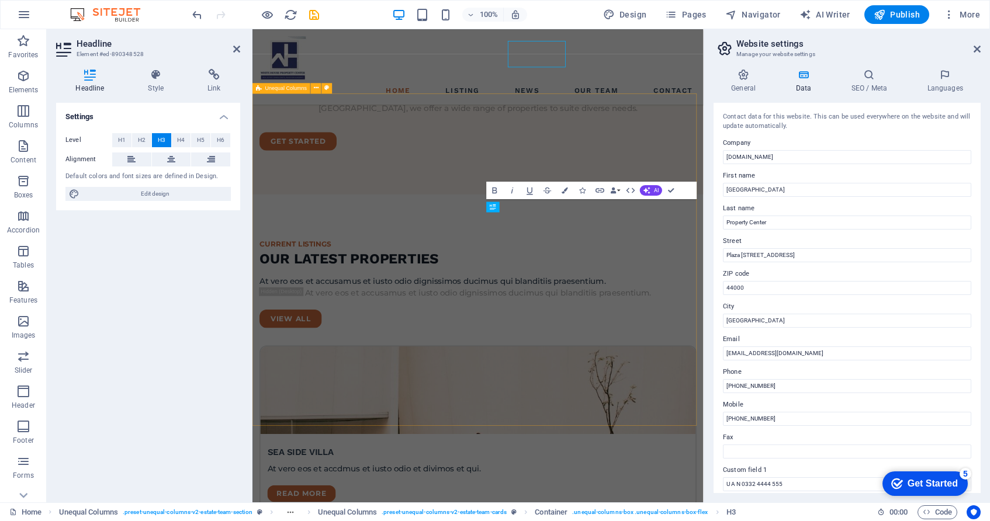
scroll to position [1890, 0]
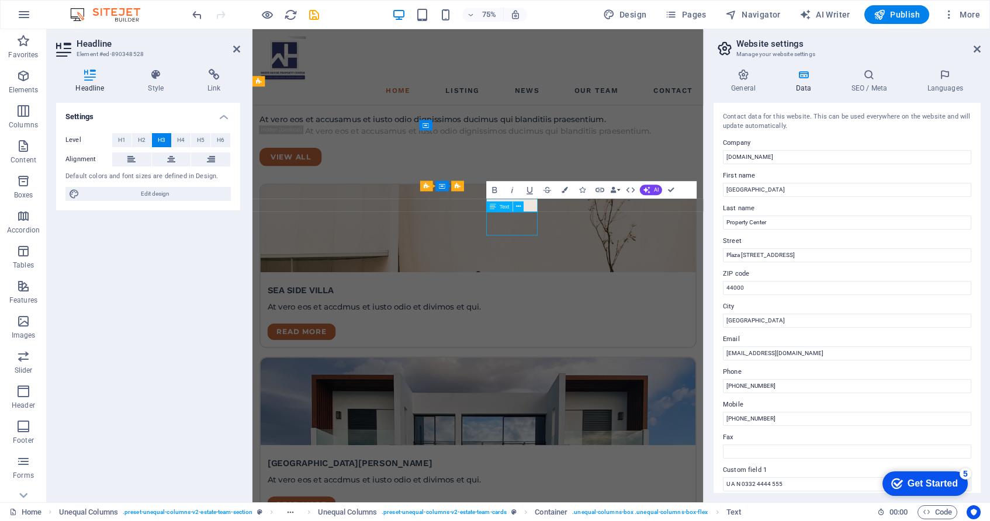
scroll to position [1692, 0]
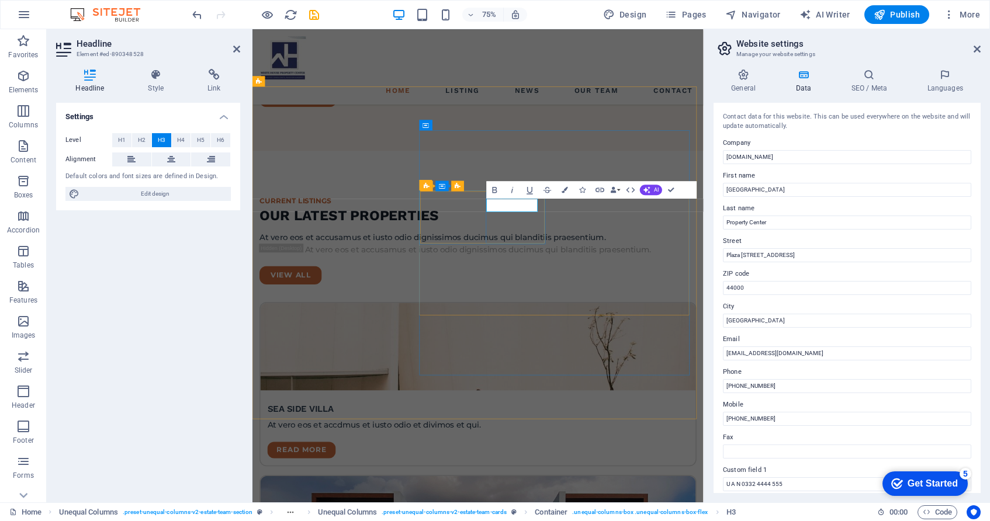
scroll to position [1890, 0]
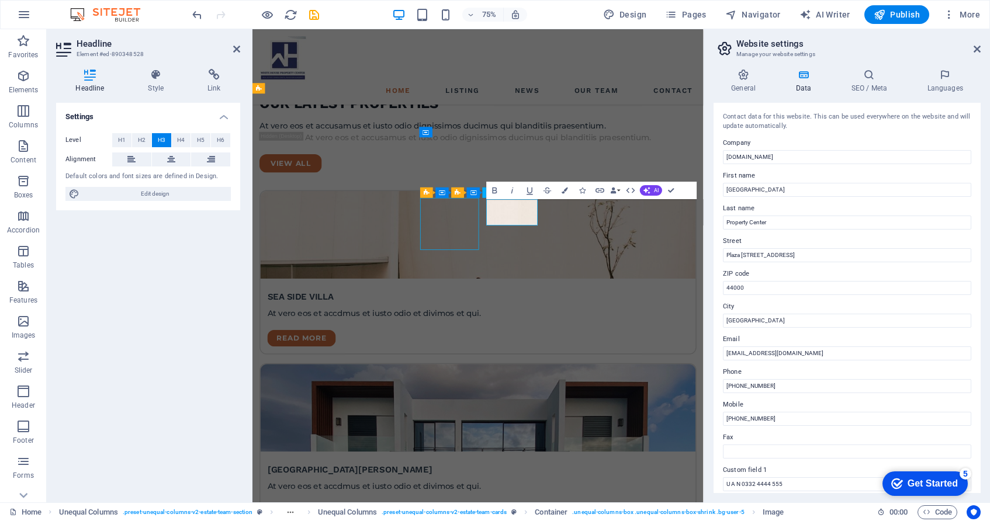
scroll to position [1683, 0]
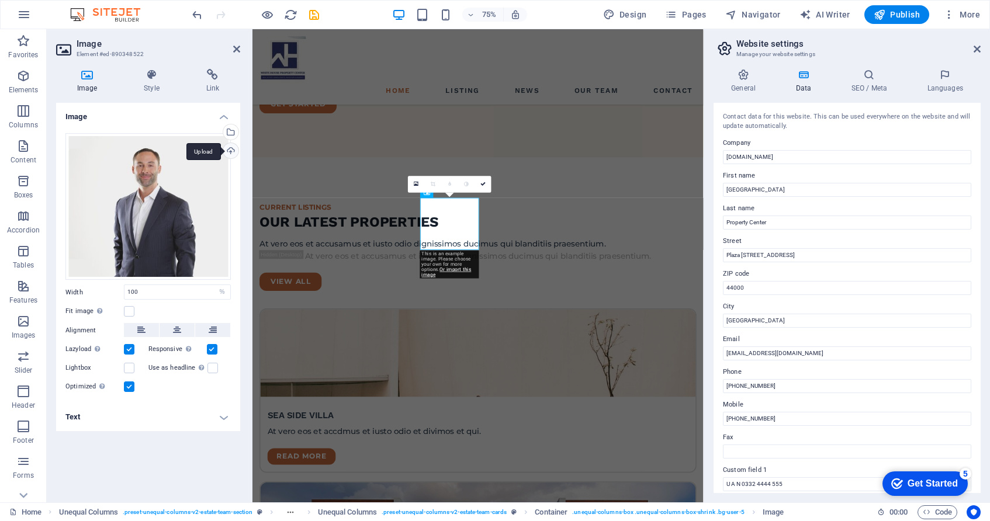
click at [231, 149] on div "Upload" at bounding box center [230, 152] width 18 height 18
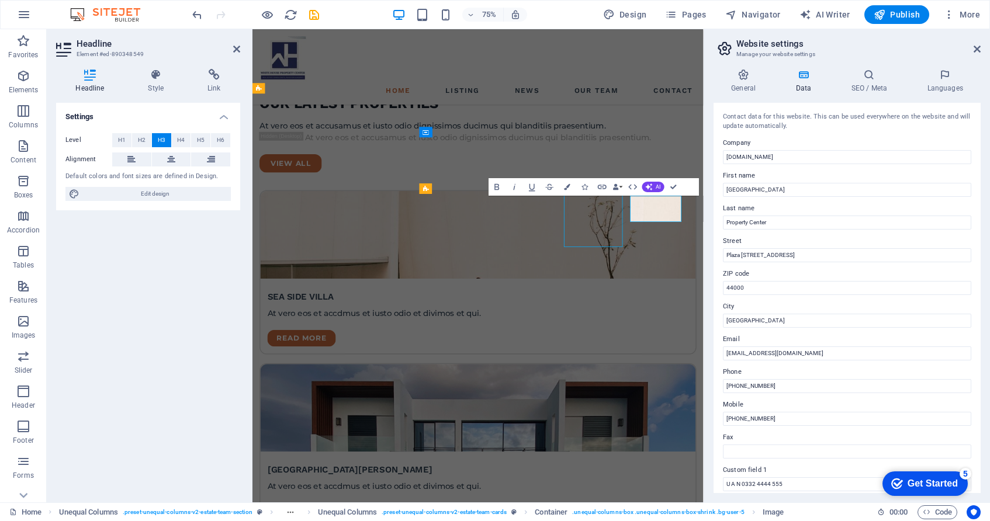
scroll to position [1683, 0]
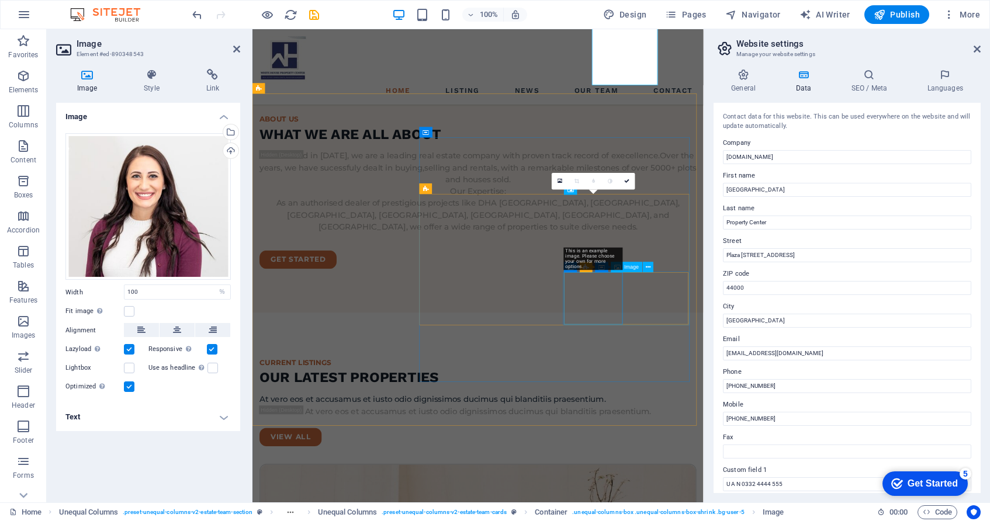
scroll to position [1890, 0]
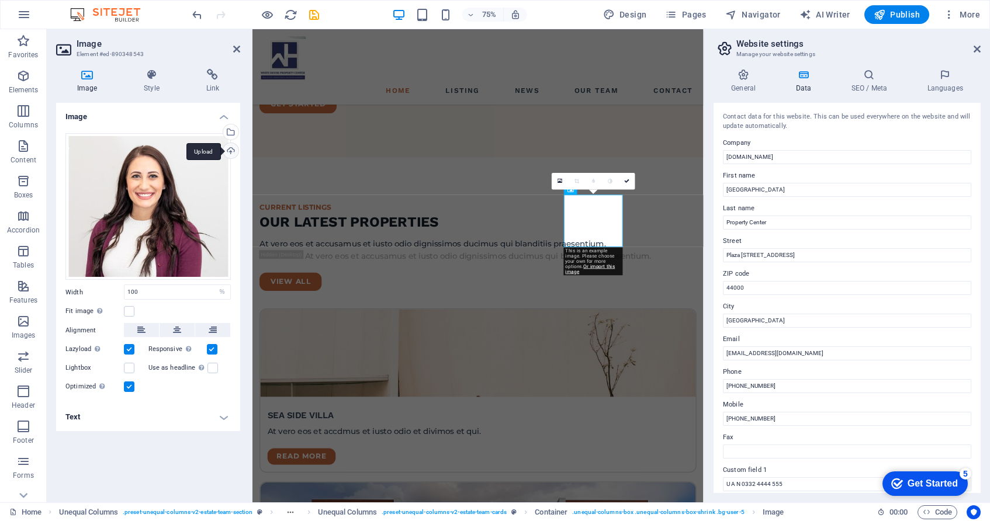
click at [231, 149] on div "Upload" at bounding box center [230, 152] width 18 height 18
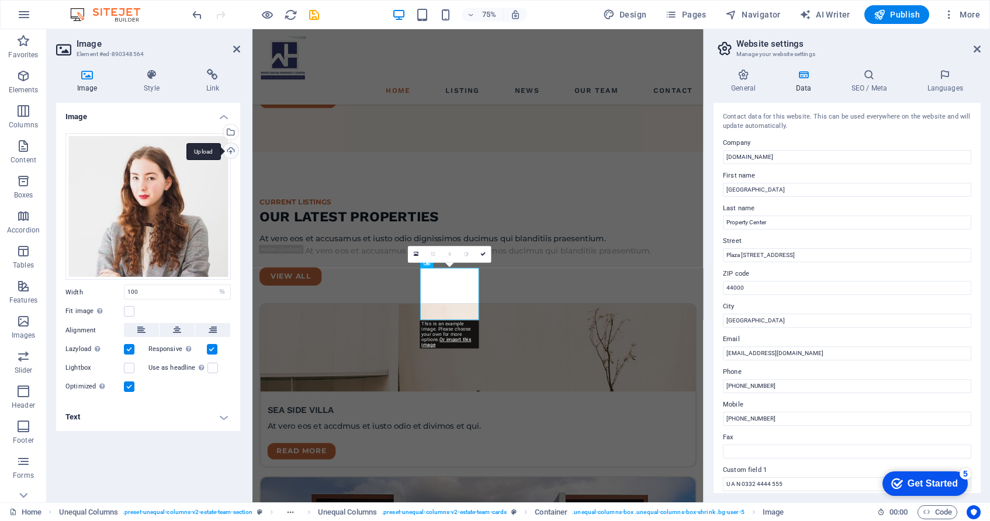
click at [229, 150] on div "Upload" at bounding box center [230, 152] width 18 height 18
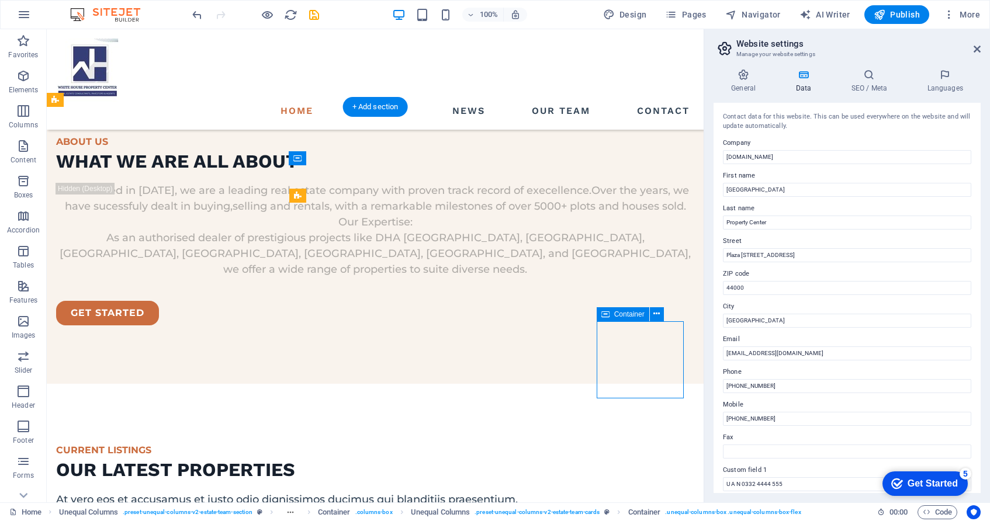
scroll to position [1898, 0]
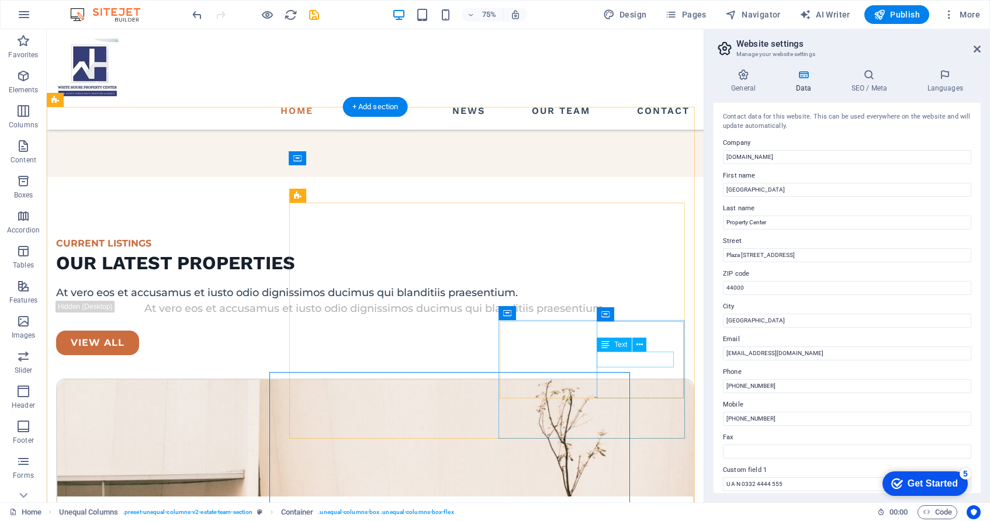
scroll to position [1691, 0]
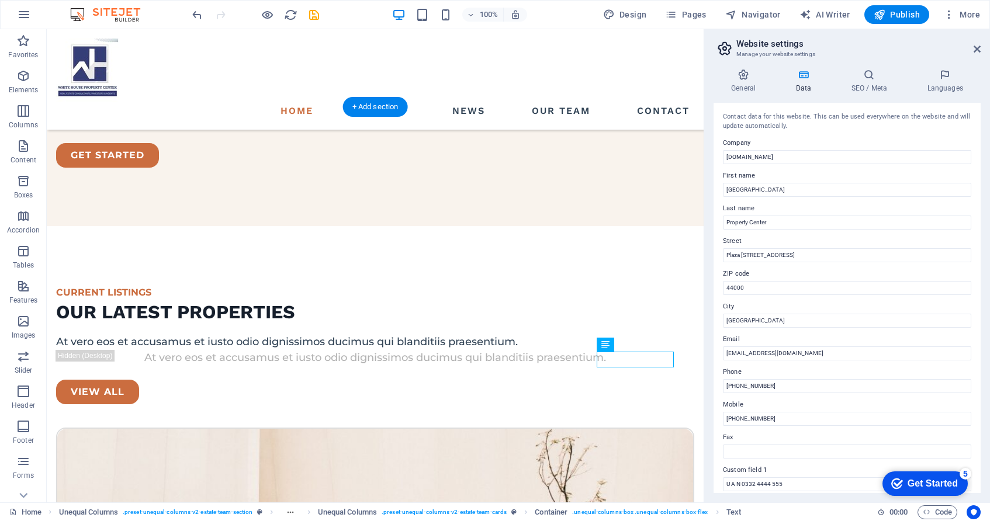
drag, startPoint x: 609, startPoint y: 351, endPoint x: 617, endPoint y: 337, distance: 16.5
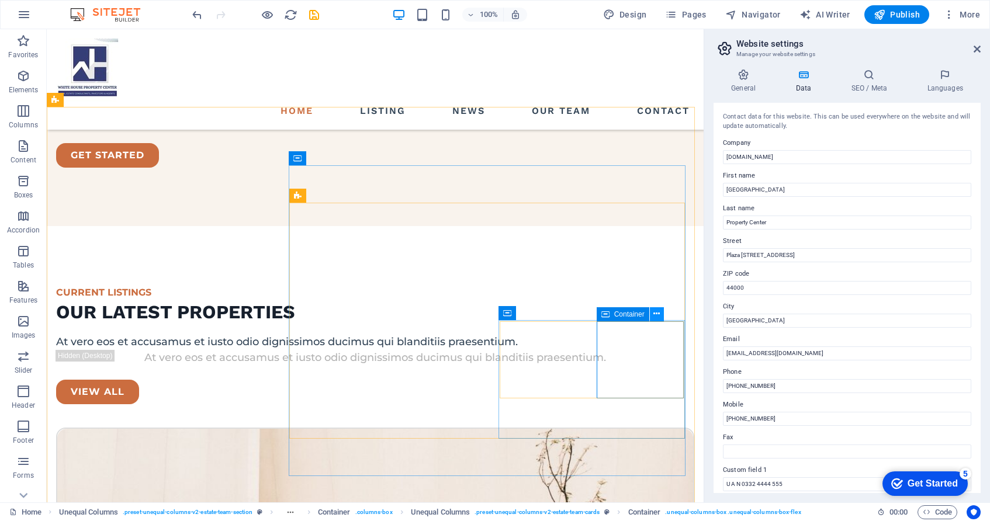
click at [658, 313] on icon at bounding box center [656, 314] width 6 height 12
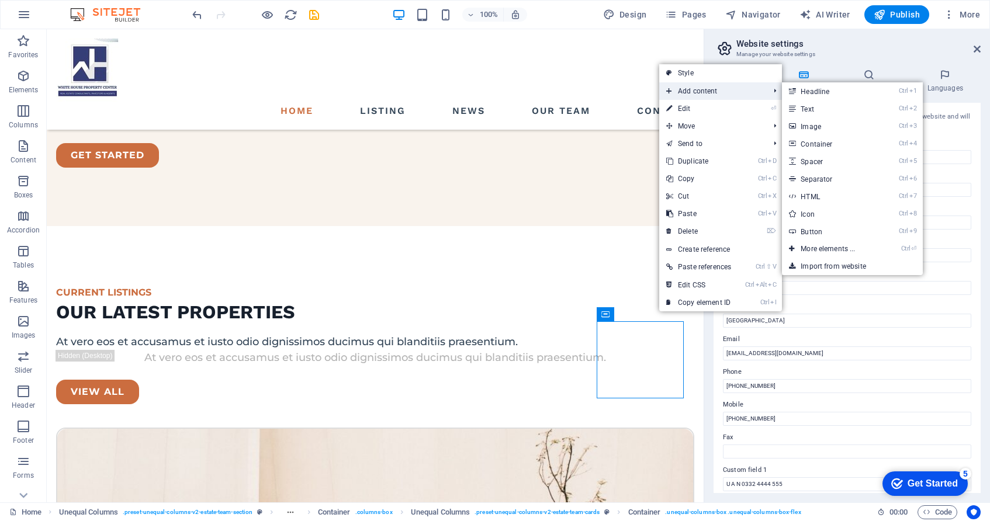
click at [722, 93] on span "Add content" at bounding box center [711, 91] width 105 height 18
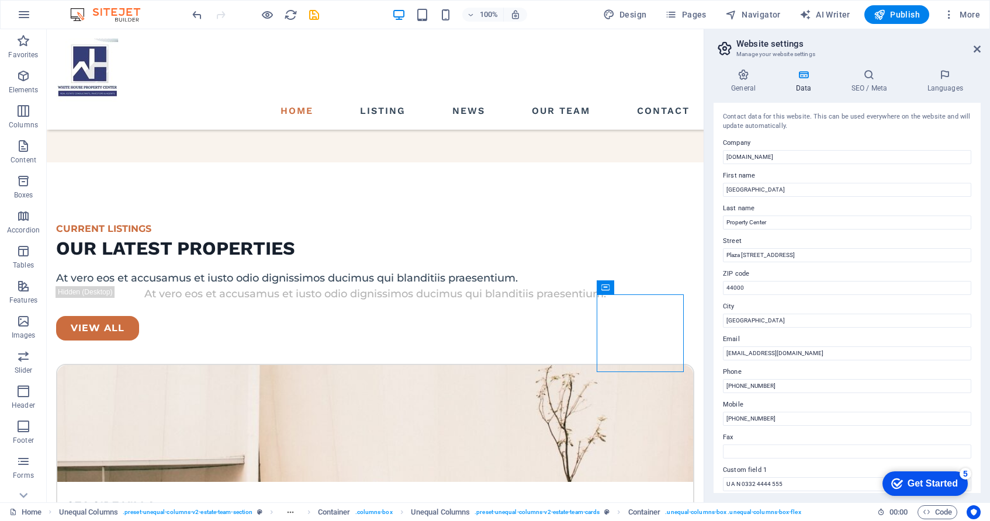
scroll to position [1798, 0]
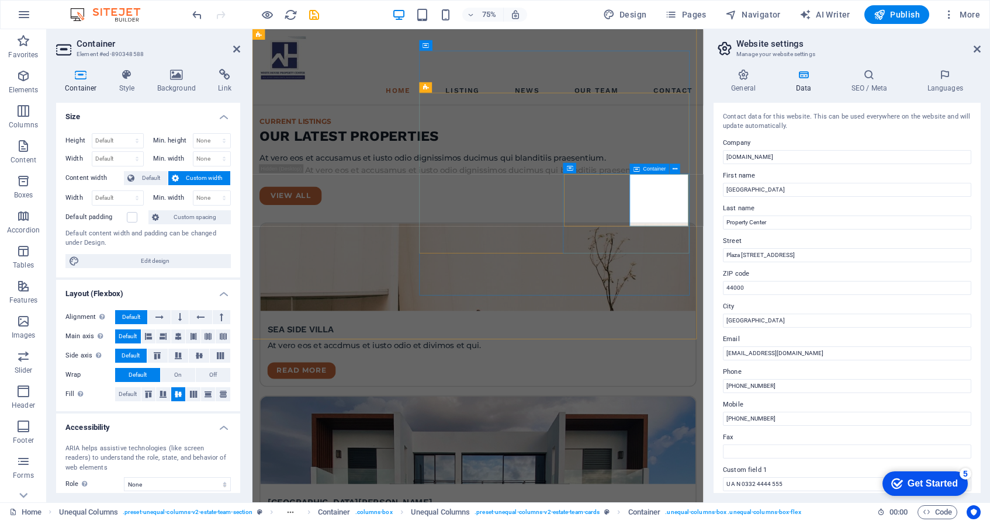
drag, startPoint x: 237, startPoint y: 165, endPoint x: 234, endPoint y: 244, distance: 79.0
click at [234, 244] on div "Height Default px rem % vh vw Min. height None px rem % vh vw Width Default px …" at bounding box center [148, 201] width 184 height 154
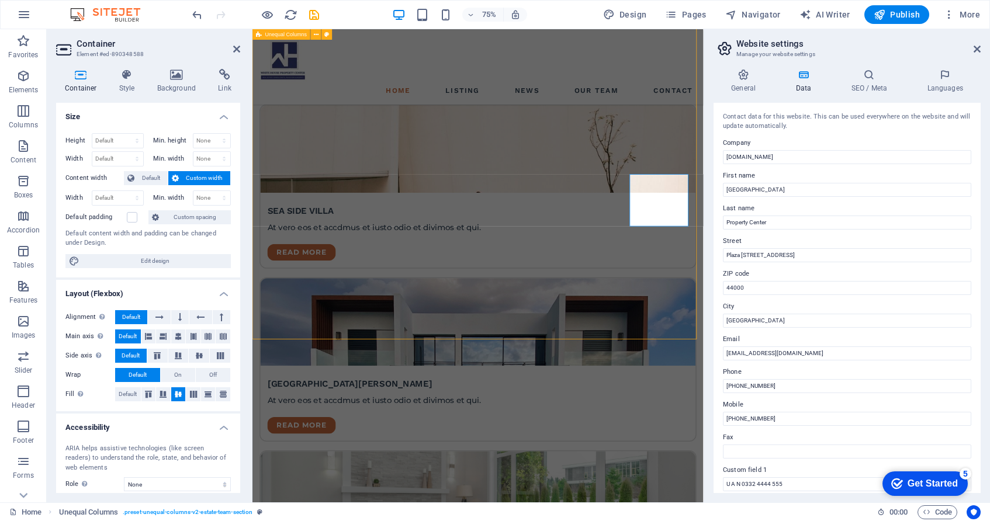
scroll to position [1798, 0]
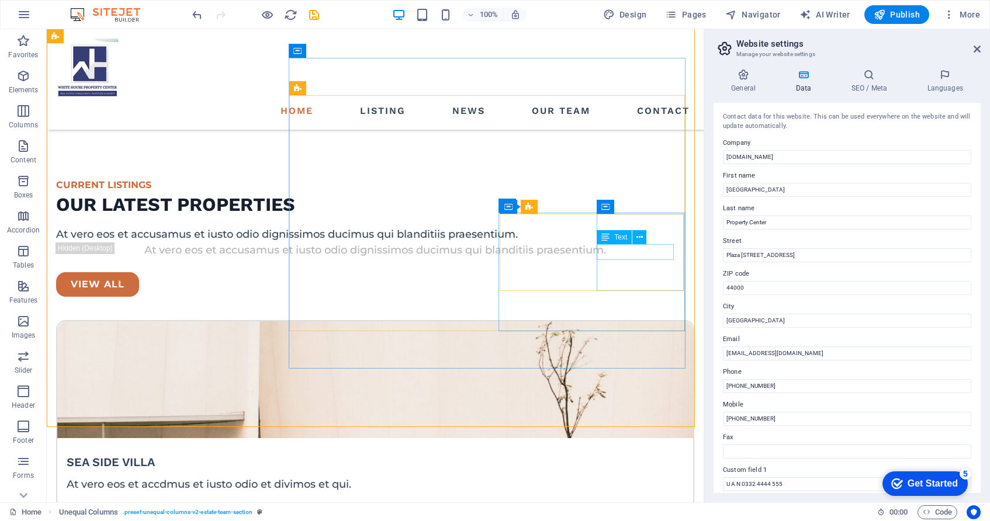
click at [623, 238] on span "Text" at bounding box center [620, 237] width 13 height 7
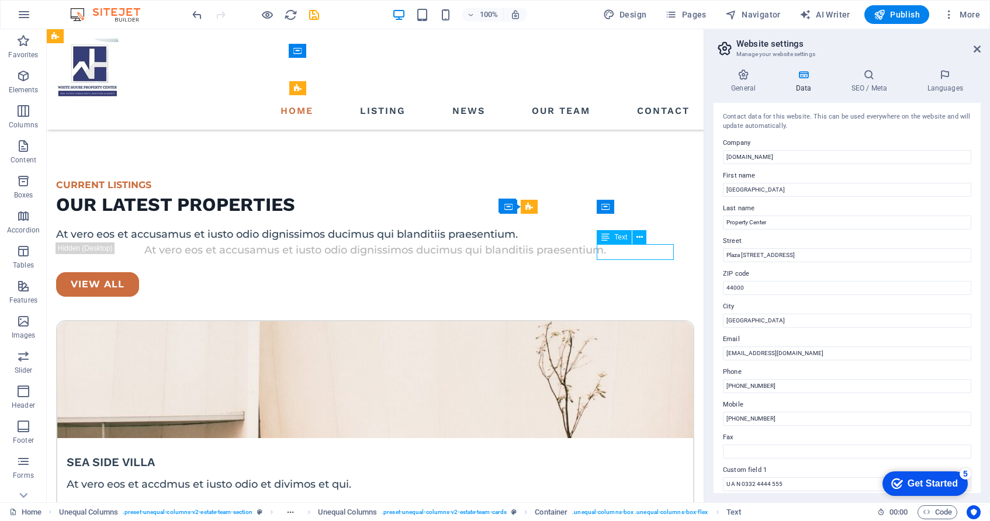
click at [616, 239] on span "Text" at bounding box center [620, 237] width 13 height 7
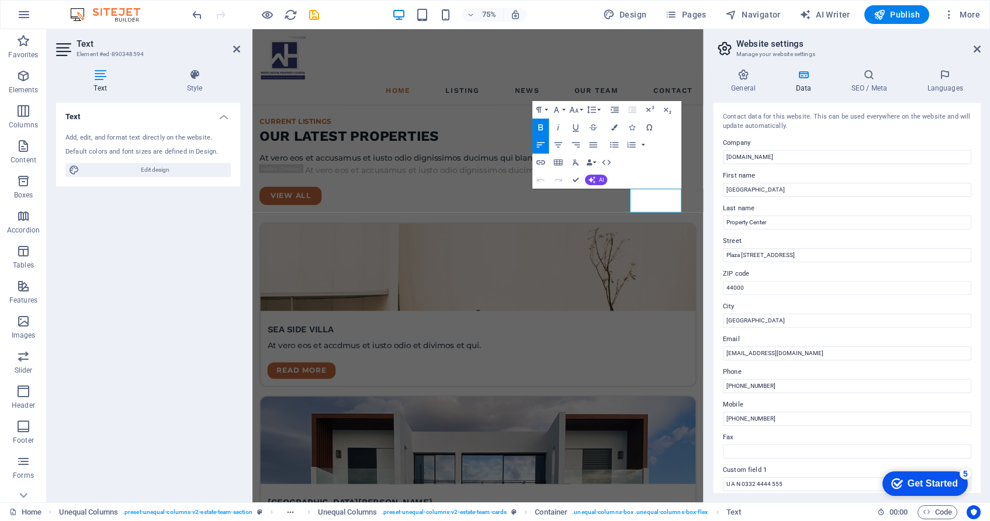
click at [628, 171] on div "Paragraph Format Normal Heading 1 Heading 2 Heading 3 Heading 4 Heading 5 Headi…" at bounding box center [606, 145] width 149 height 88
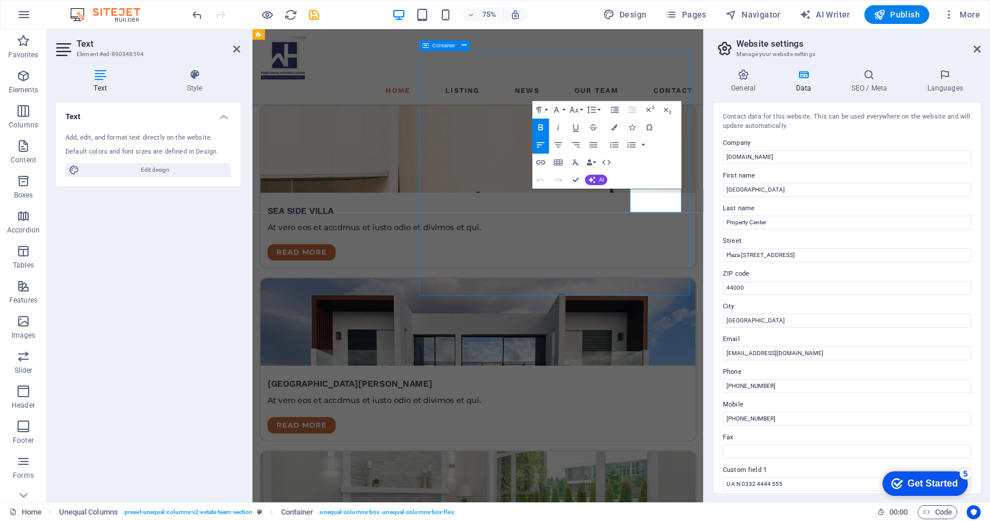
scroll to position [1801, 0]
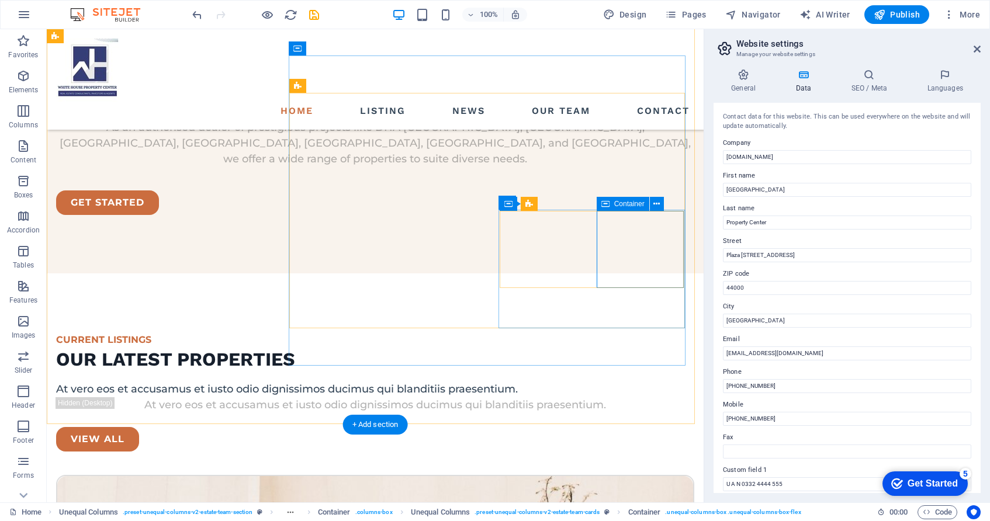
scroll to position [2008, 0]
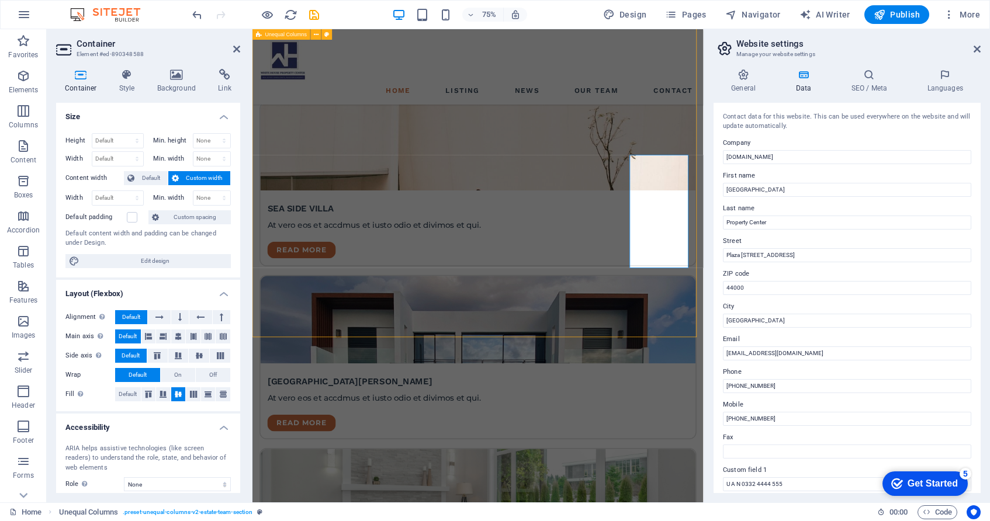
scroll to position [1801, 0]
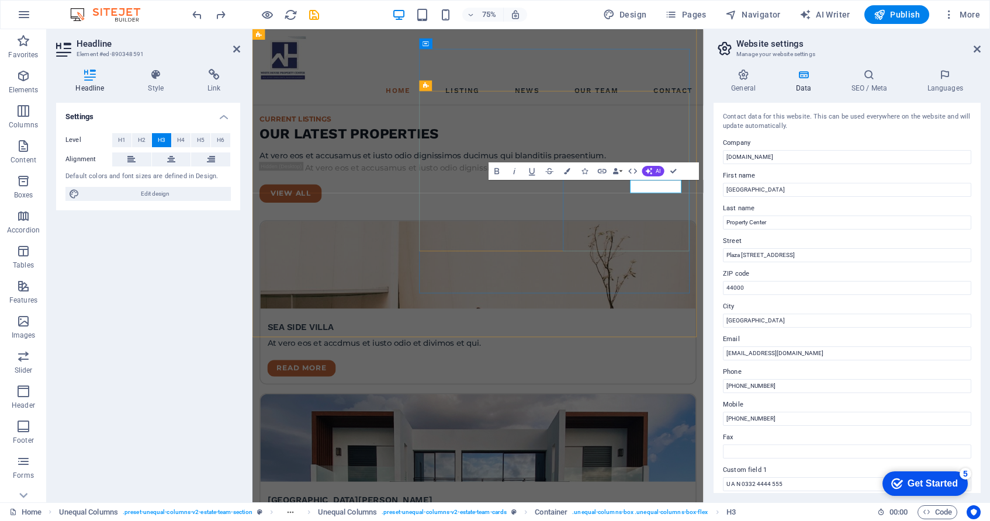
scroll to position [1999, 0]
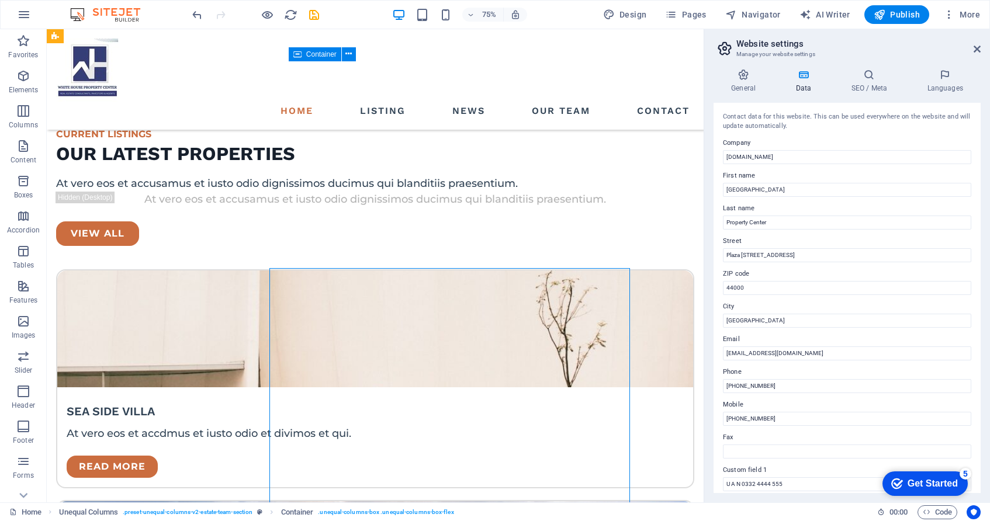
scroll to position [1795, 0]
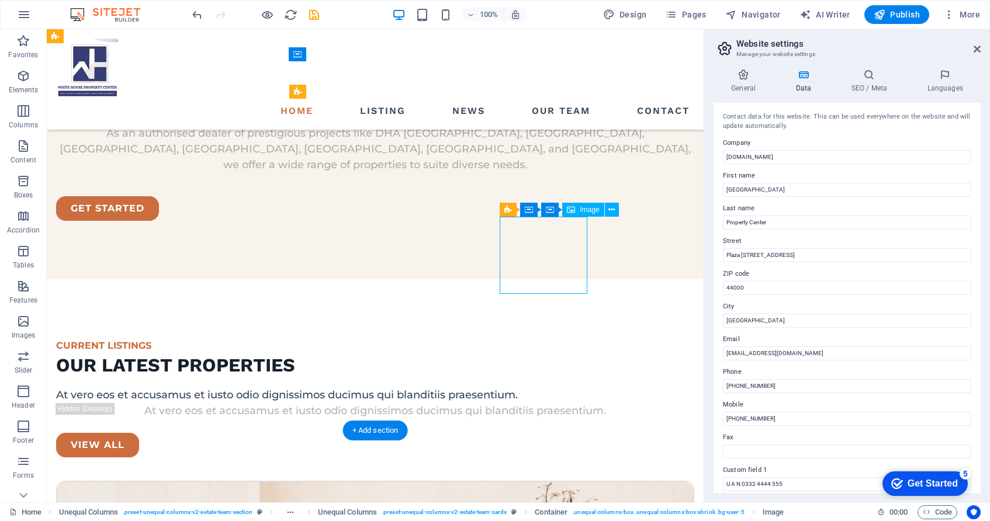
scroll to position [2002, 0]
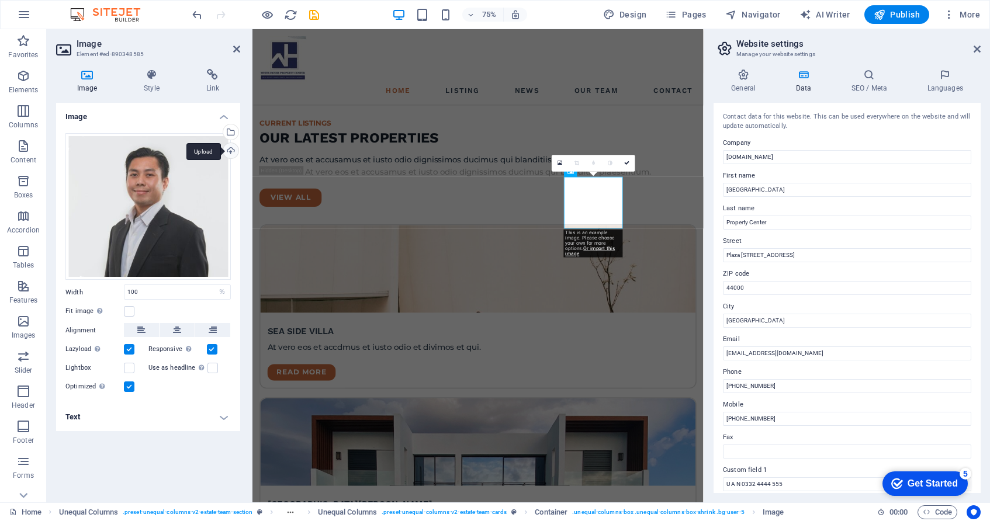
click at [233, 149] on div "Upload" at bounding box center [230, 152] width 18 height 18
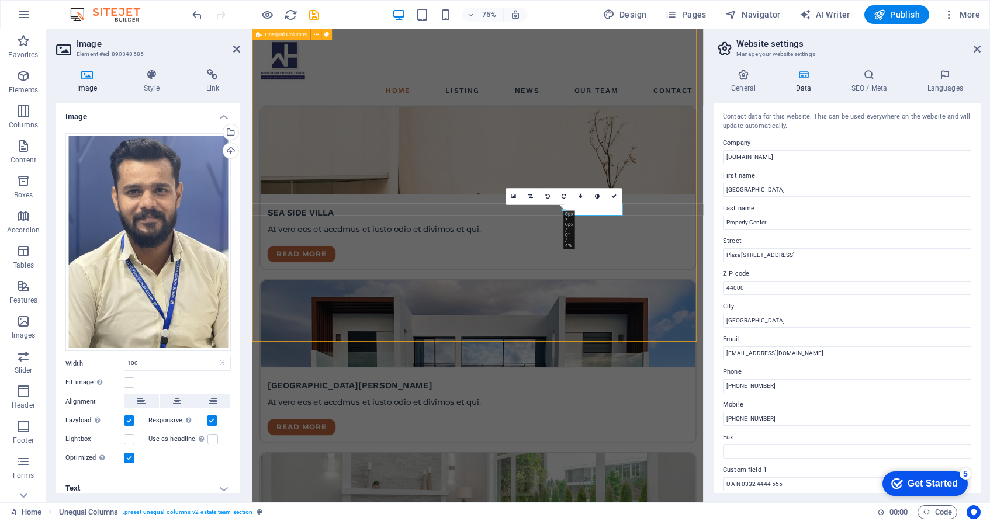
scroll to position [1795, 0]
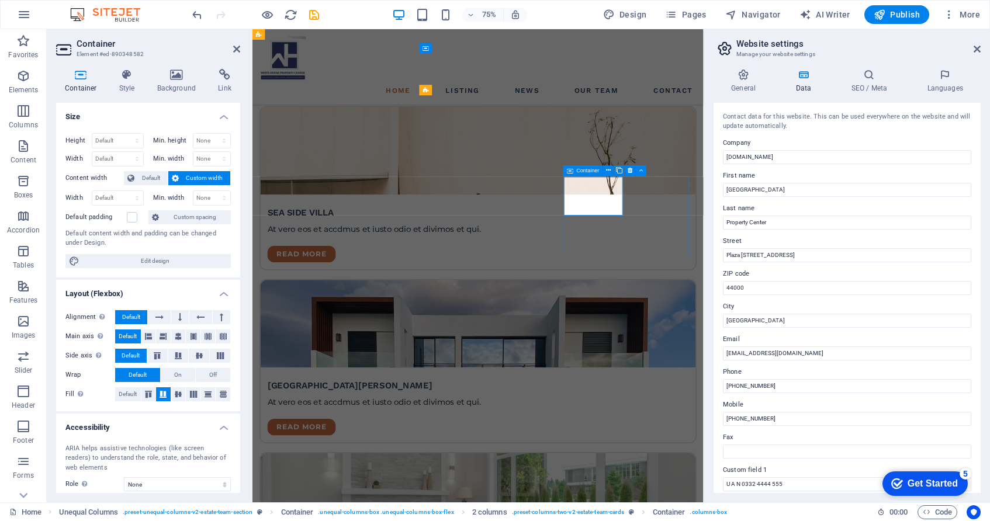
scroll to position [1795, 0]
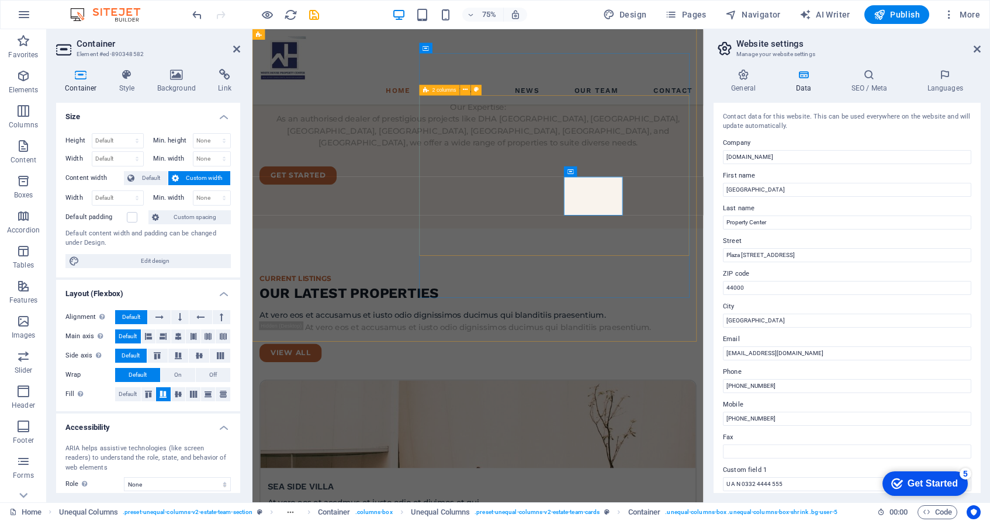
scroll to position [2002, 0]
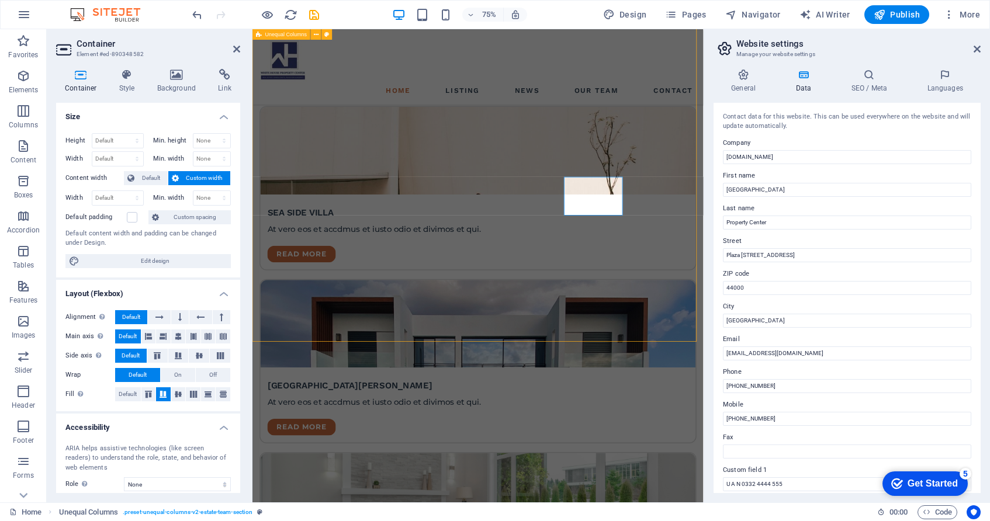
scroll to position [1795, 0]
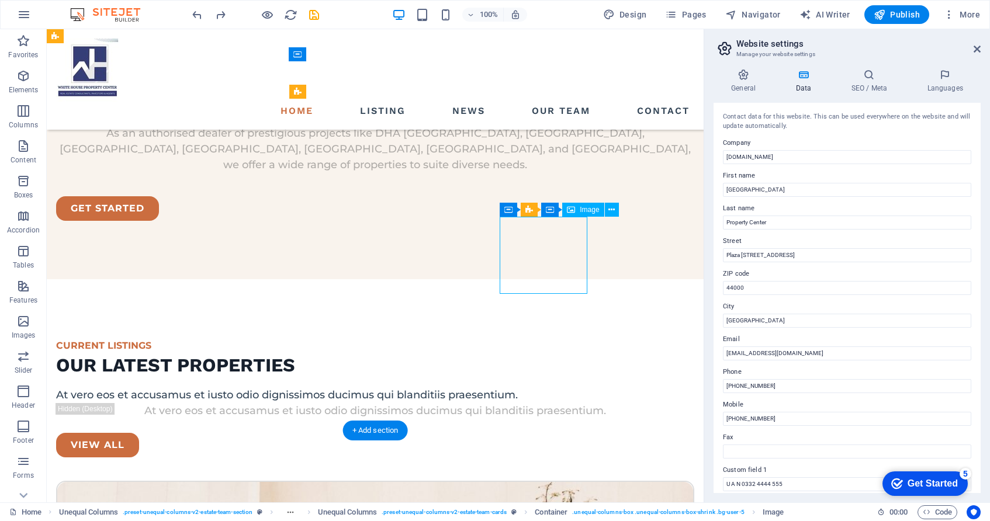
scroll to position [2002, 0]
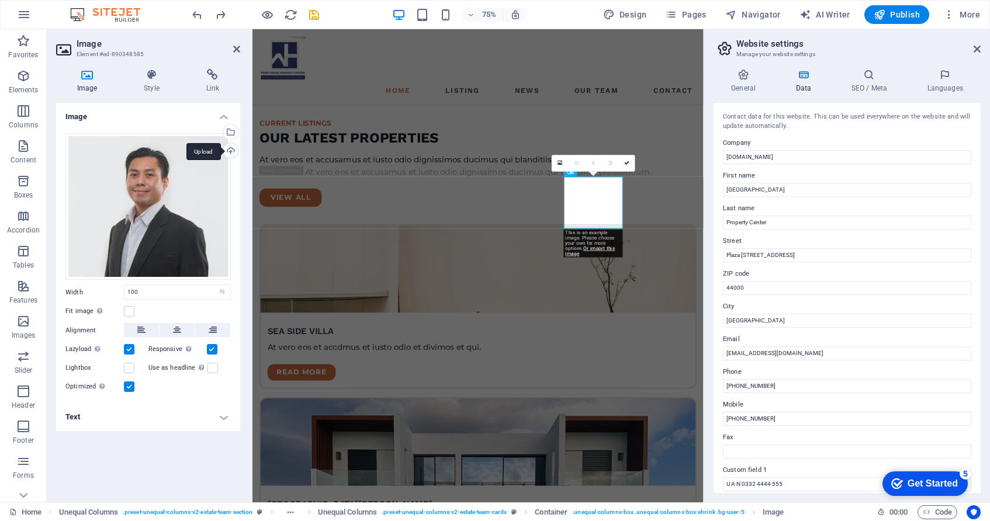
click at [233, 150] on div "Upload" at bounding box center [230, 152] width 18 height 18
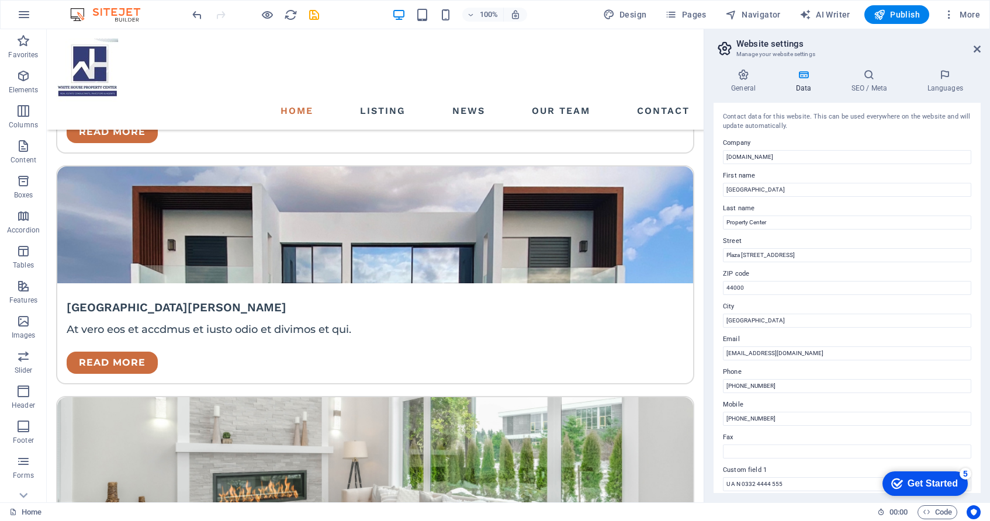
scroll to position [2187, 0]
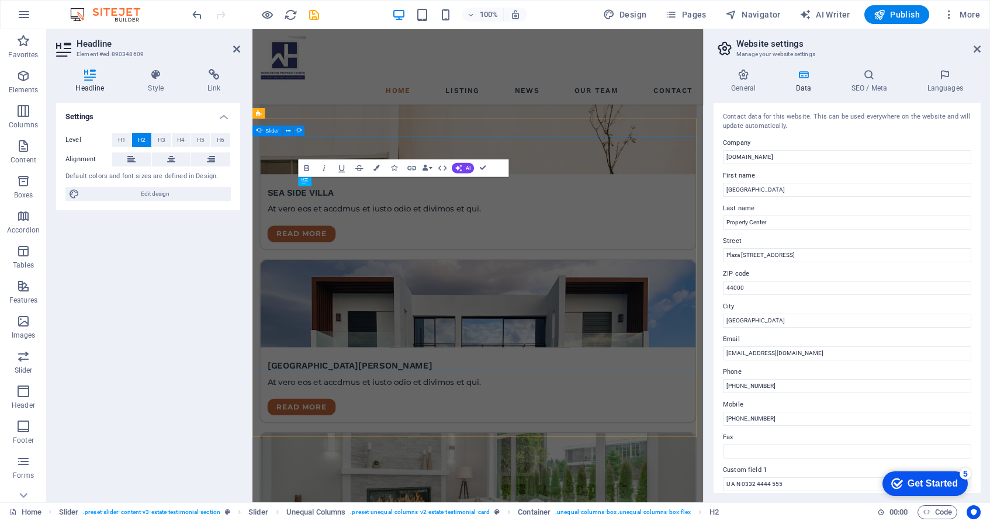
scroll to position [2394, 0]
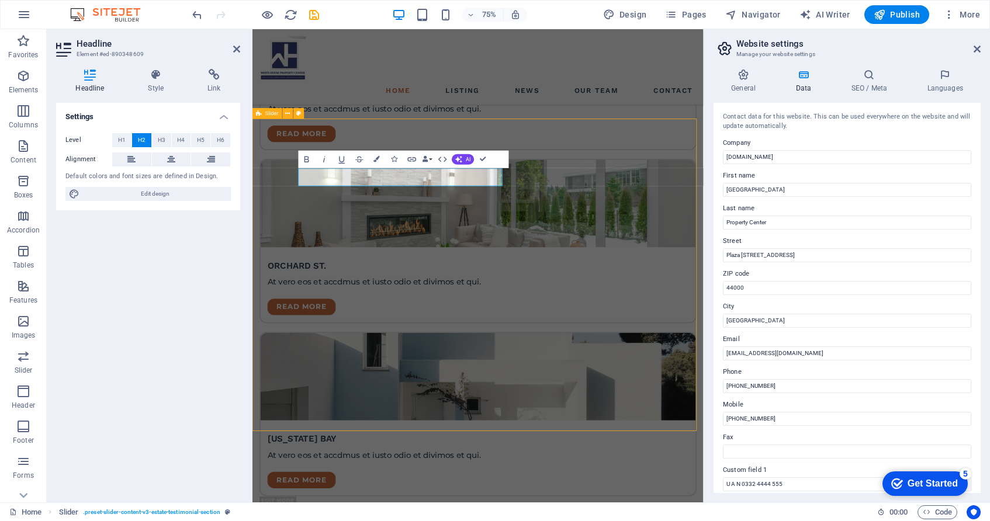
scroll to position [2172, 0]
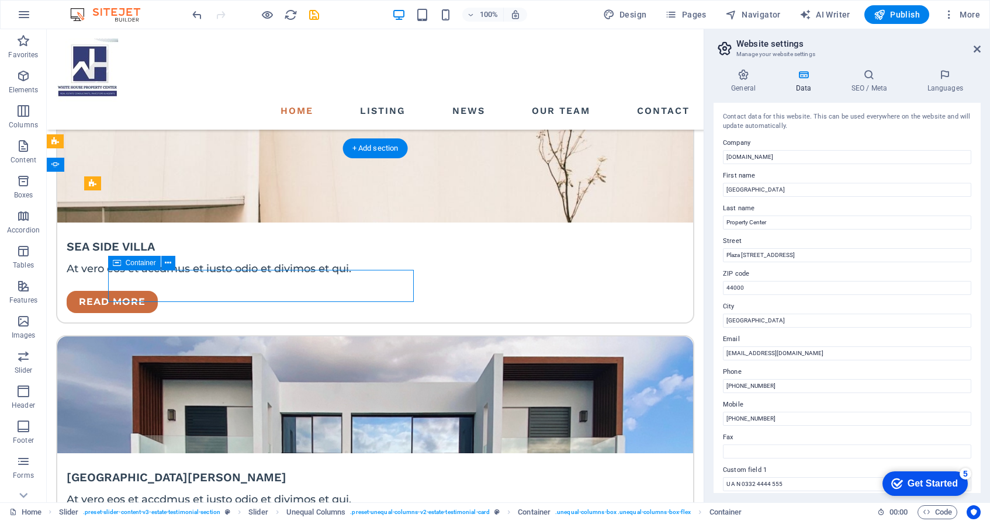
scroll to position [2379, 0]
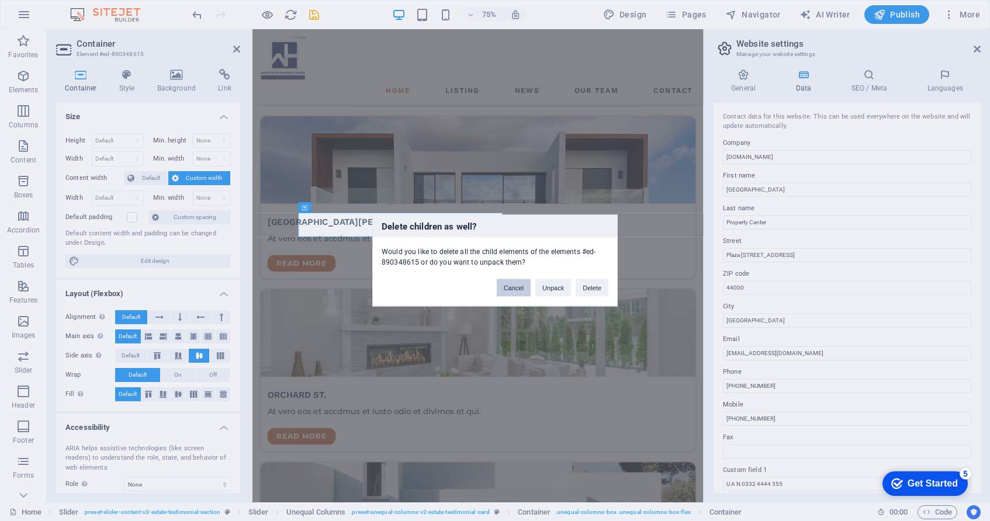
click at [519, 290] on button "Cancel" at bounding box center [514, 288] width 34 height 18
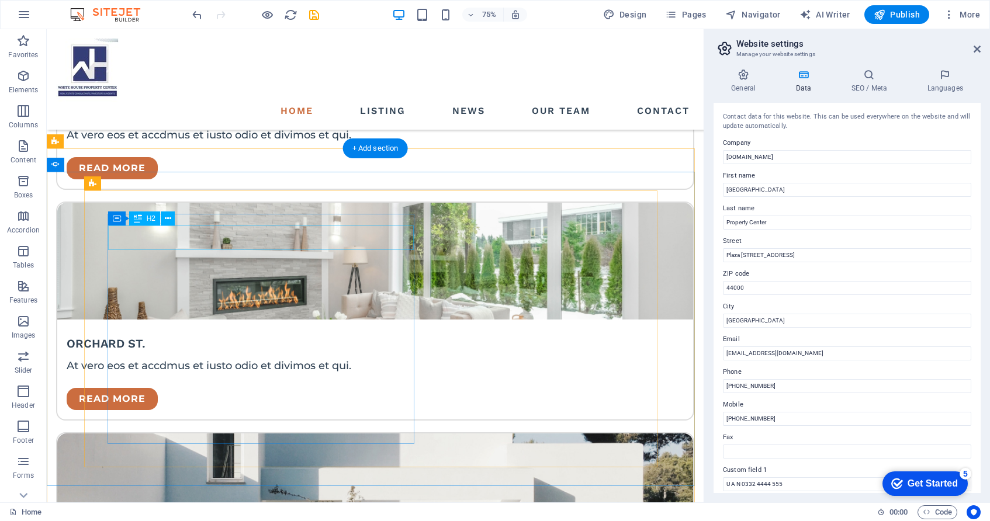
scroll to position [2172, 0]
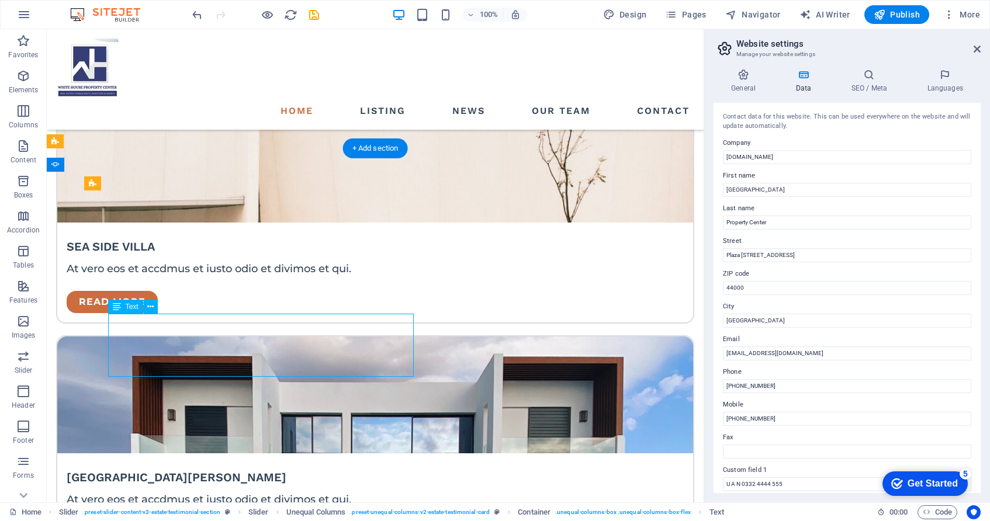
scroll to position [2379, 0]
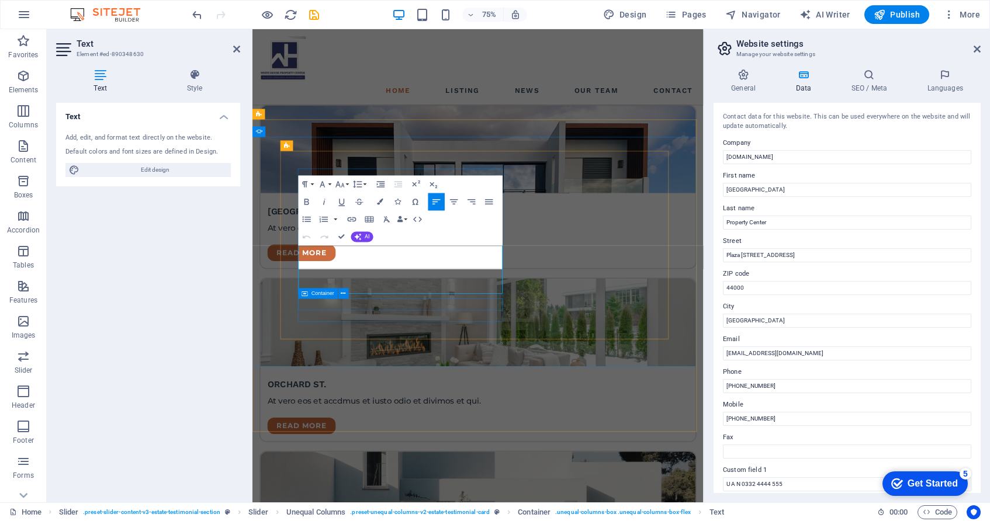
scroll to position [2401, 0]
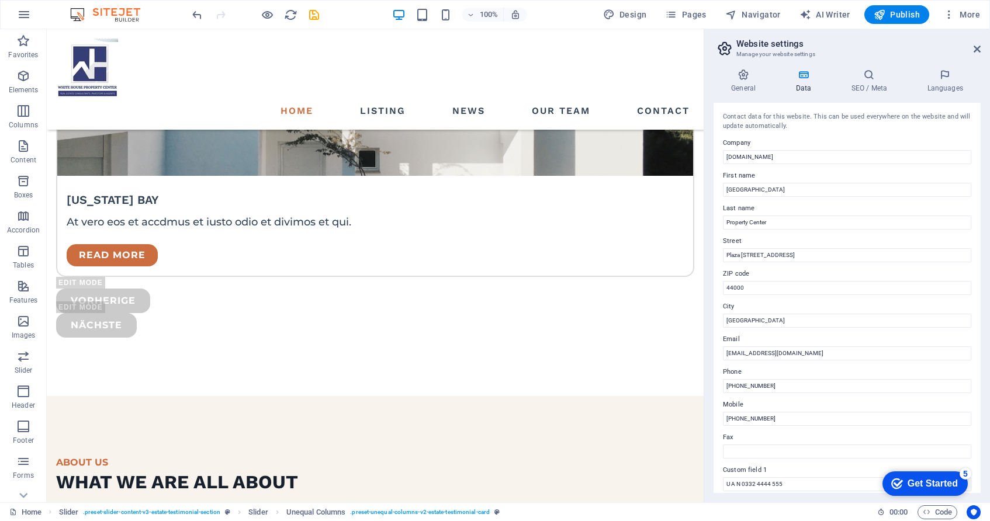
scroll to position [2766, 0]
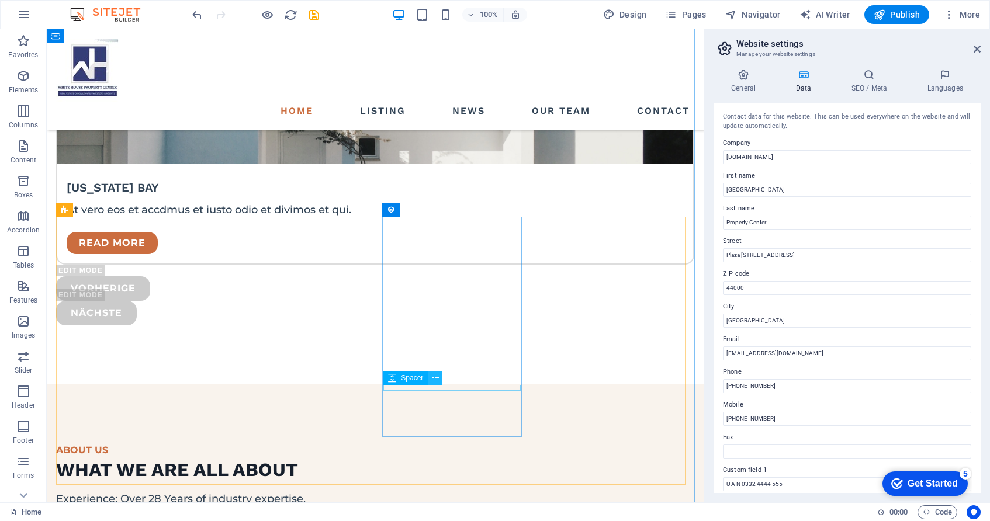
click at [440, 376] on button at bounding box center [435, 378] width 14 height 14
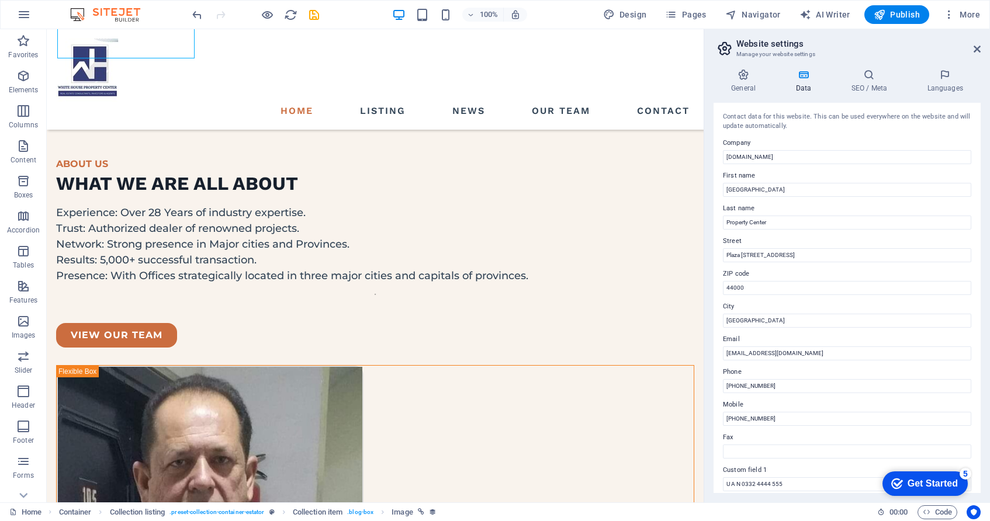
scroll to position [3092, 0]
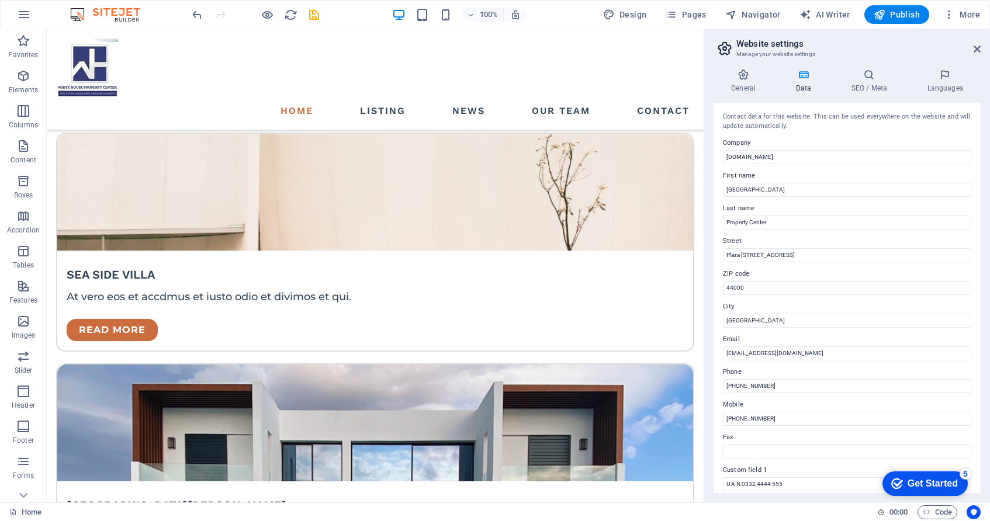
scroll to position [1937, 0]
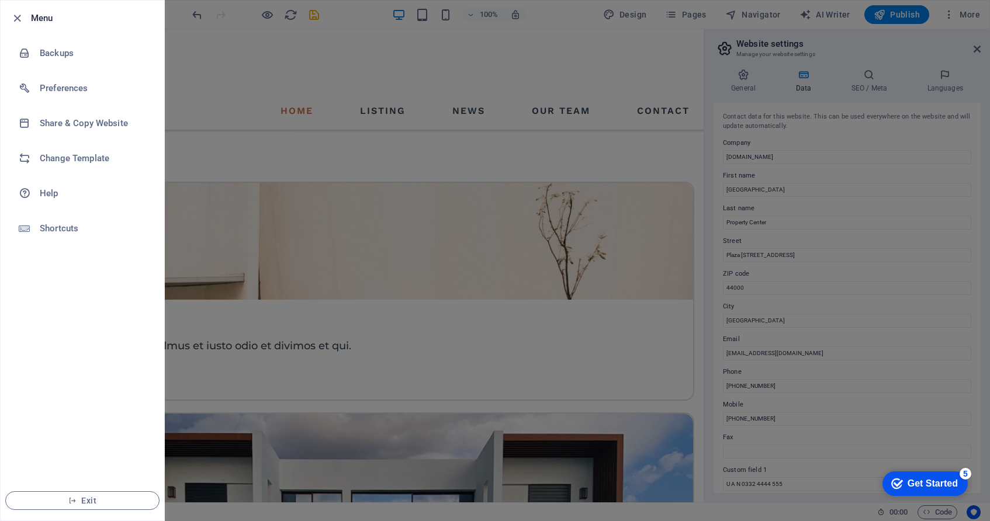
click at [586, 271] on div at bounding box center [495, 260] width 990 height 521
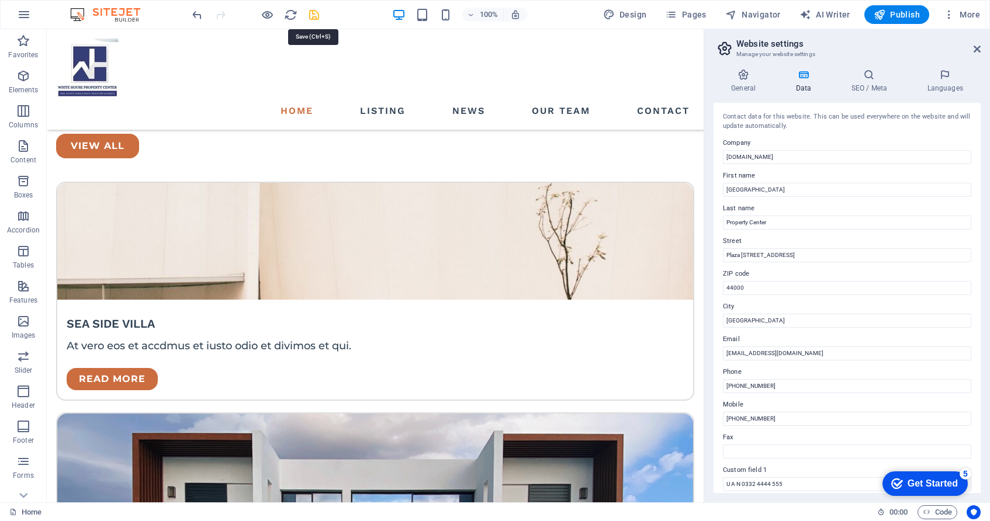
click at [0, 0] on icon "save" at bounding box center [0, 0] width 0 height 0
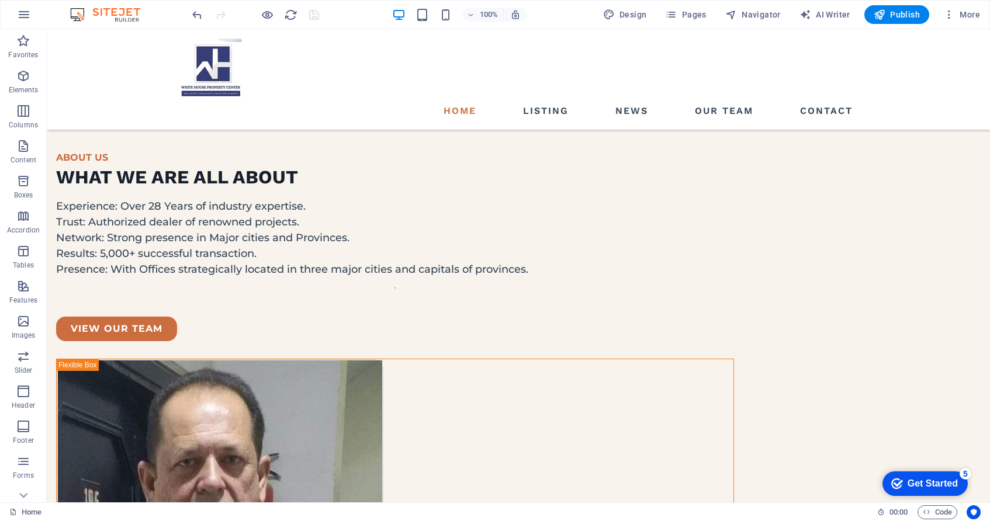
scroll to position [2900, 0]
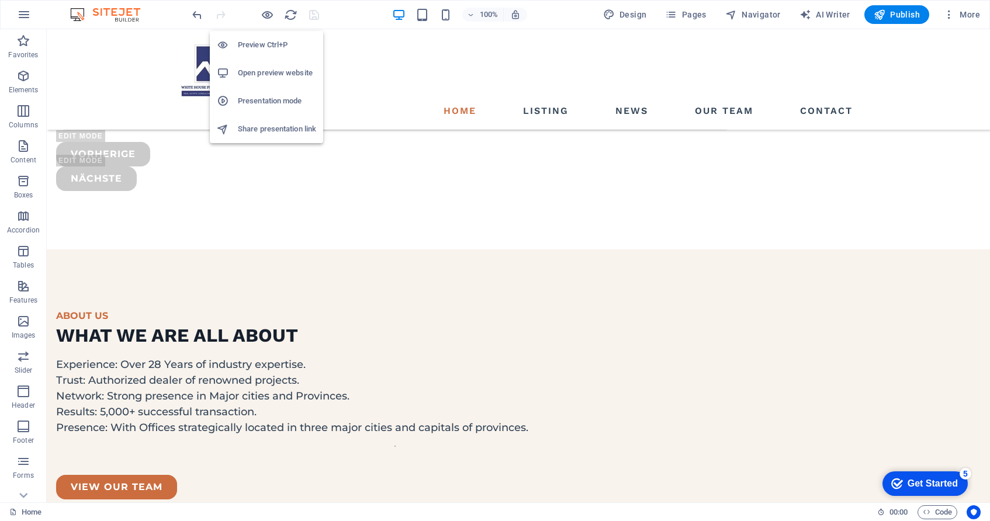
click at [286, 70] on h6 "Open preview website" at bounding box center [277, 73] width 78 height 14
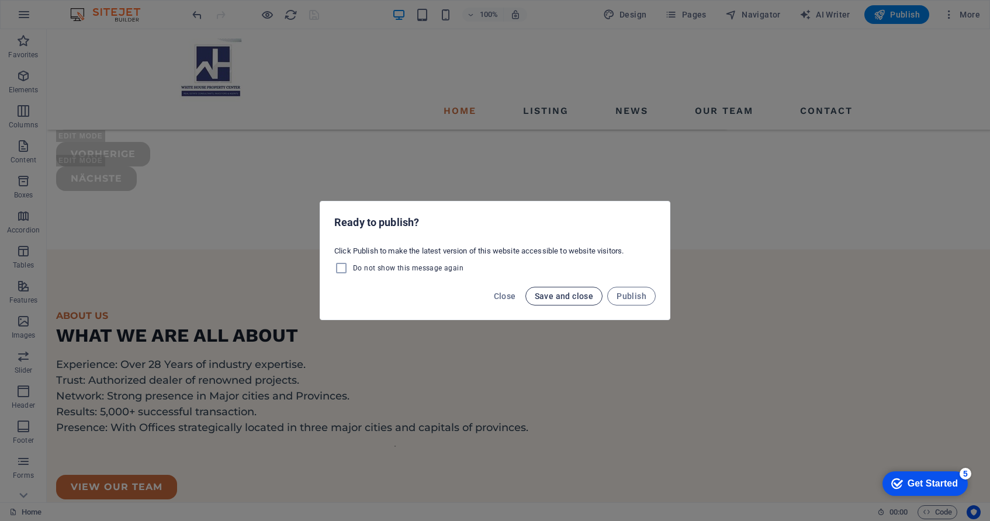
click at [556, 301] on button "Save and close" at bounding box center [564, 296] width 78 height 19
